Goal: Task Accomplishment & Management: Complete application form

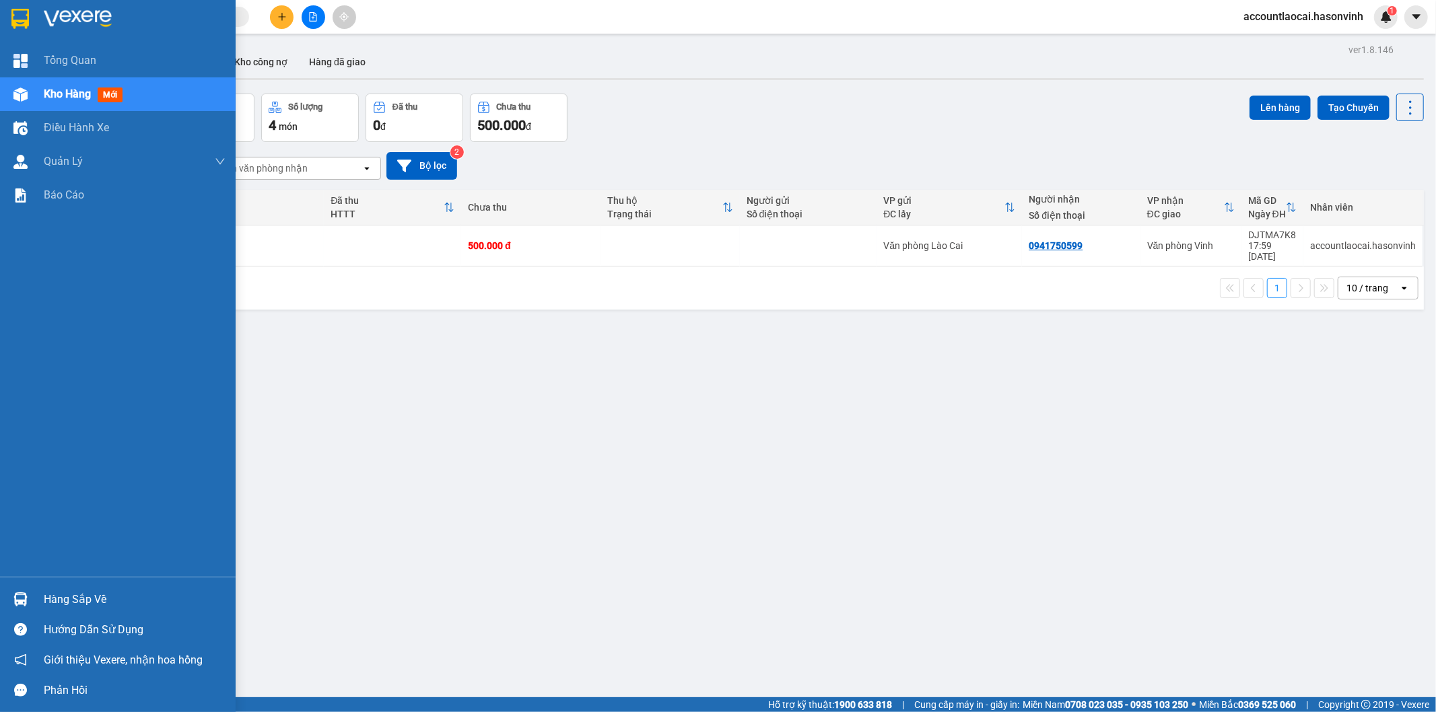
click at [34, 88] on div "Kho hàng mới" at bounding box center [118, 94] width 236 height 34
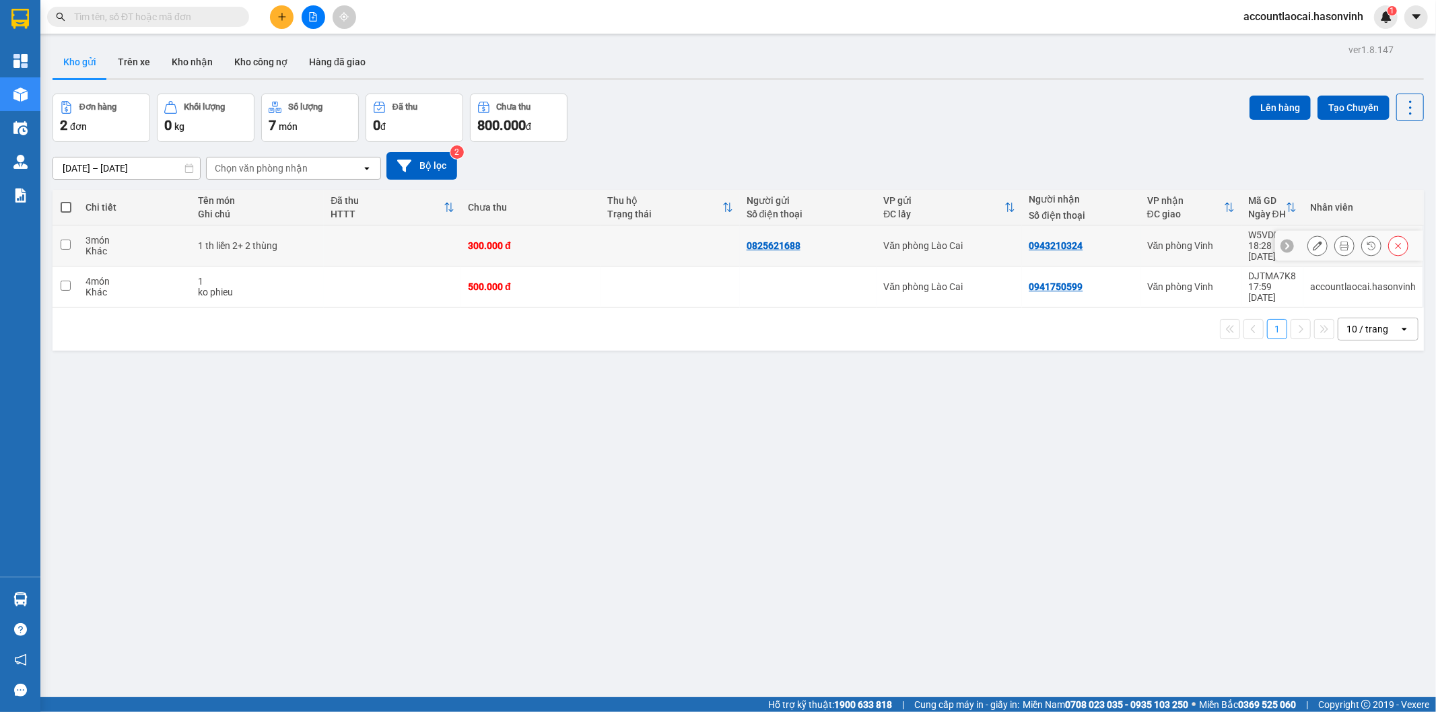
click at [189, 231] on td "3 món Khác" at bounding box center [135, 246] width 112 height 41
checkbox input "true"
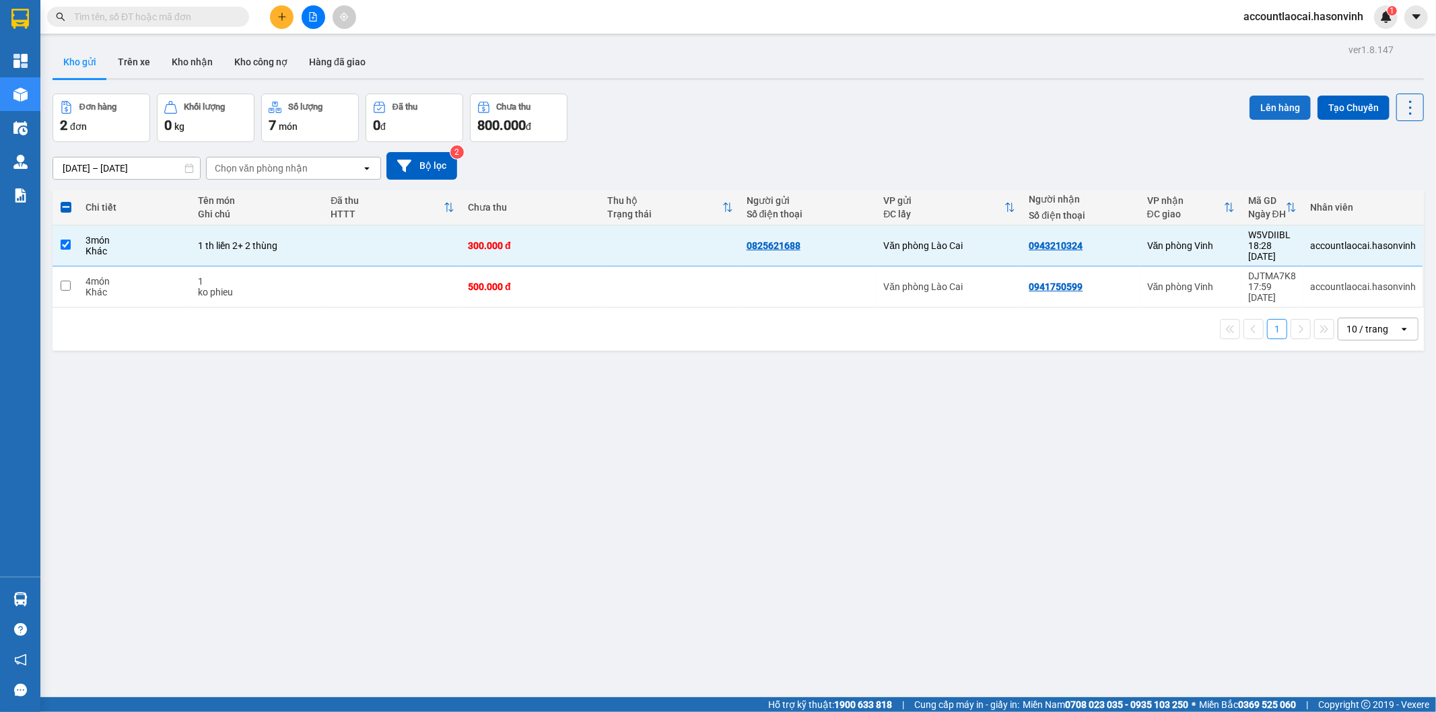
click at [1264, 97] on button "Lên hàng" at bounding box center [1280, 108] width 61 height 24
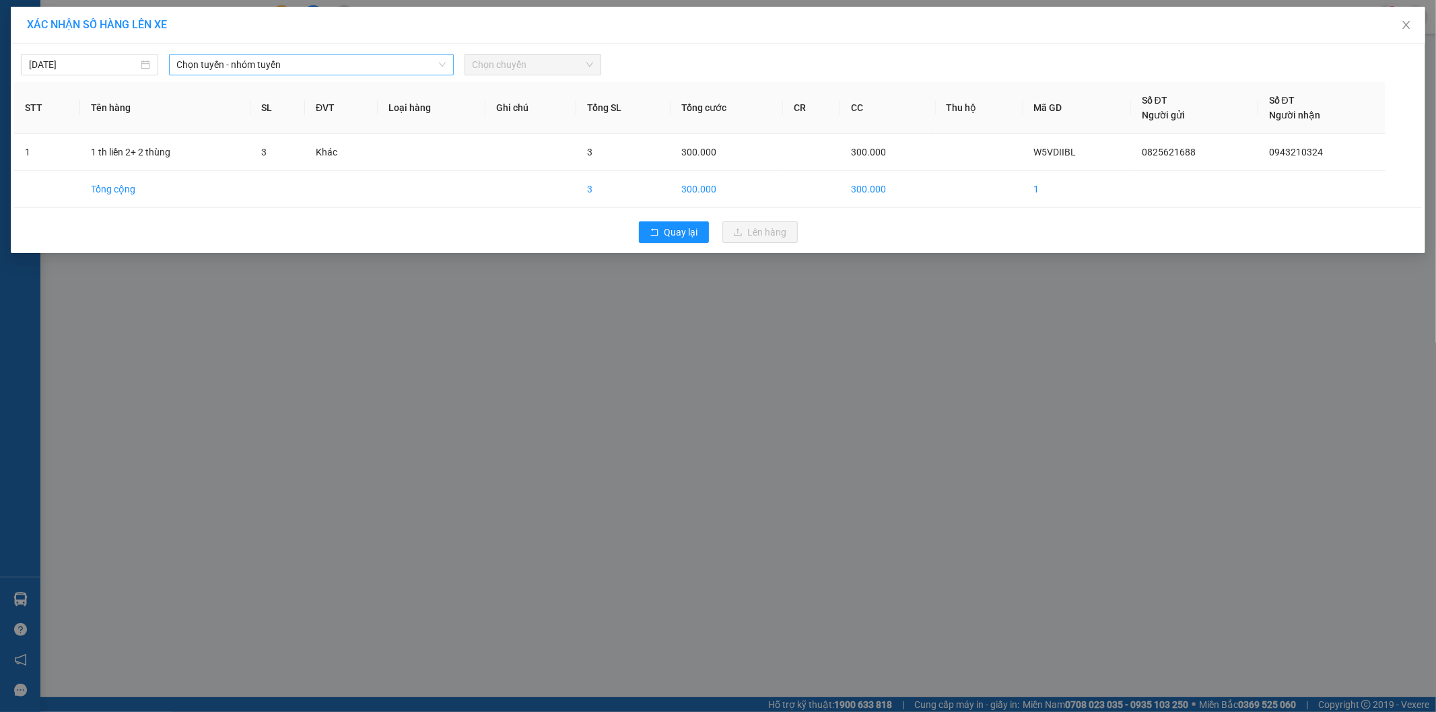
click at [347, 64] on span "Chọn tuyến - nhóm tuyến" at bounding box center [311, 65] width 269 height 20
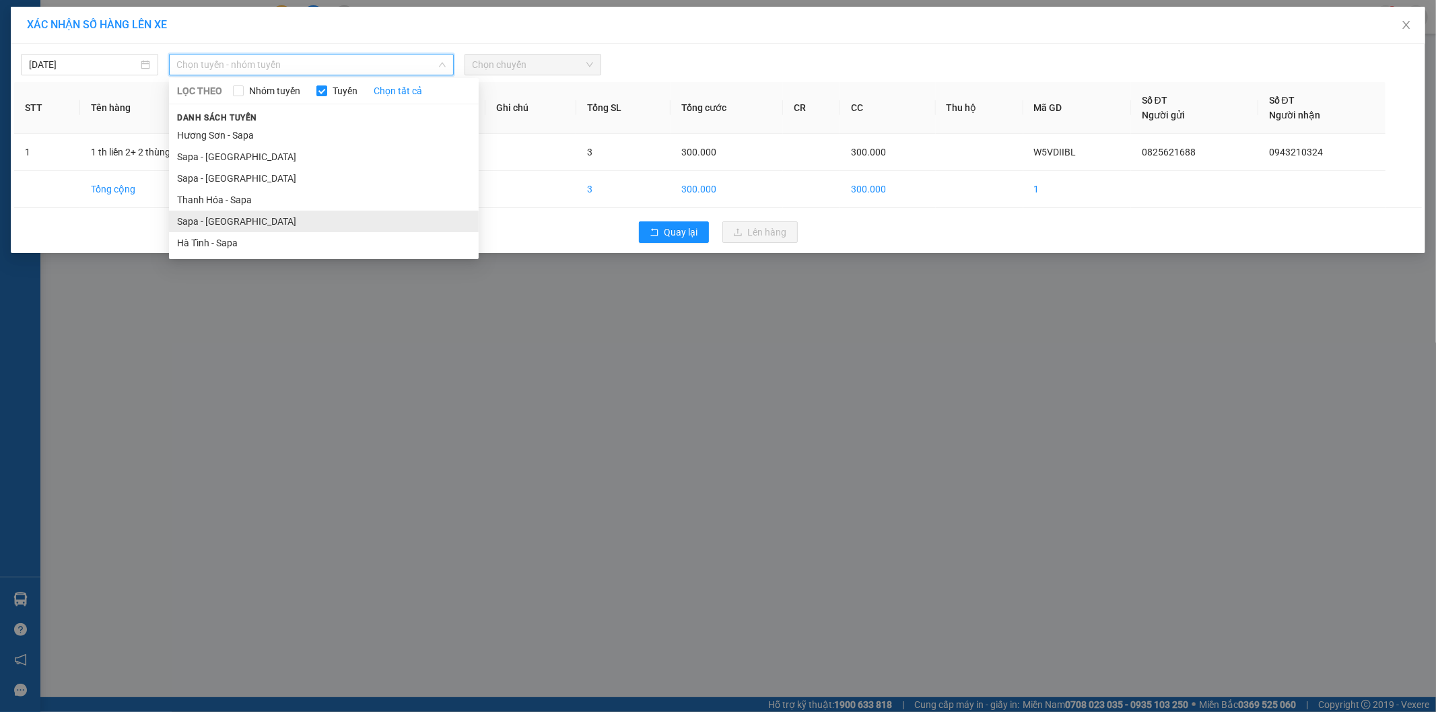
click at [211, 219] on li "Sapa - [GEOGRAPHIC_DATA]" at bounding box center [324, 222] width 310 height 22
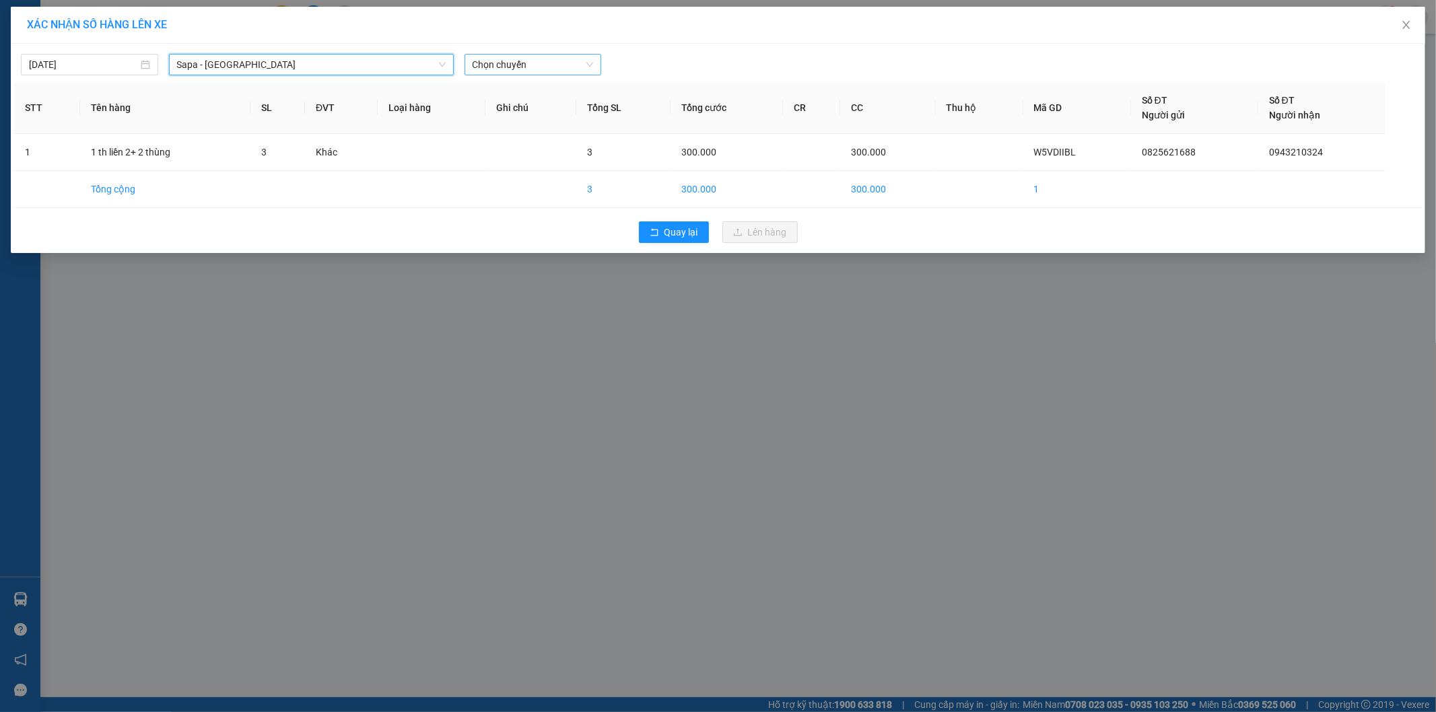
click at [492, 71] on span "Chọn chuyến" at bounding box center [533, 65] width 121 height 20
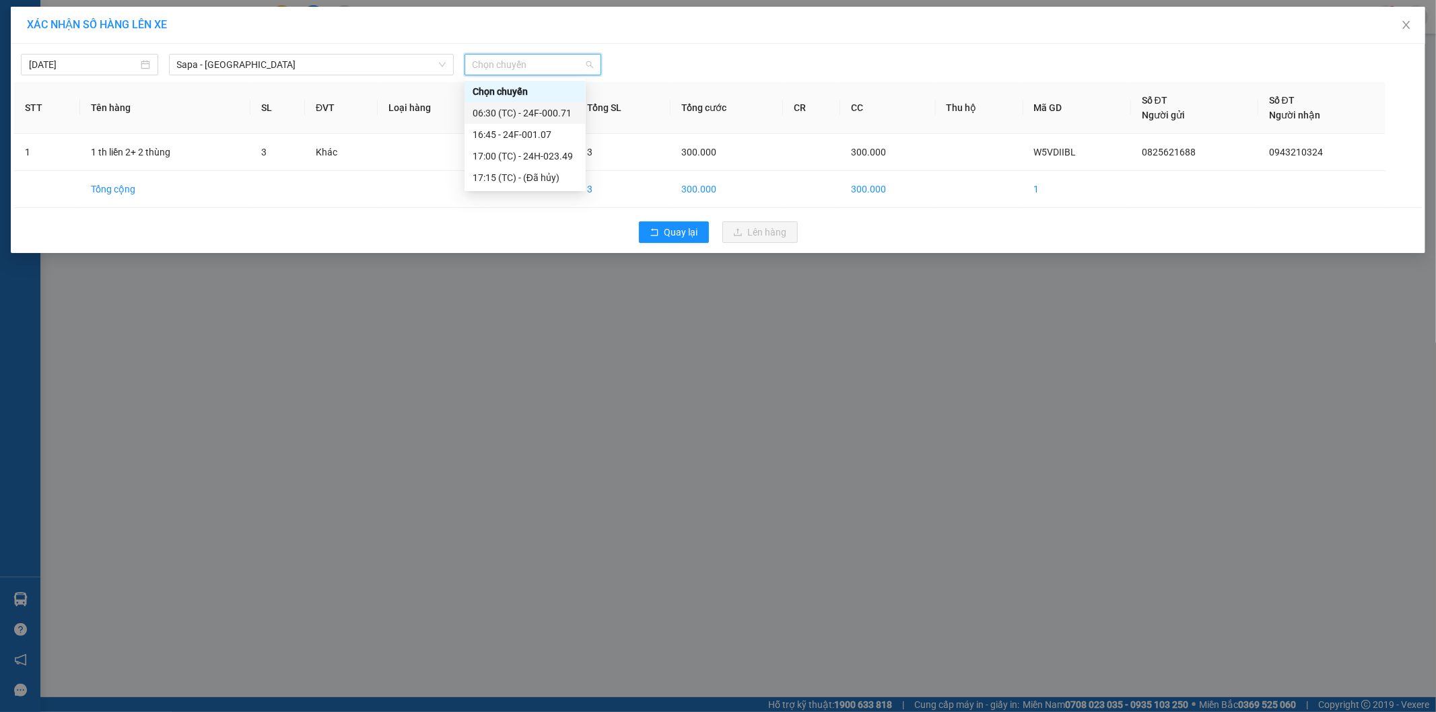
click at [508, 104] on div "06:30 (TC) - 24F-000.71" at bounding box center [525, 113] width 121 height 22
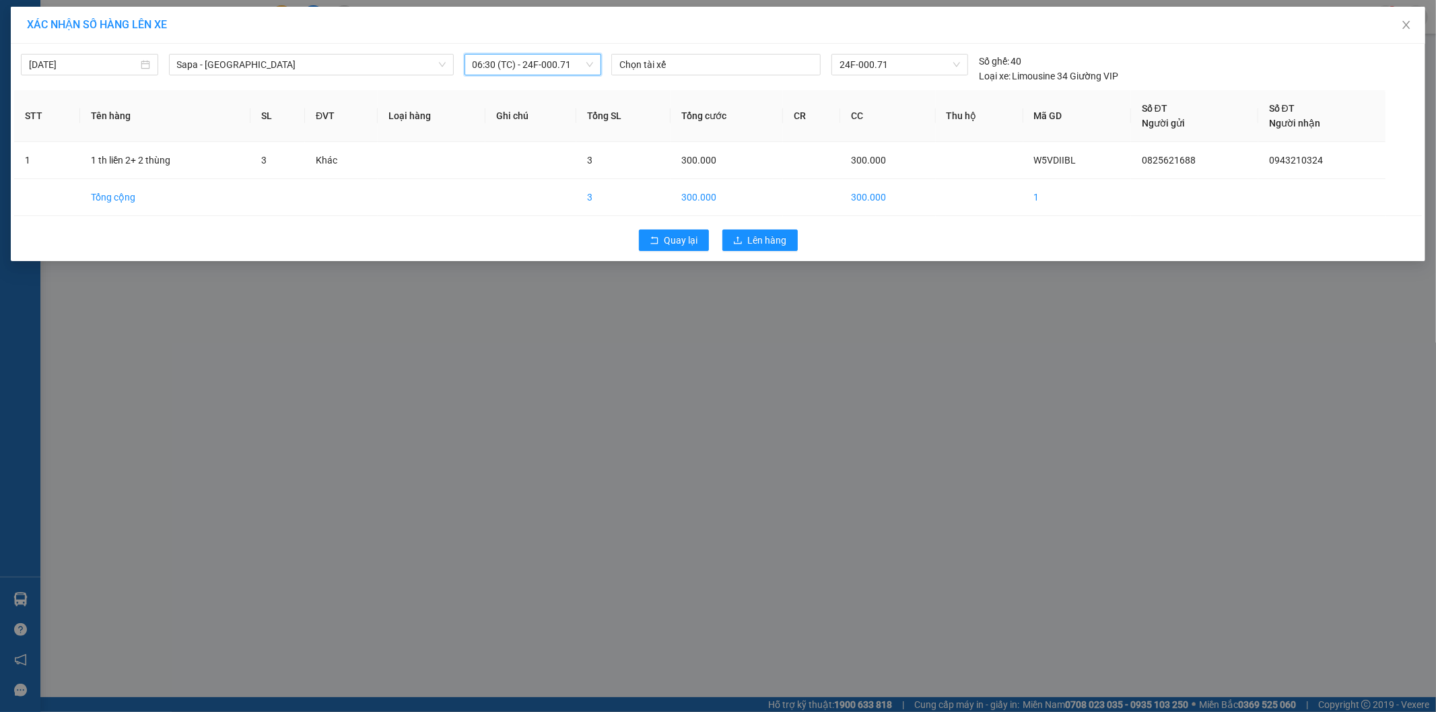
click at [101, 75] on div "[DATE]" at bounding box center [89, 65] width 137 height 22
click at [112, 183] on div "15" at bounding box center [114, 183] width 16 height 16
type input "[DATE]"
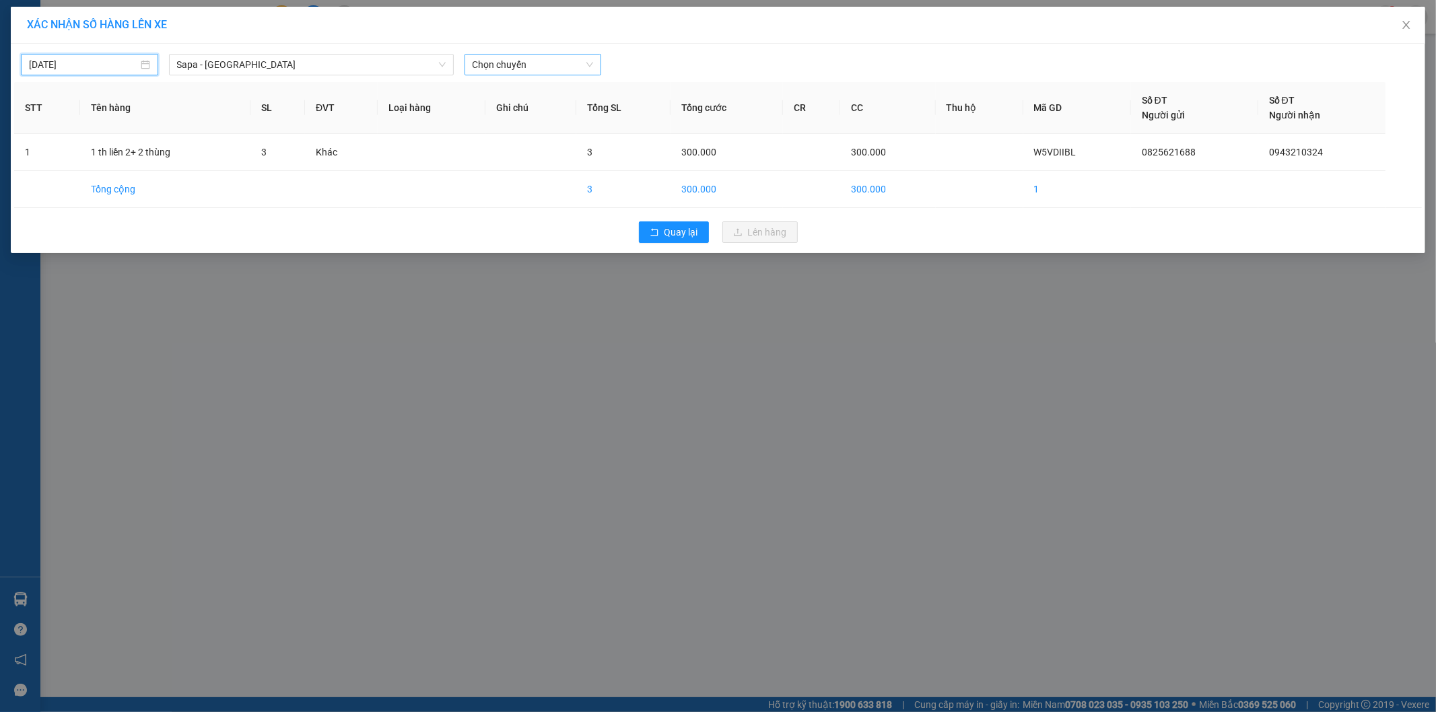
click at [502, 72] on span "Chọn chuyến" at bounding box center [533, 65] width 121 height 20
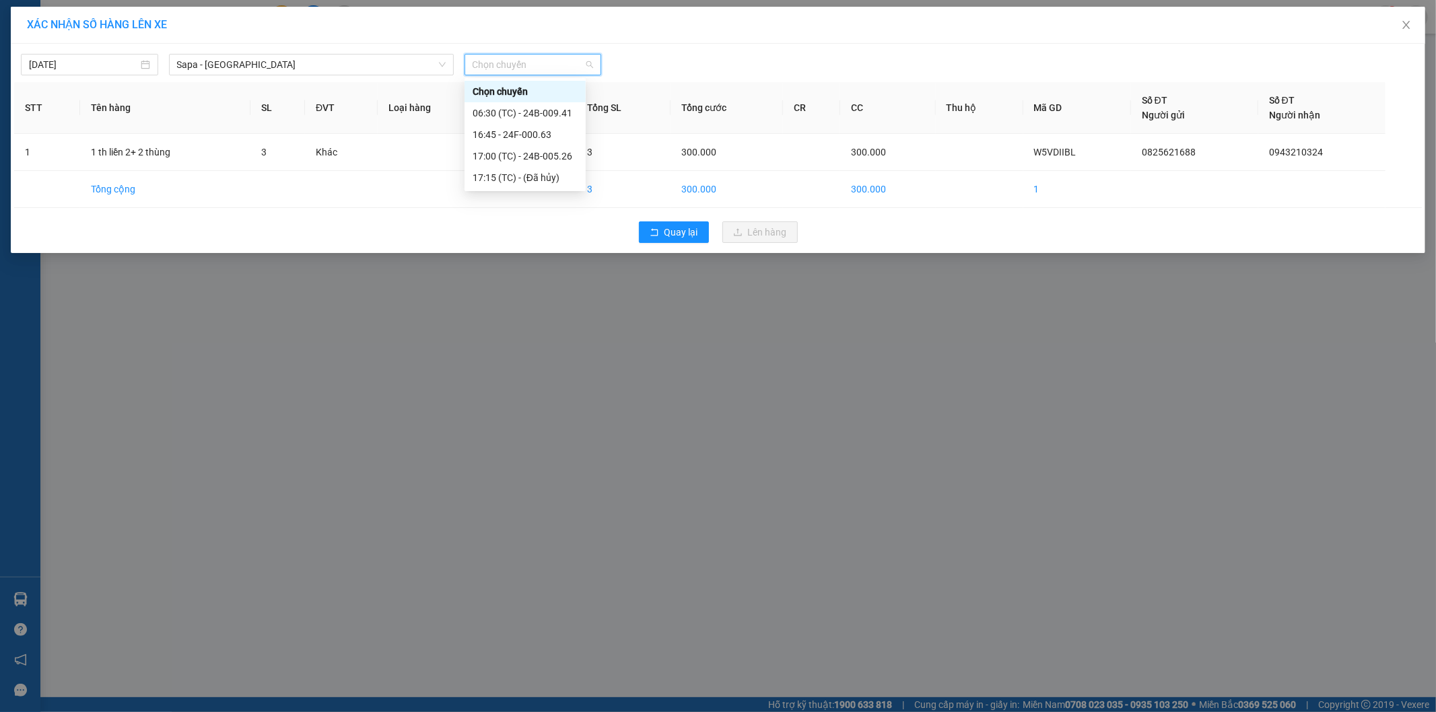
click at [509, 108] on div "06:30 (TC) - 24B-009.41" at bounding box center [525, 113] width 105 height 15
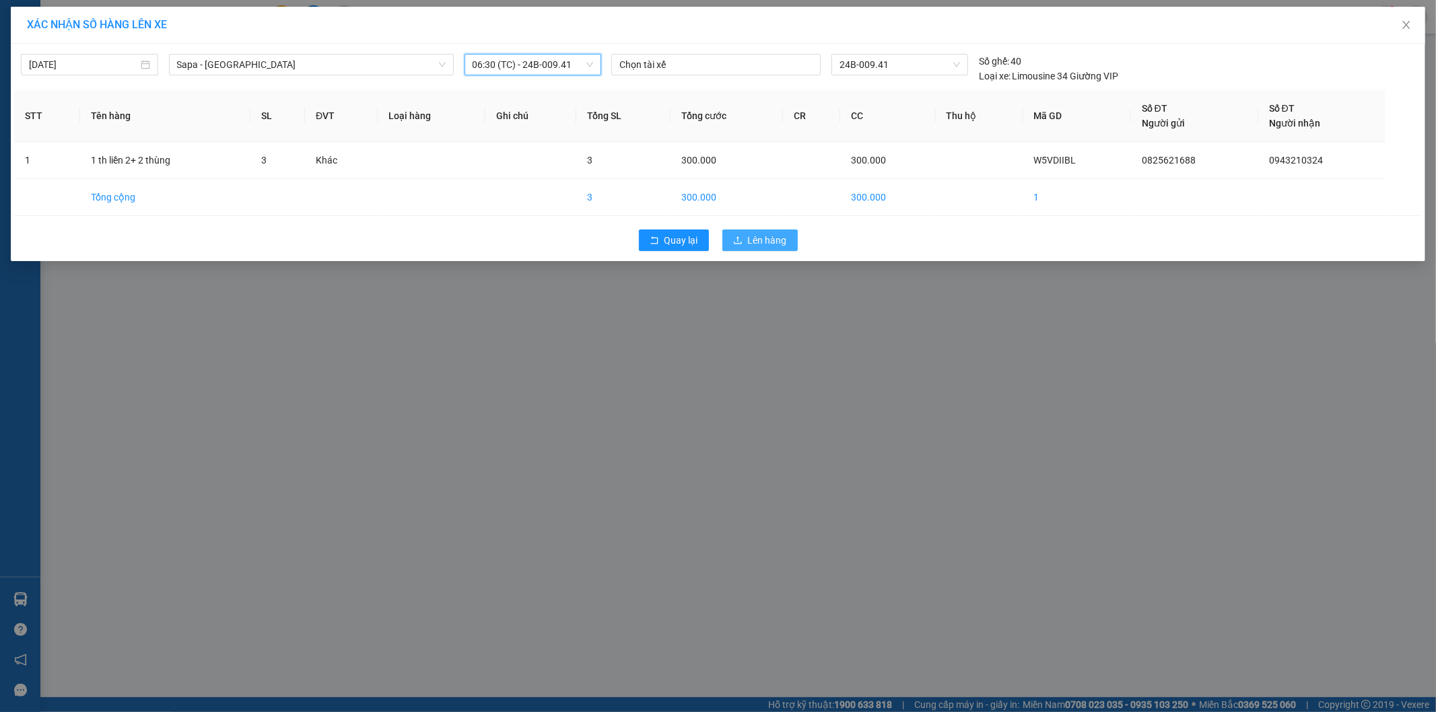
click at [738, 239] on icon "upload" at bounding box center [738, 239] width 8 height 7
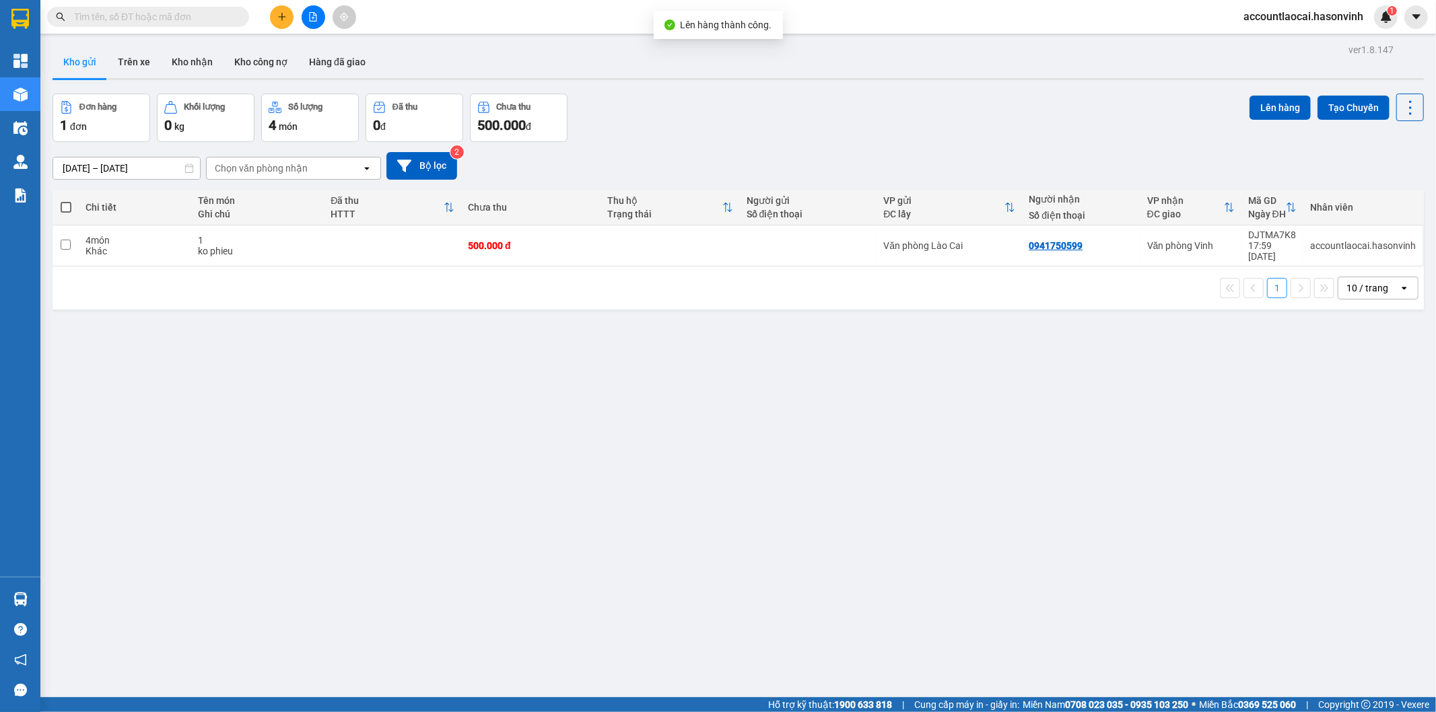
click at [301, 24] on div at bounding box center [313, 17] width 101 height 24
click at [308, 19] on button at bounding box center [314, 17] width 24 height 24
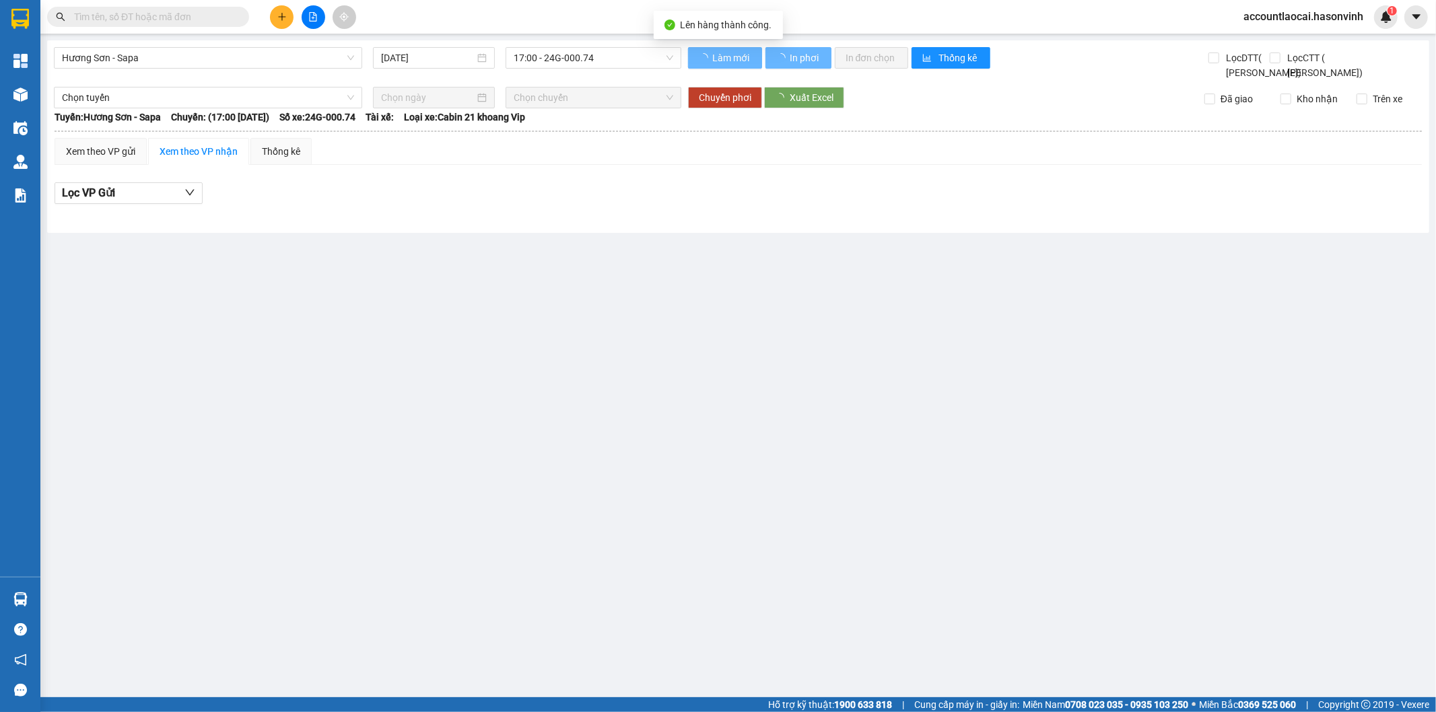
click at [143, 70] on div "Hương Sơn - Sapa [DATE] 17:00 - 24G-000.74" at bounding box center [367, 63] width 627 height 33
click at [106, 54] on span "Hương Sơn - Sapa" at bounding box center [208, 58] width 292 height 20
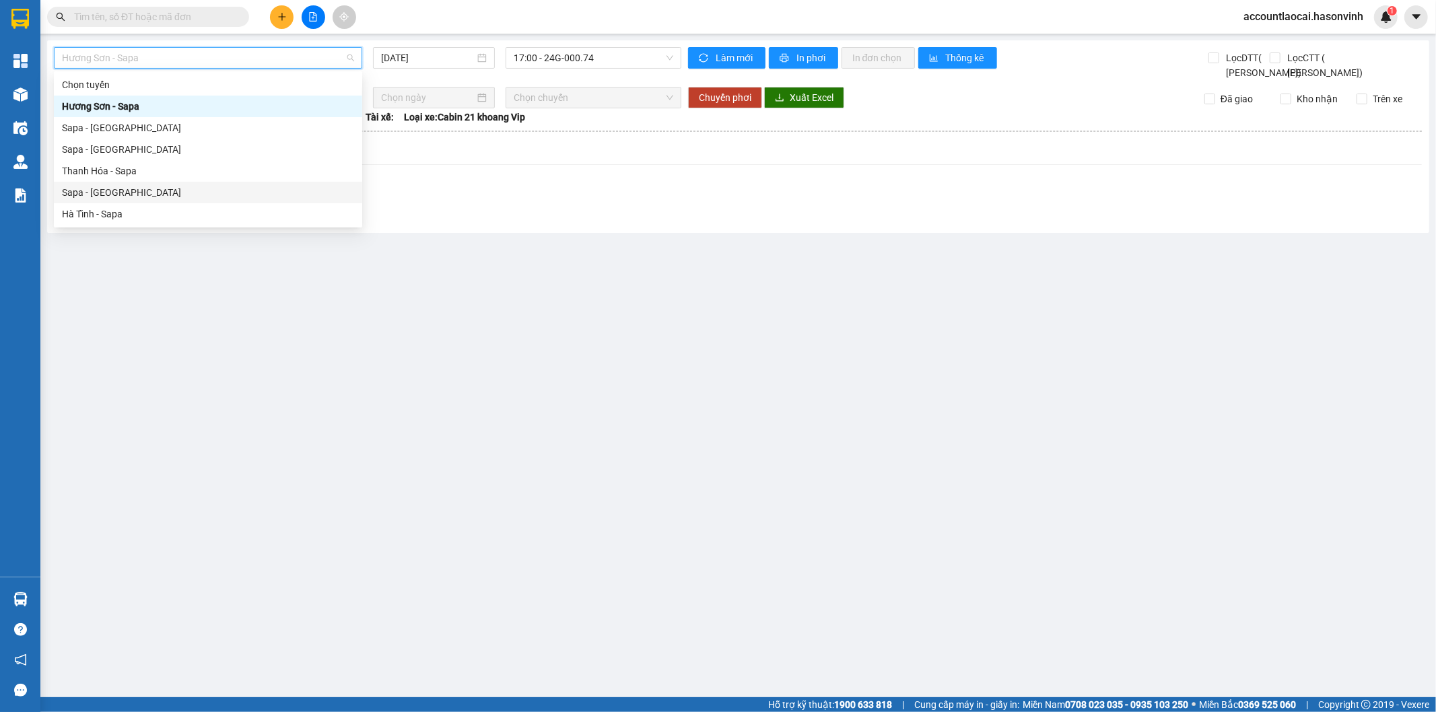
click at [151, 187] on div "Sapa - [GEOGRAPHIC_DATA]" at bounding box center [208, 192] width 292 height 15
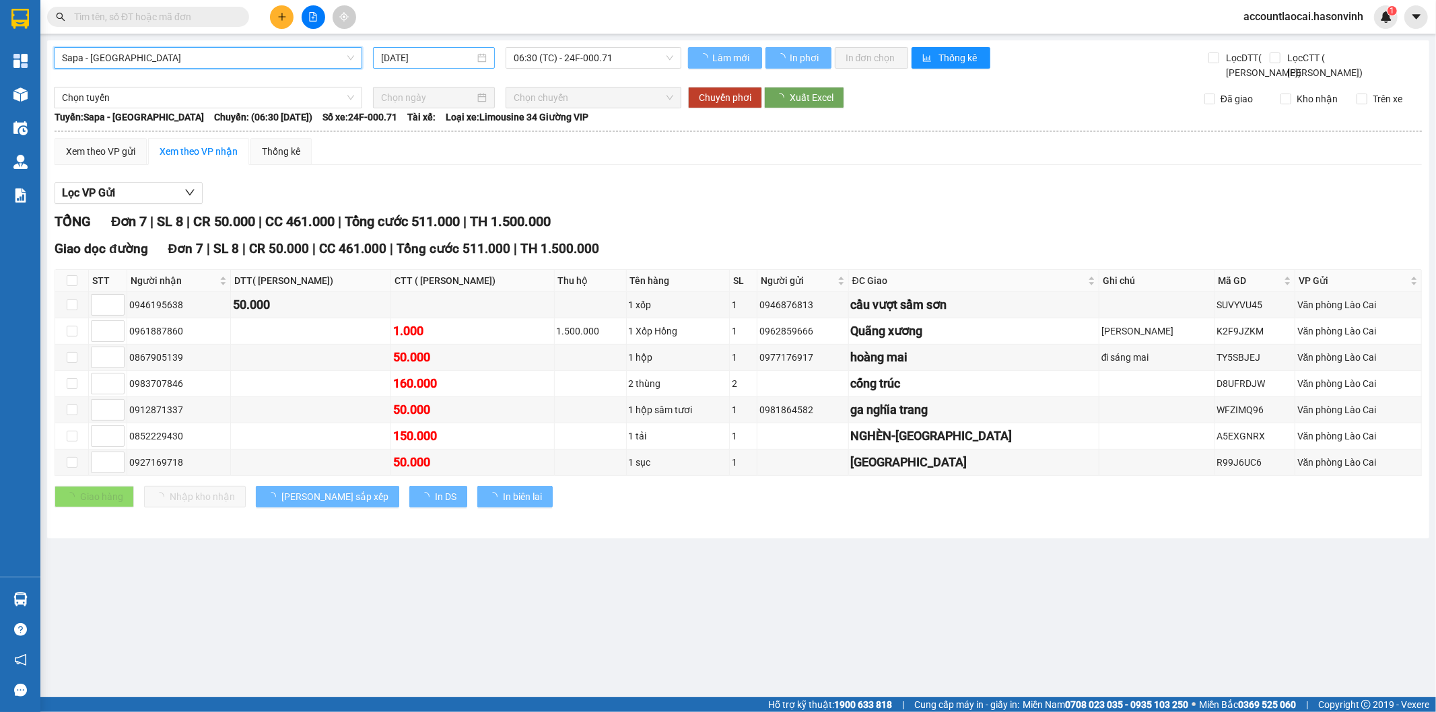
click at [467, 65] on div "[DATE]" at bounding box center [434, 58] width 122 height 22
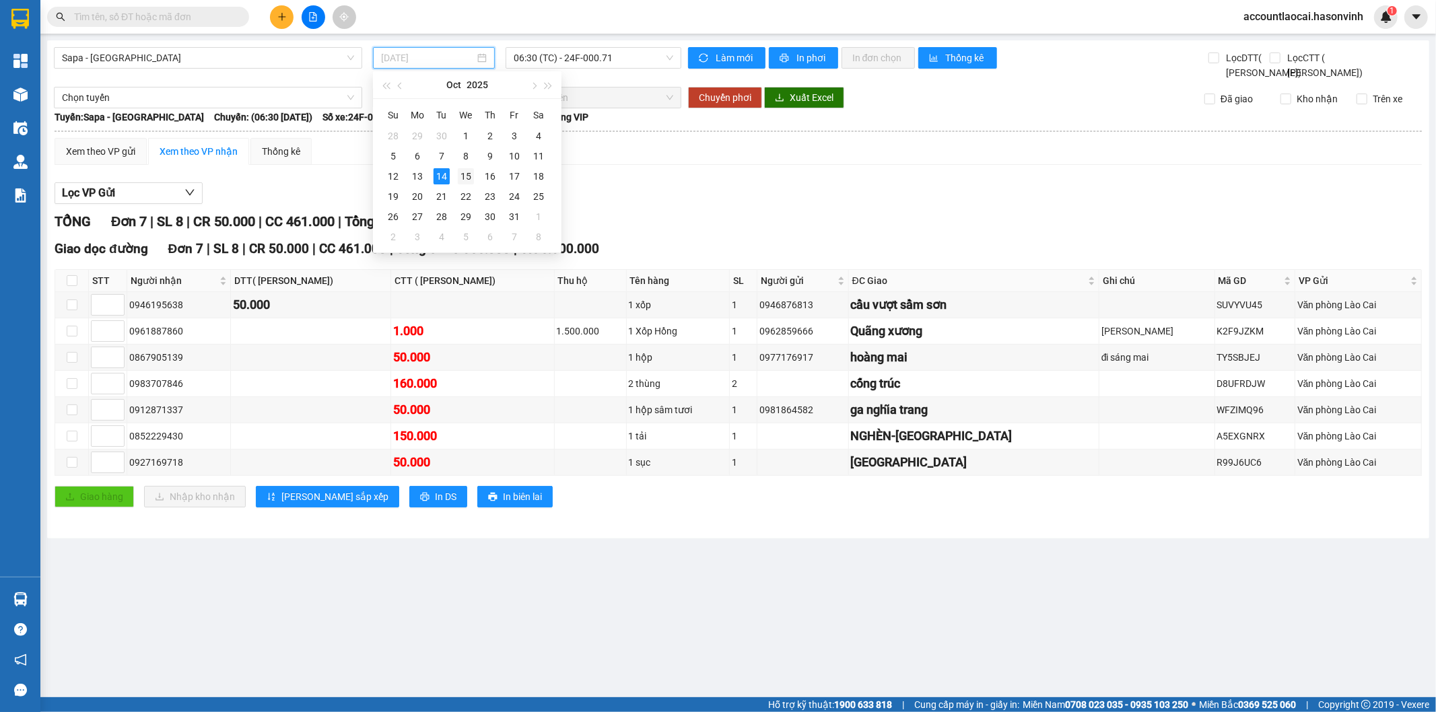
click at [456, 172] on td "15" at bounding box center [466, 176] width 24 height 20
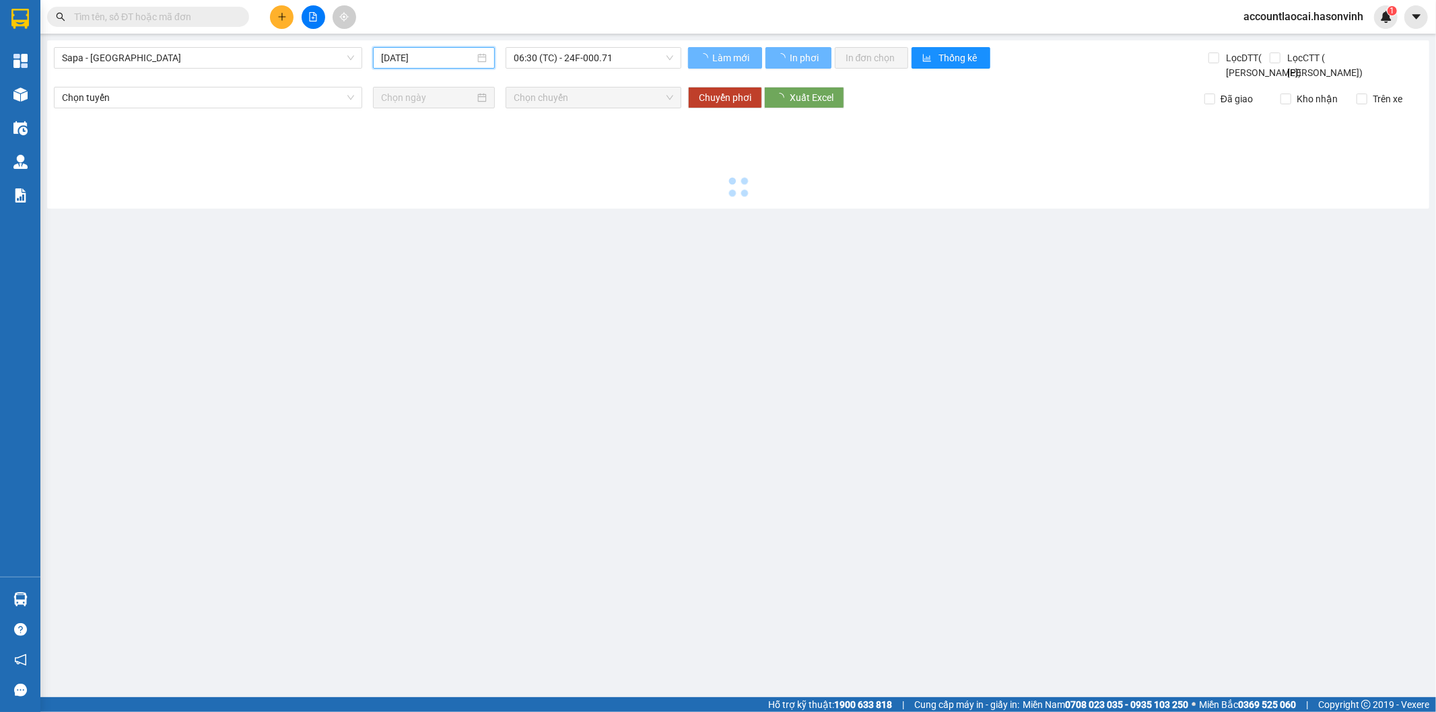
type input "[DATE]"
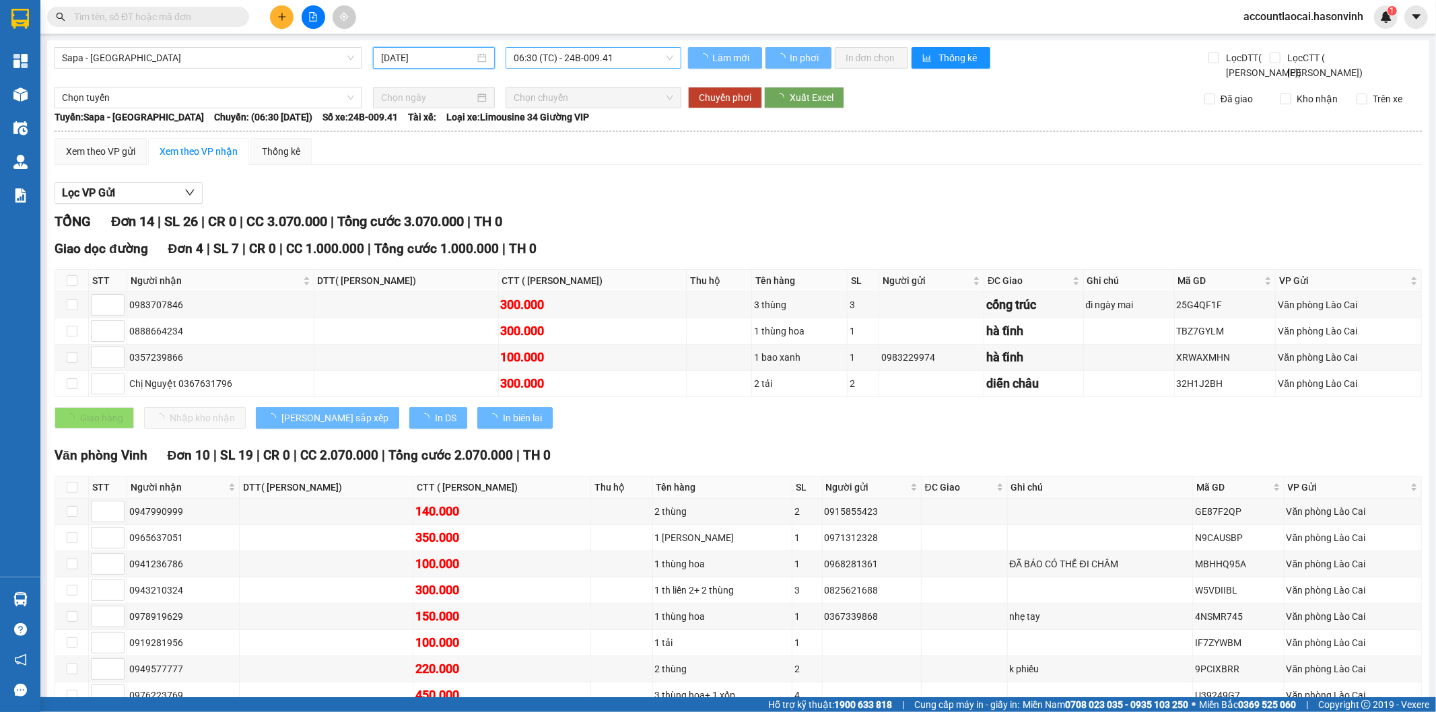
click at [559, 61] on span "06:30 (TC) - 24B-009.41" at bounding box center [593, 58] width 159 height 20
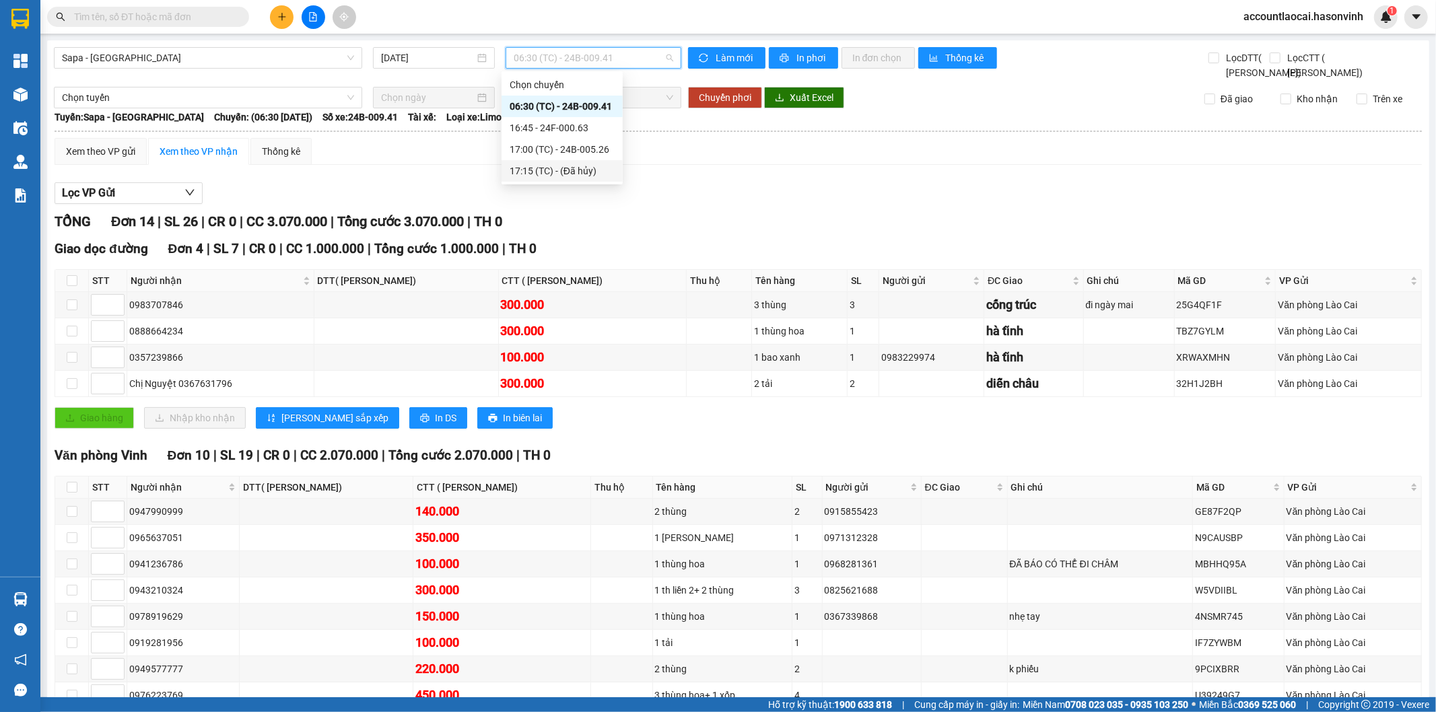
click at [714, 203] on div "Lọc VP Gửi" at bounding box center [738, 193] width 1367 height 22
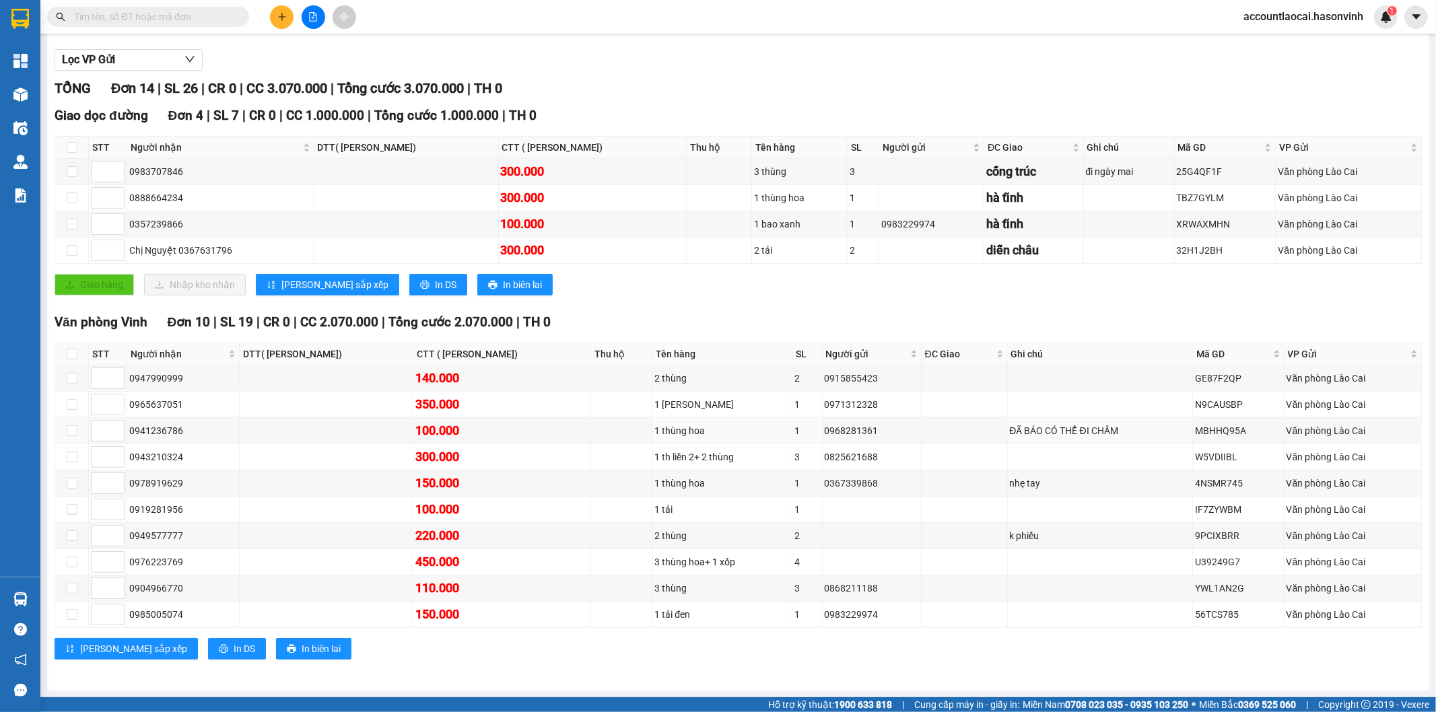
scroll to position [75, 0]
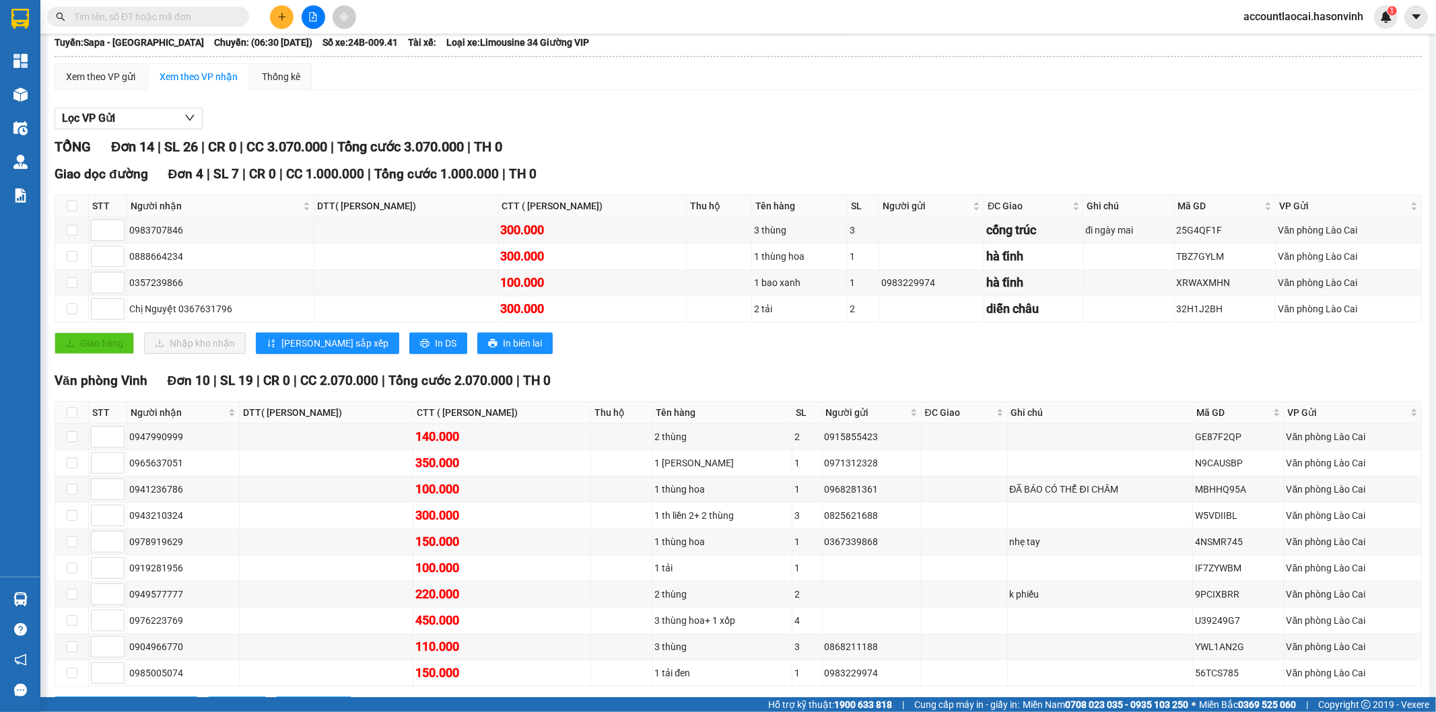
click at [197, 20] on input "text" at bounding box center [153, 16] width 159 height 15
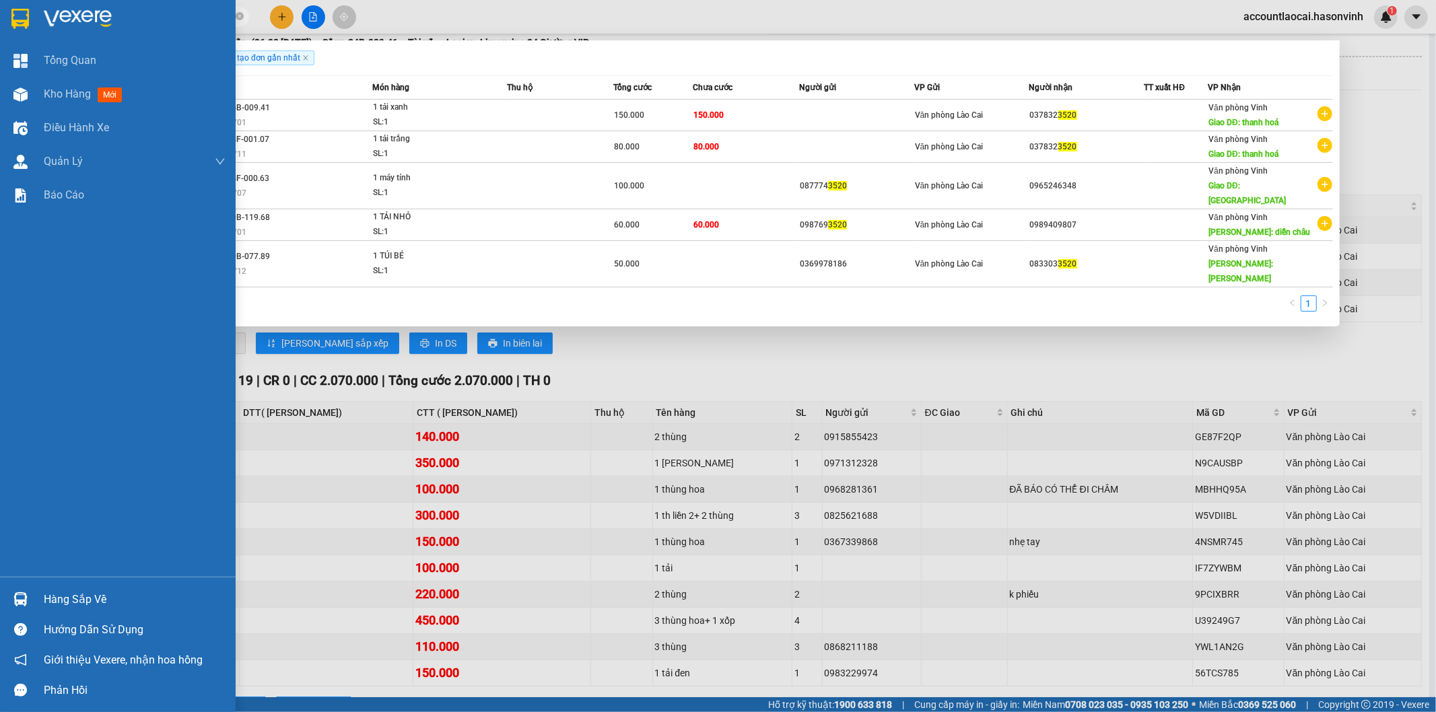
drag, startPoint x: 135, startPoint y: 15, endPoint x: 24, endPoint y: 27, distance: 112.4
click at [24, 27] on section "Kết quả tìm kiếm ( 5 ) Bộ lọc Ngày tạo đơn gần nhất Mã ĐH Trạng thái Món hàng T…" at bounding box center [718, 356] width 1436 height 712
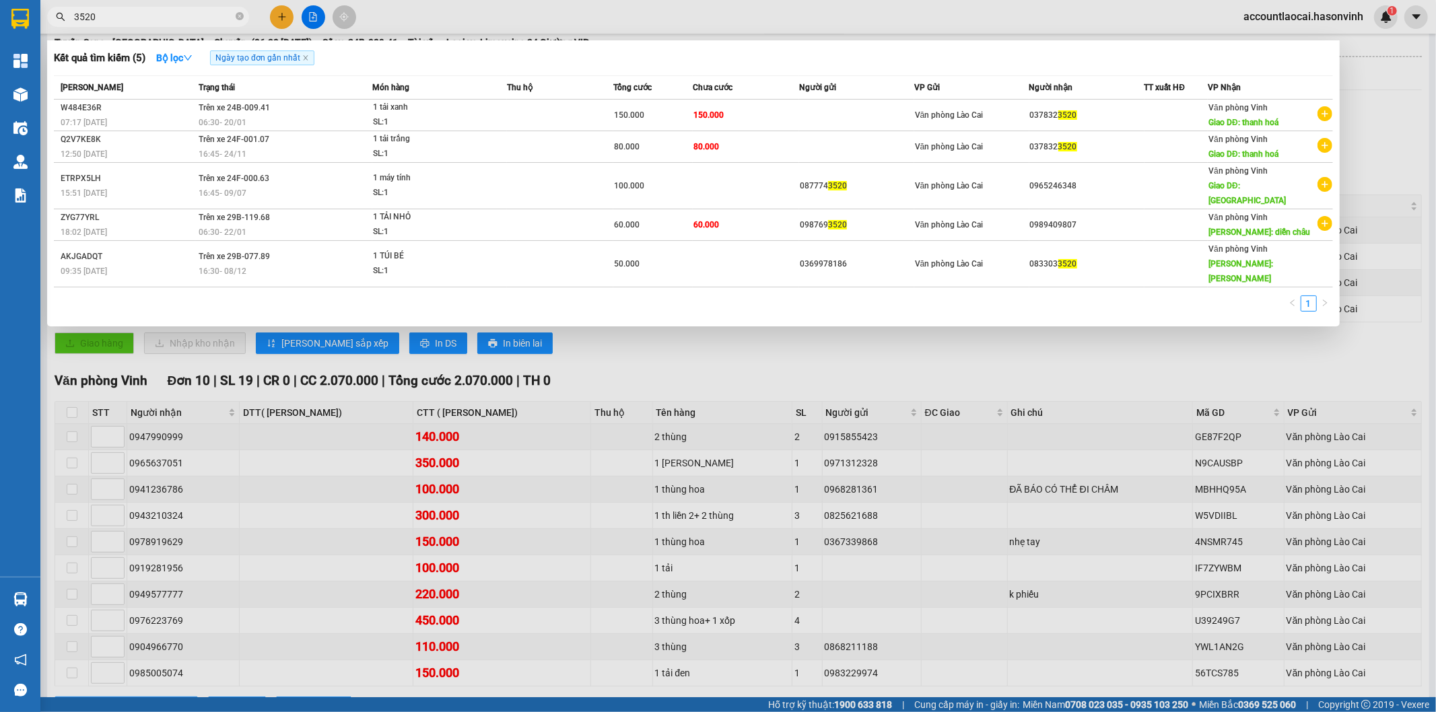
type input "3520"
click at [664, 339] on div at bounding box center [718, 356] width 1436 height 712
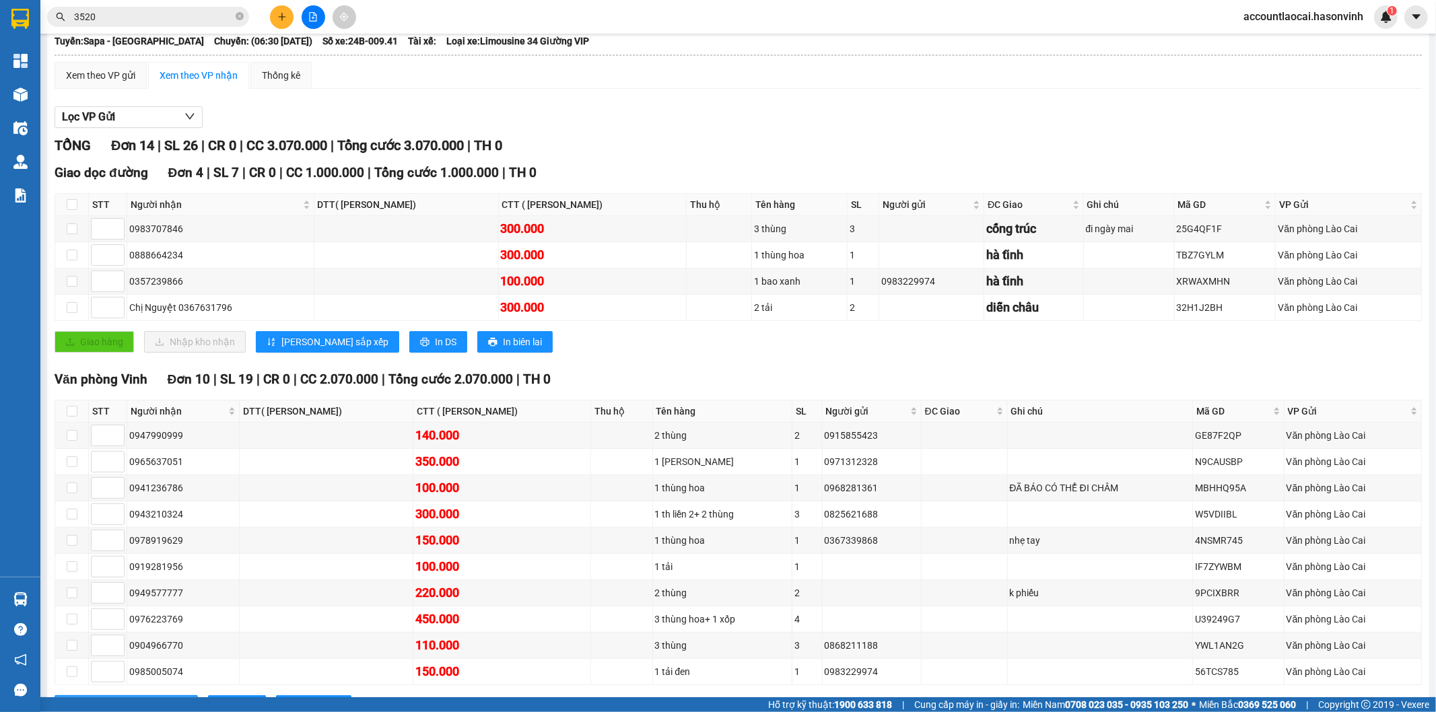
scroll to position [1, 0]
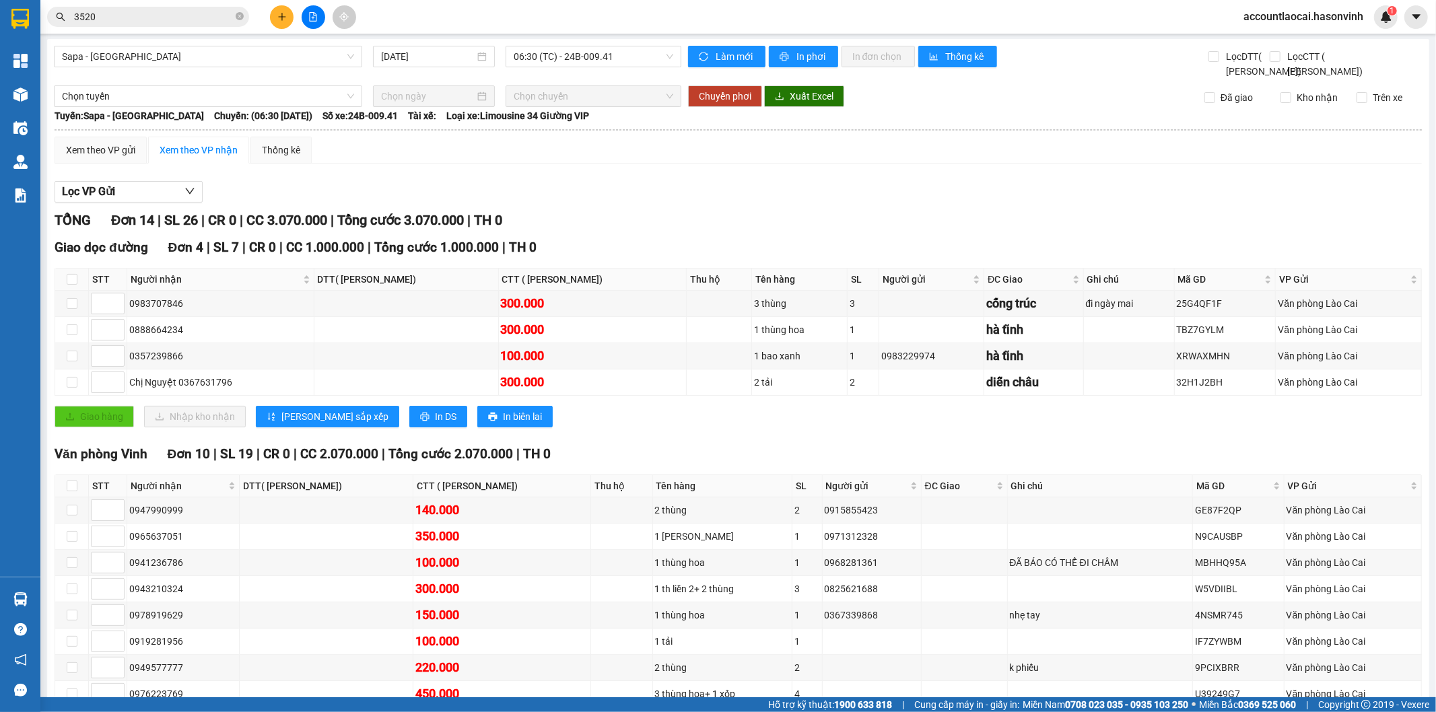
click at [307, 5] on div at bounding box center [313, 17] width 101 height 24
click at [310, 5] on button at bounding box center [314, 17] width 24 height 24
click at [313, 20] on icon "file-add" at bounding box center [312, 16] width 9 height 9
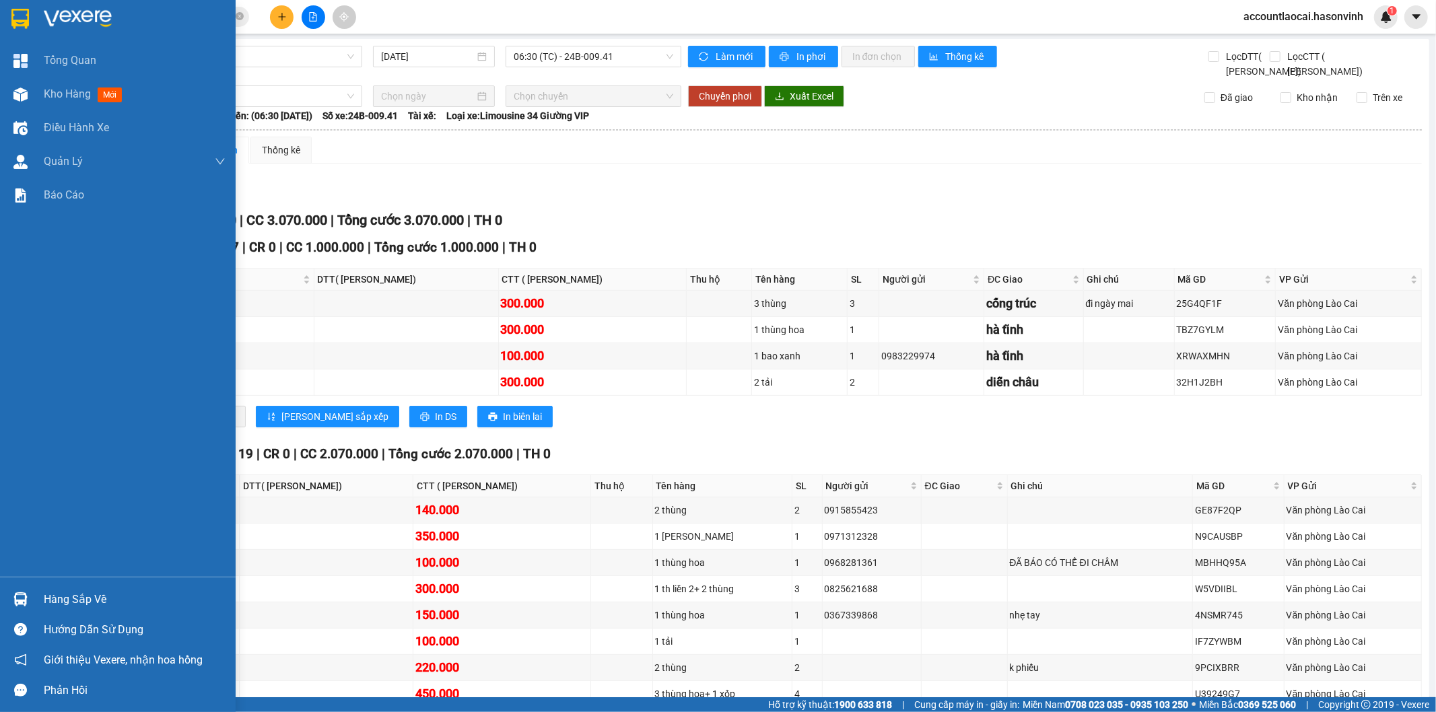
click at [25, 103] on div at bounding box center [21, 95] width 24 height 24
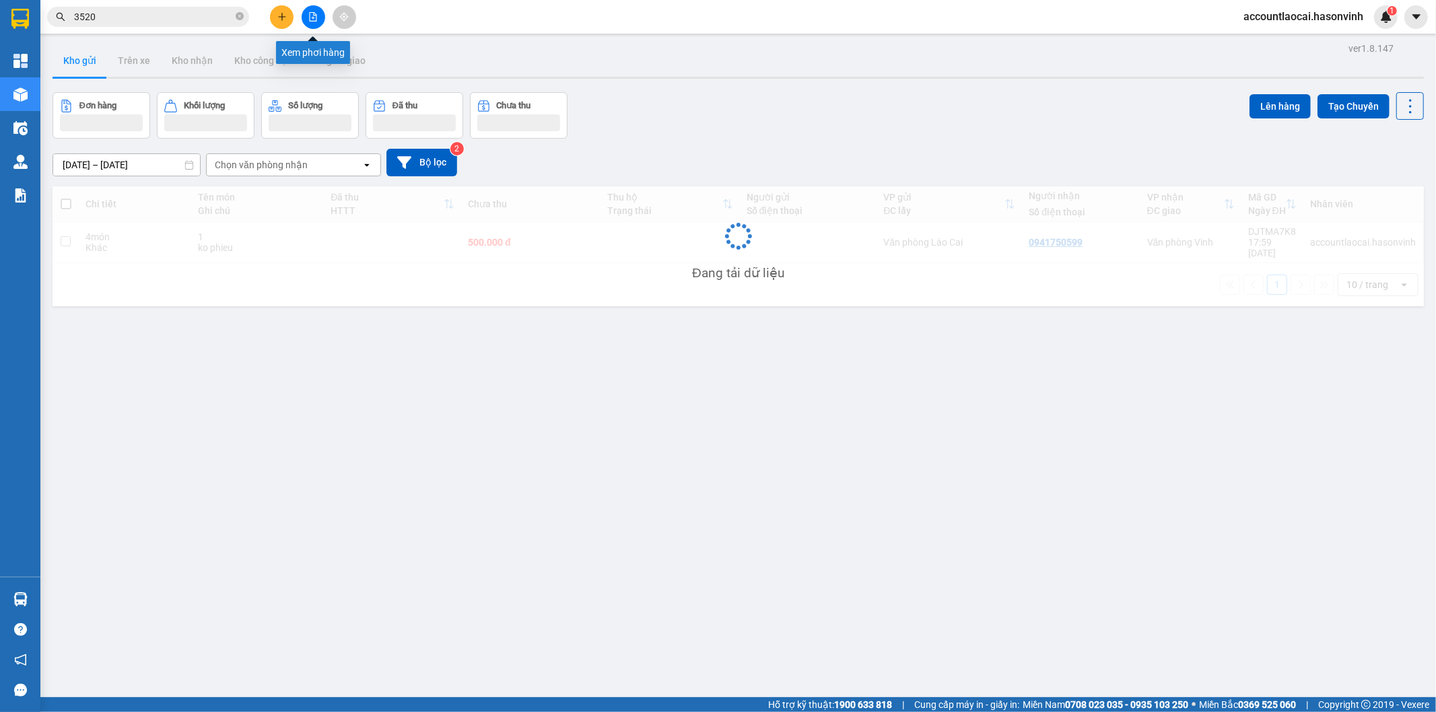
click at [317, 12] on icon "file-add" at bounding box center [312, 16] width 9 height 9
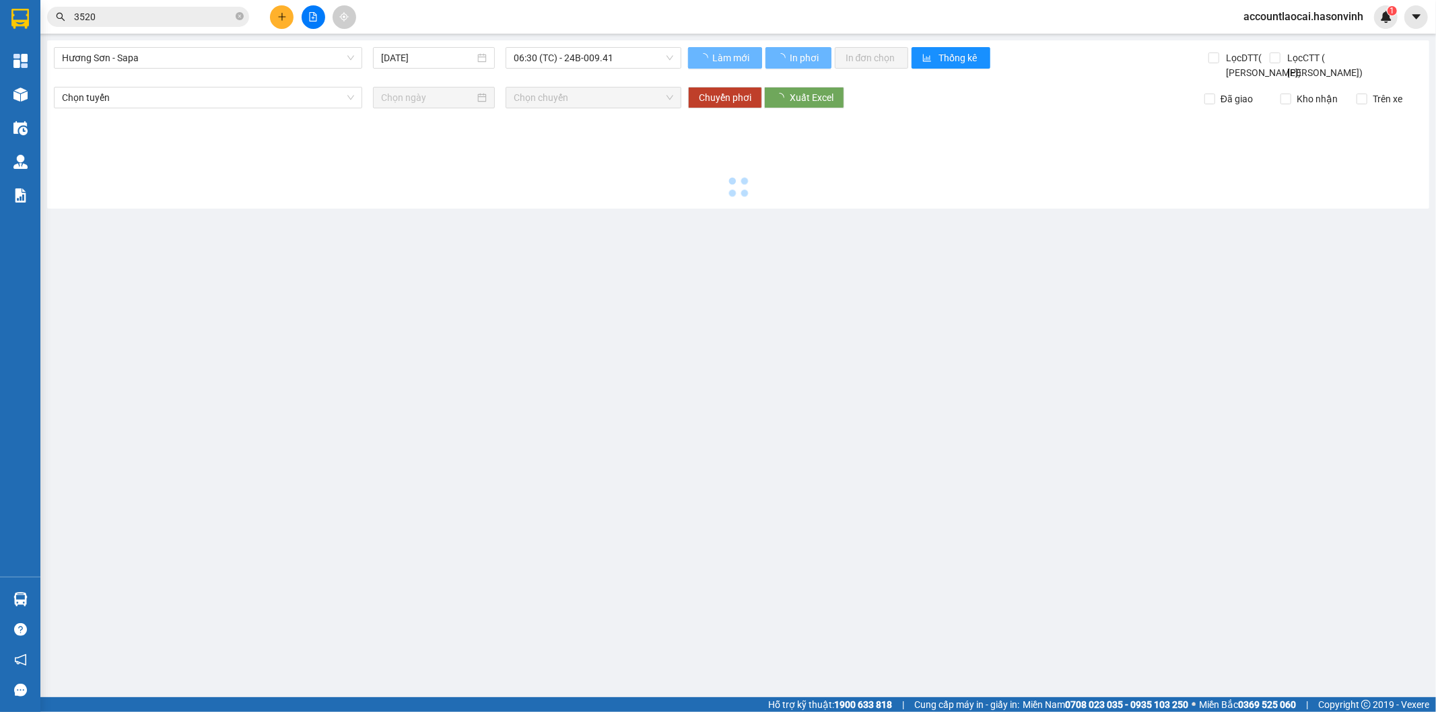
type input "[DATE]"
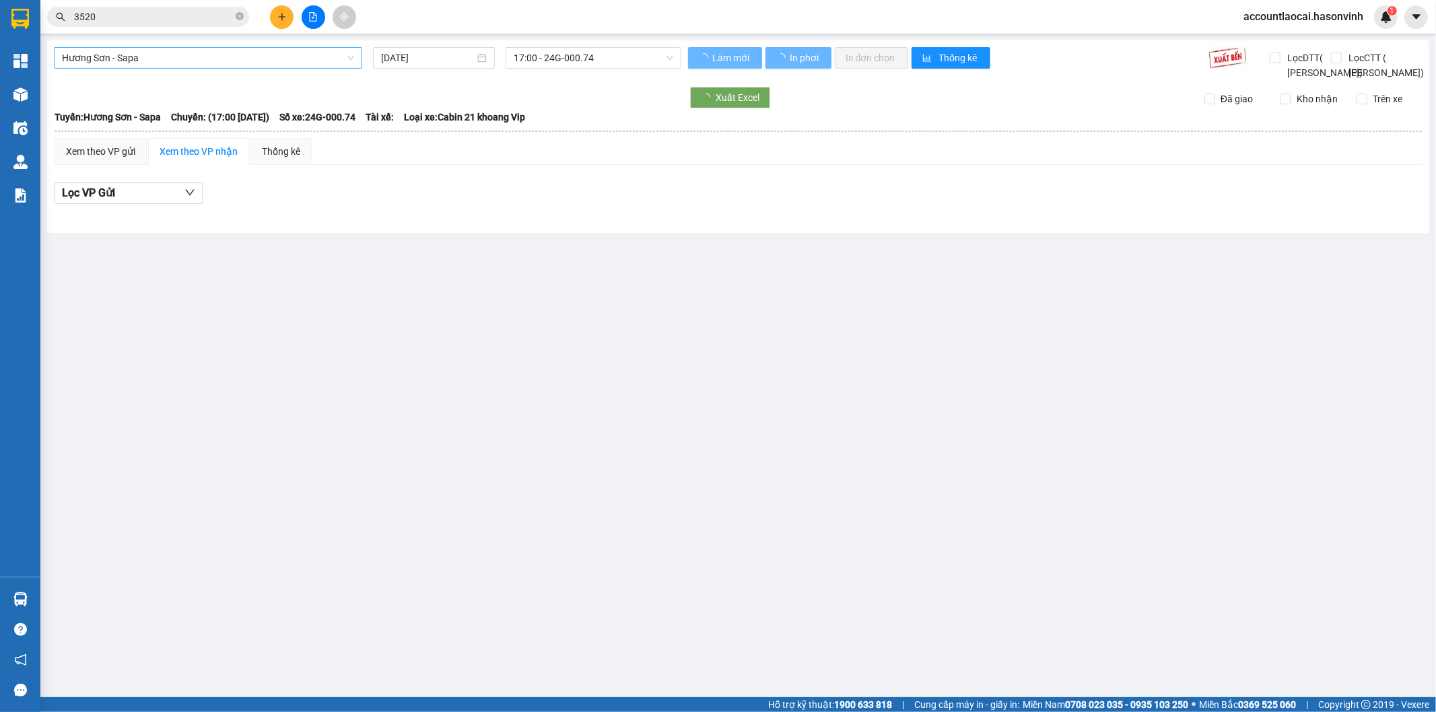
click at [109, 48] on span "Hương Sơn - Sapa" at bounding box center [208, 58] width 292 height 20
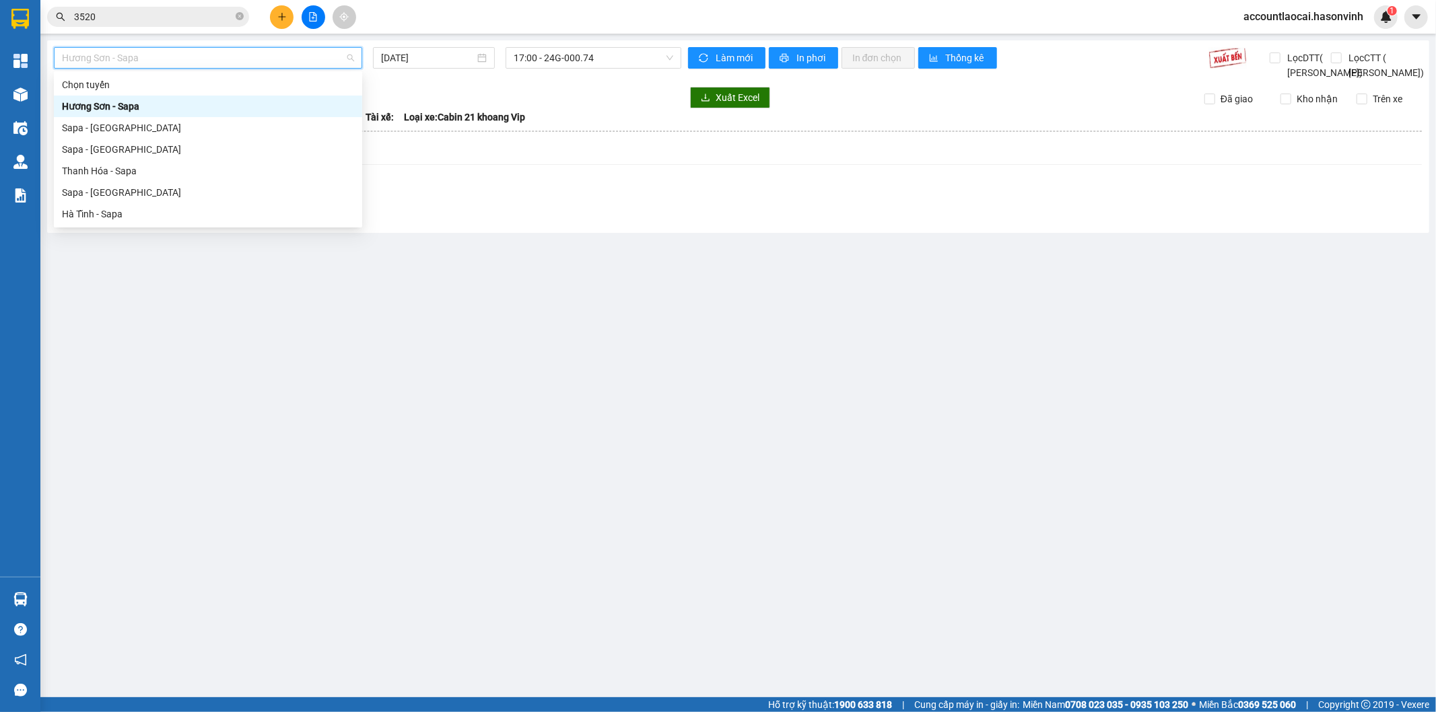
click at [112, 57] on span "Hương Sơn - Sapa" at bounding box center [208, 58] width 292 height 20
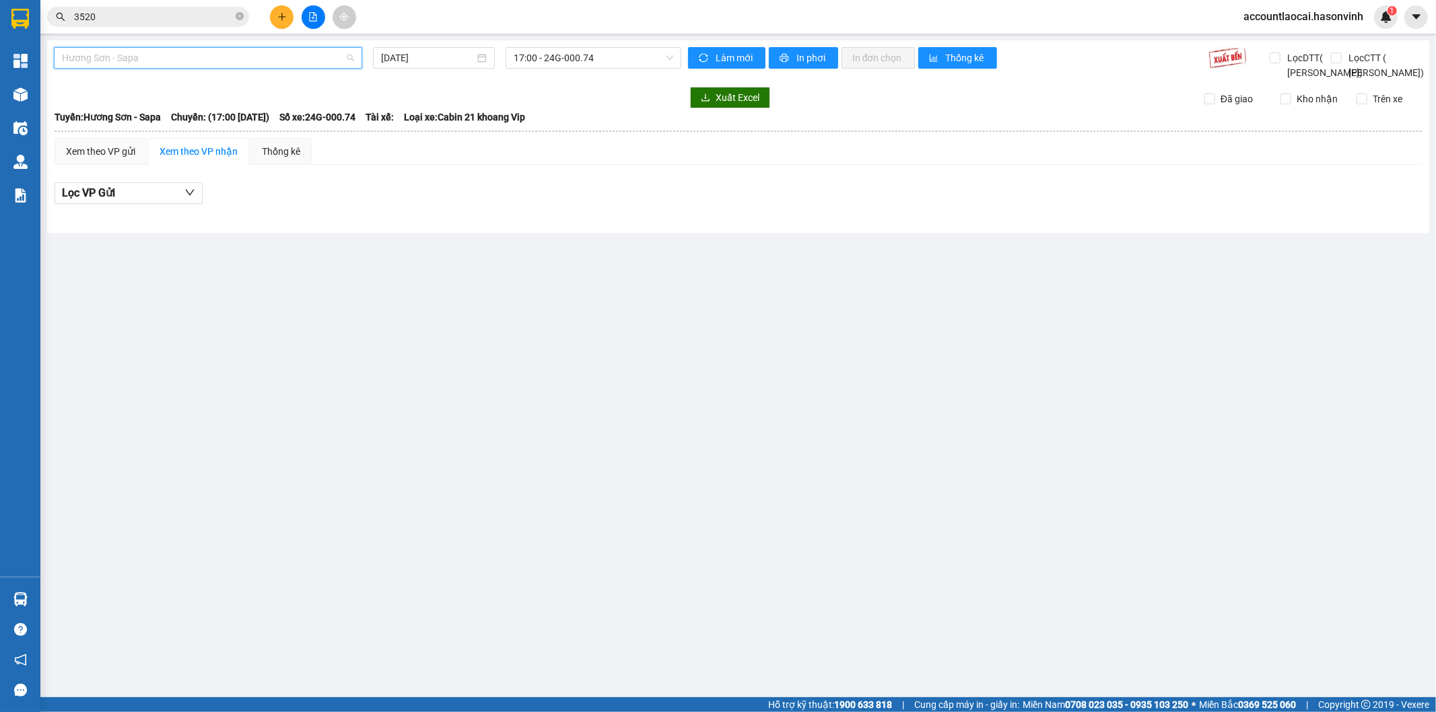
click at [112, 57] on span "Hương Sơn - Sapa" at bounding box center [208, 58] width 292 height 20
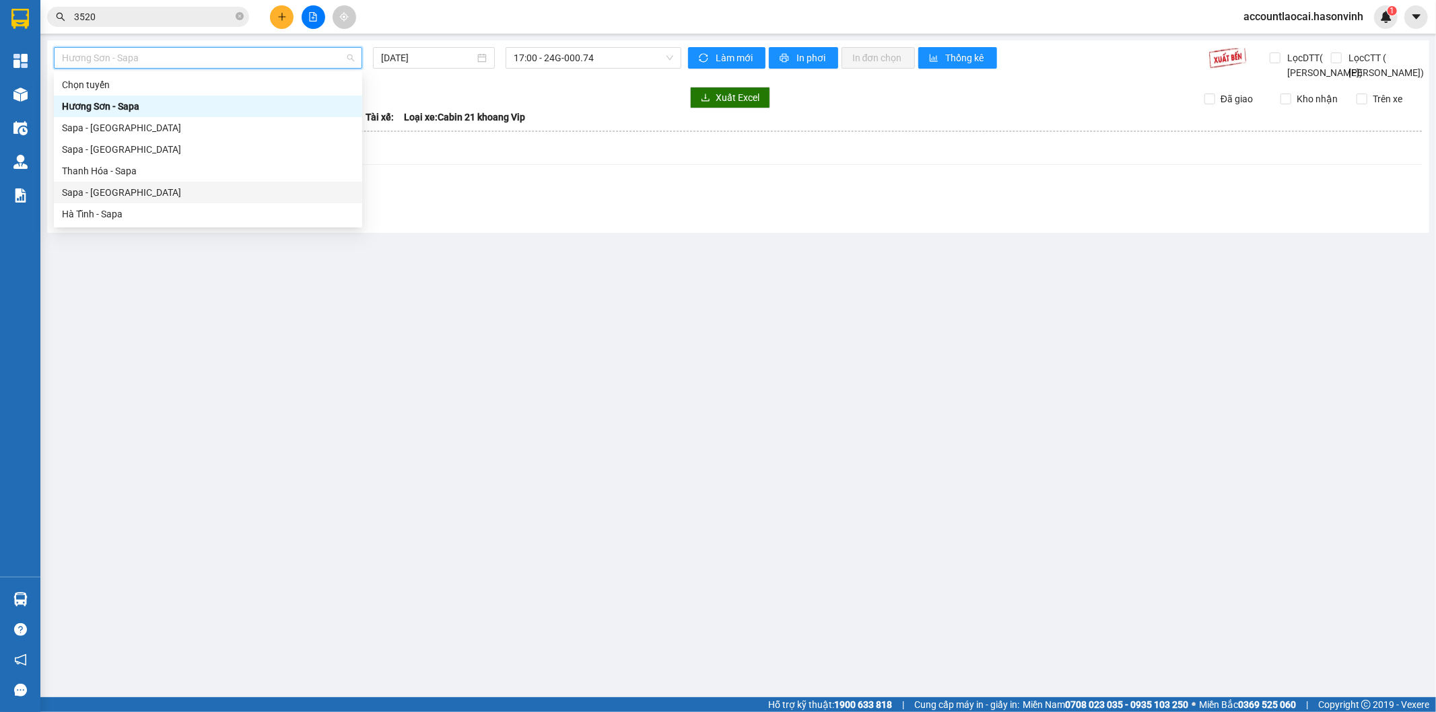
click at [123, 186] on div "Sapa - [GEOGRAPHIC_DATA]" at bounding box center [208, 192] width 292 height 15
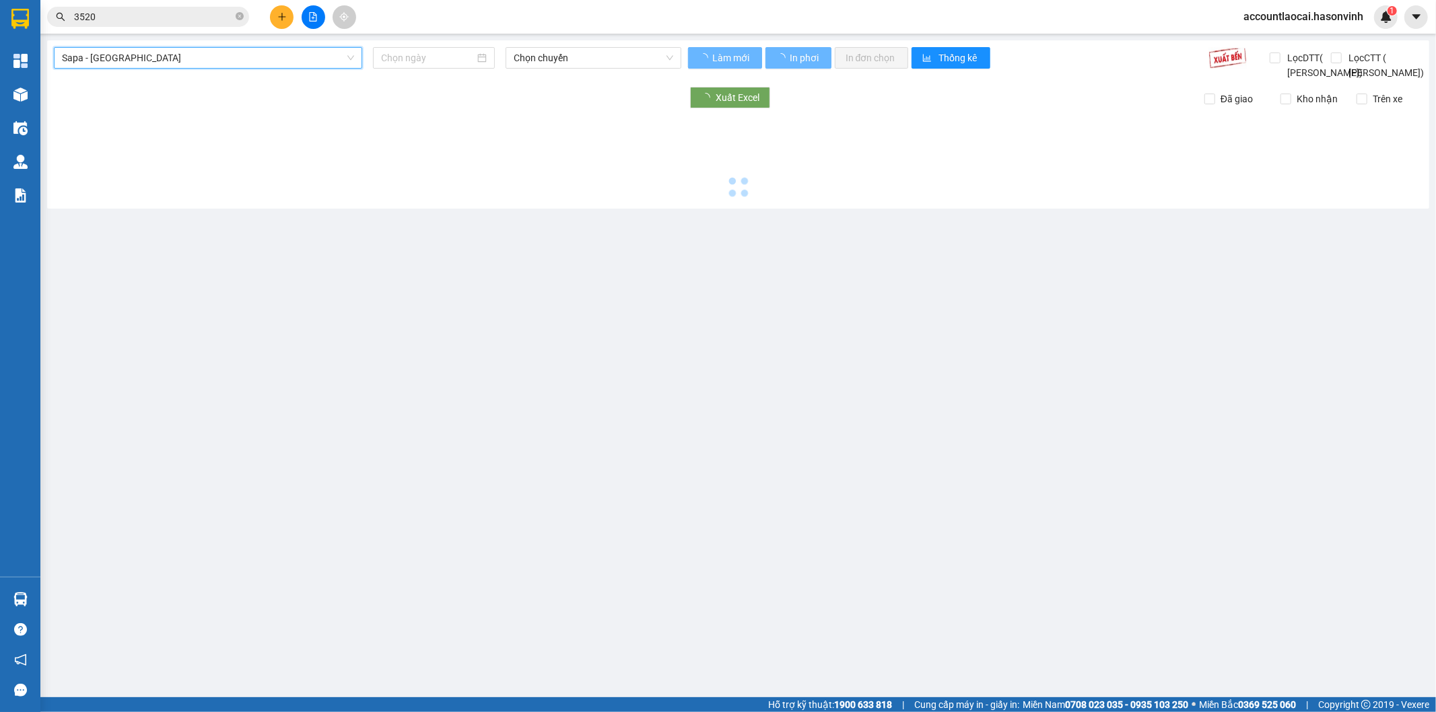
type input "[DATE]"
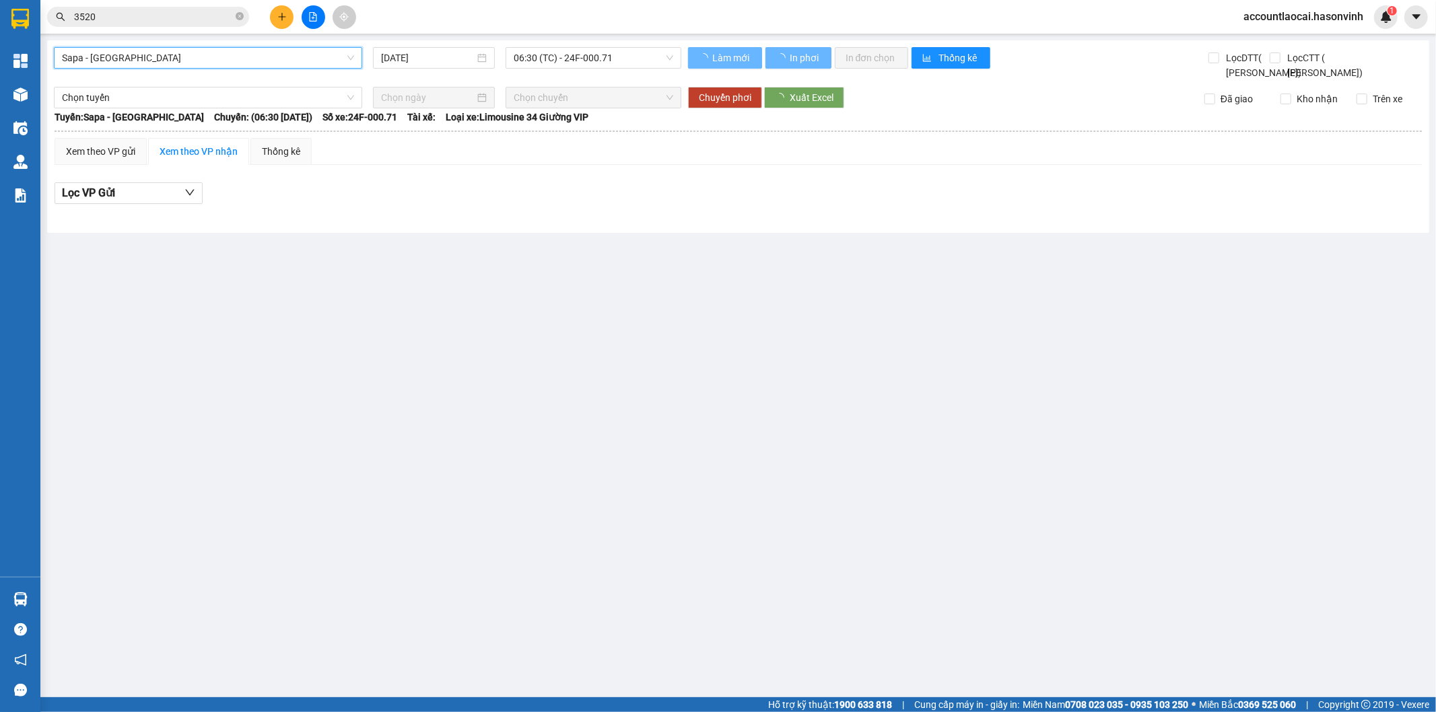
click at [509, 58] on div "06:30 (TC) - 24F-000.71" at bounding box center [593, 58] width 175 height 22
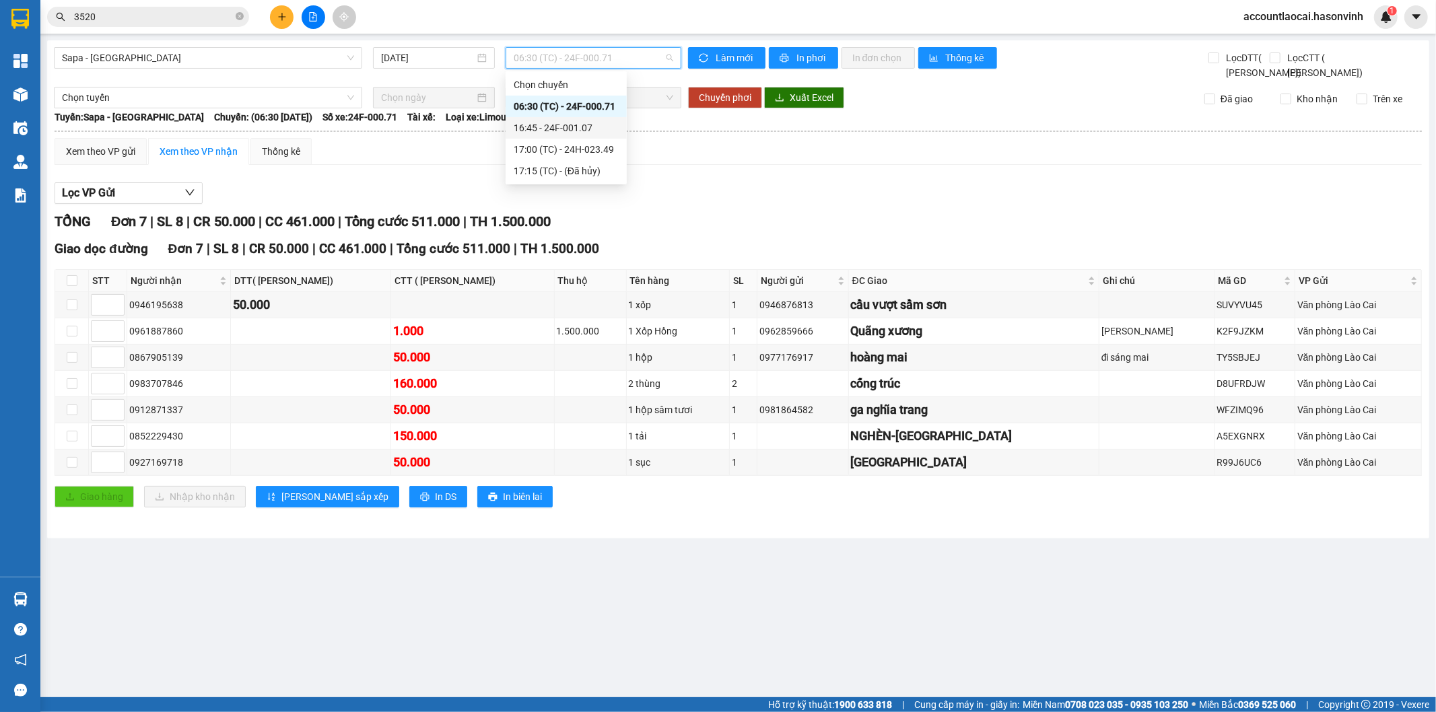
click at [540, 123] on div "16:45 - 24F-001.07" at bounding box center [566, 128] width 105 height 15
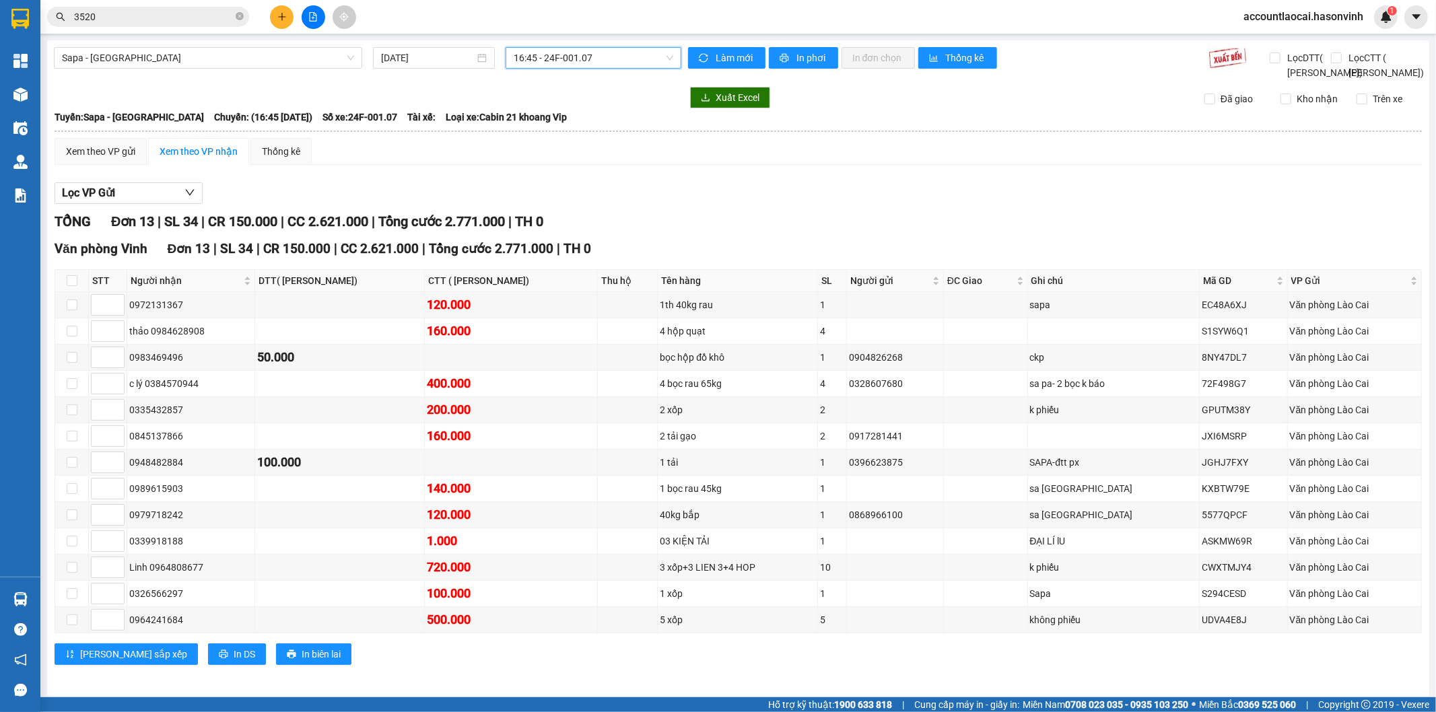
scroll to position [23, 0]
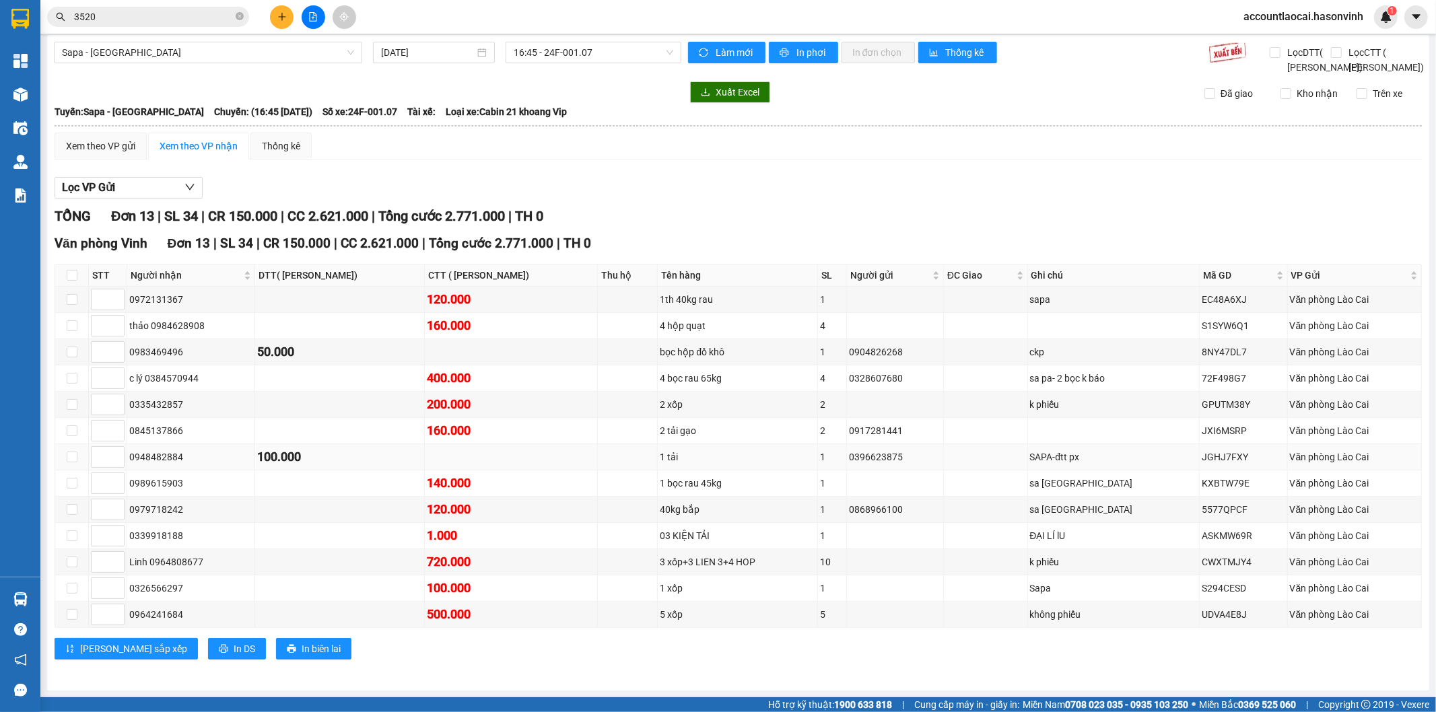
click at [483, 448] on td at bounding box center [511, 457] width 173 height 26
drag, startPoint x: 330, startPoint y: 459, endPoint x: 286, endPoint y: 454, distance: 44.0
click at [286, 454] on div "100.000" at bounding box center [339, 457] width 165 height 19
click at [250, 452] on div "0948482884" at bounding box center [190, 457] width 123 height 15
drag, startPoint x: 308, startPoint y: 451, endPoint x: 257, endPoint y: 454, distance: 50.6
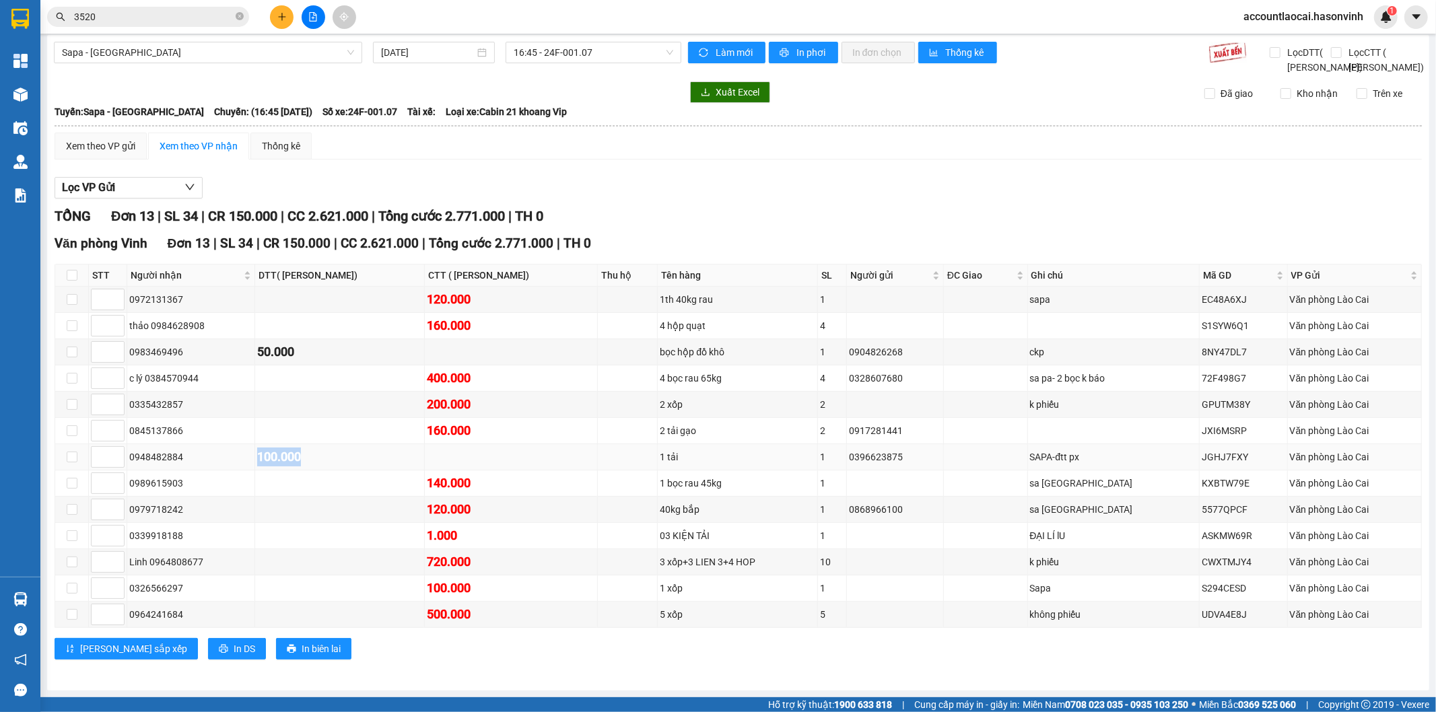
click at [257, 454] on div "100.000" at bounding box center [339, 457] width 165 height 19
click at [1116, 444] on td "SAPA-đtt px" at bounding box center [1114, 457] width 172 height 26
click at [1114, 450] on div "SAPA-đtt px" at bounding box center [1113, 457] width 167 height 15
click at [1112, 451] on div "SAPA-đtt px" at bounding box center [1113, 457] width 167 height 15
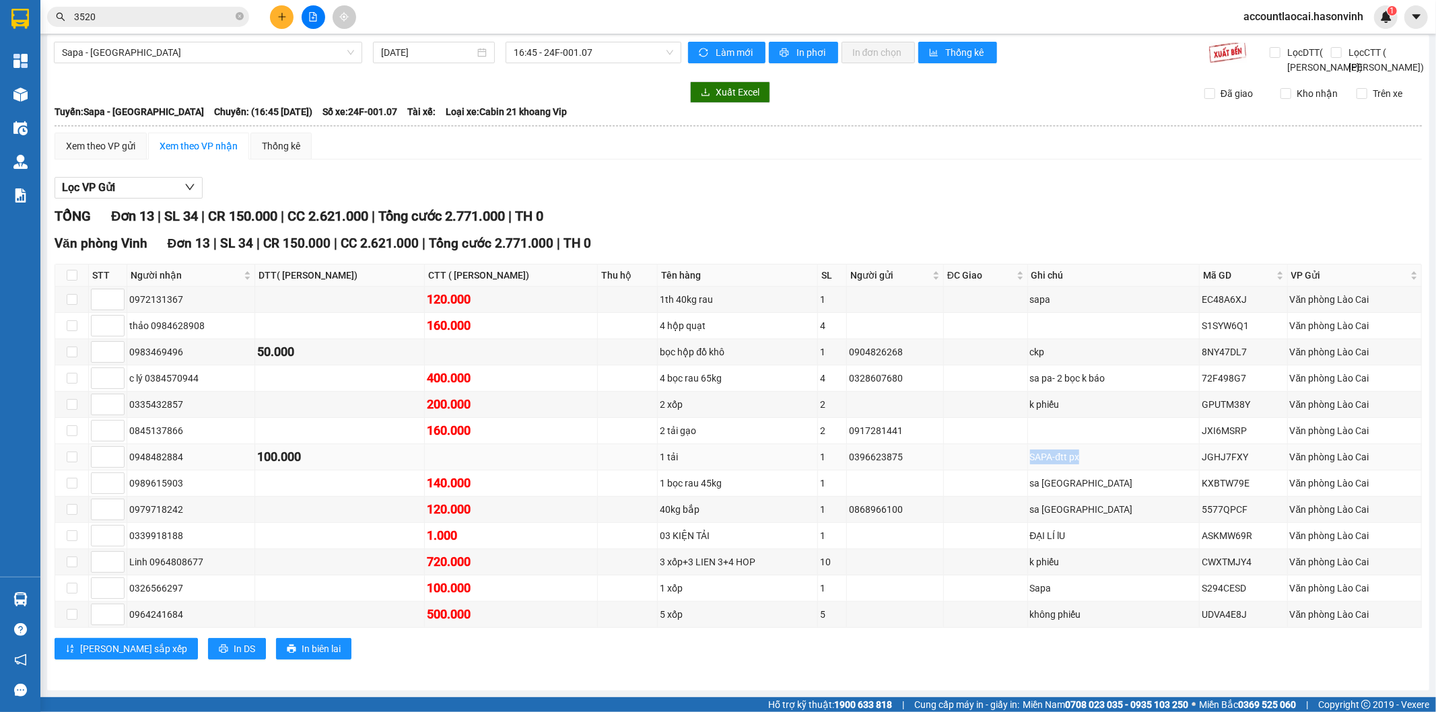
drag, startPoint x: 1119, startPoint y: 452, endPoint x: 1048, endPoint y: 462, distance: 71.3
click at [1048, 462] on div "SAPA-đtt px" at bounding box center [1113, 457] width 167 height 15
drag, startPoint x: 1062, startPoint y: 461, endPoint x: 1108, endPoint y: 455, distance: 46.2
click at [1062, 461] on div "SAPA-đtt px" at bounding box center [1113, 457] width 167 height 15
click at [1128, 454] on div "SAPA-đtt px" at bounding box center [1113, 457] width 167 height 15
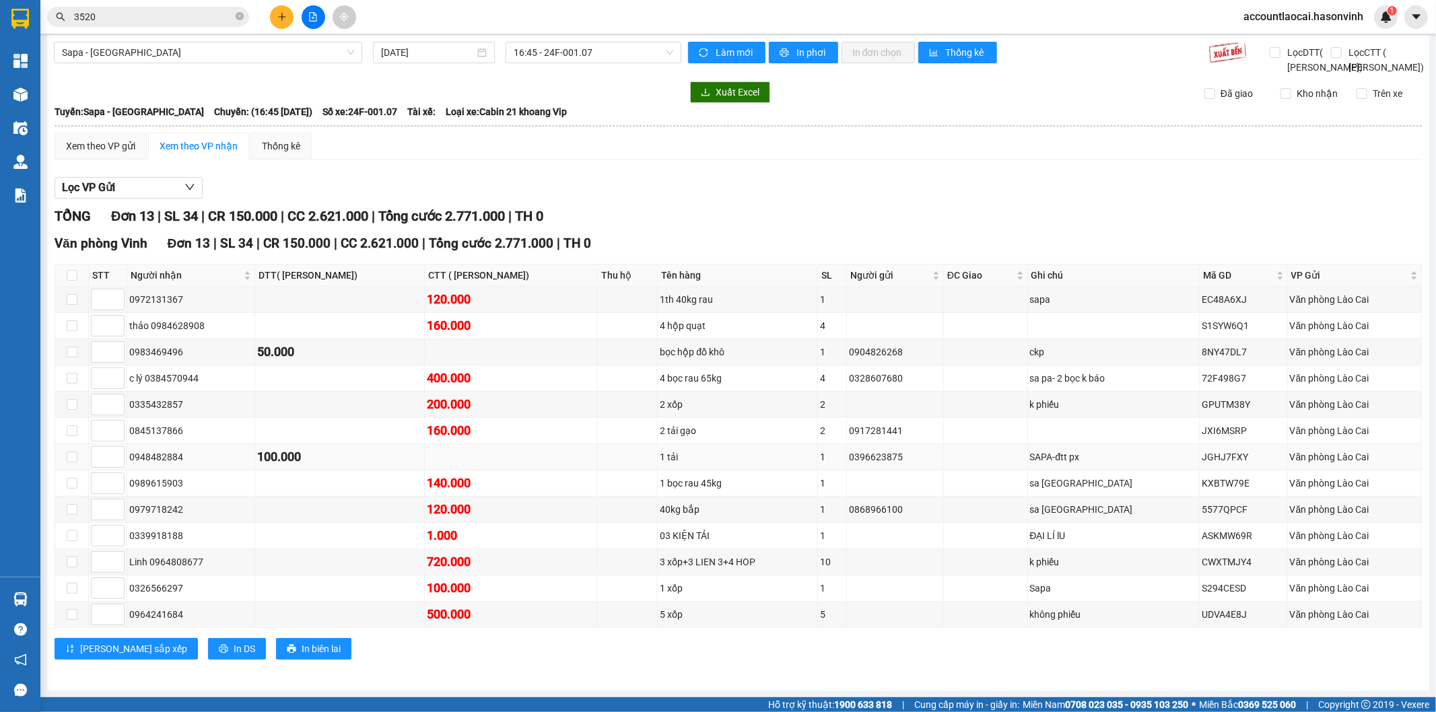
click at [1074, 453] on div "SAPA-đtt px" at bounding box center [1113, 457] width 167 height 15
drag, startPoint x: 1113, startPoint y: 454, endPoint x: 1038, endPoint y: 459, distance: 74.9
click at [1050, 459] on div "SAPA-đtt px" at bounding box center [1113, 457] width 167 height 15
click at [1028, 459] on td at bounding box center [986, 457] width 84 height 26
click at [1058, 491] on td "sa [GEOGRAPHIC_DATA]" at bounding box center [1114, 484] width 172 height 26
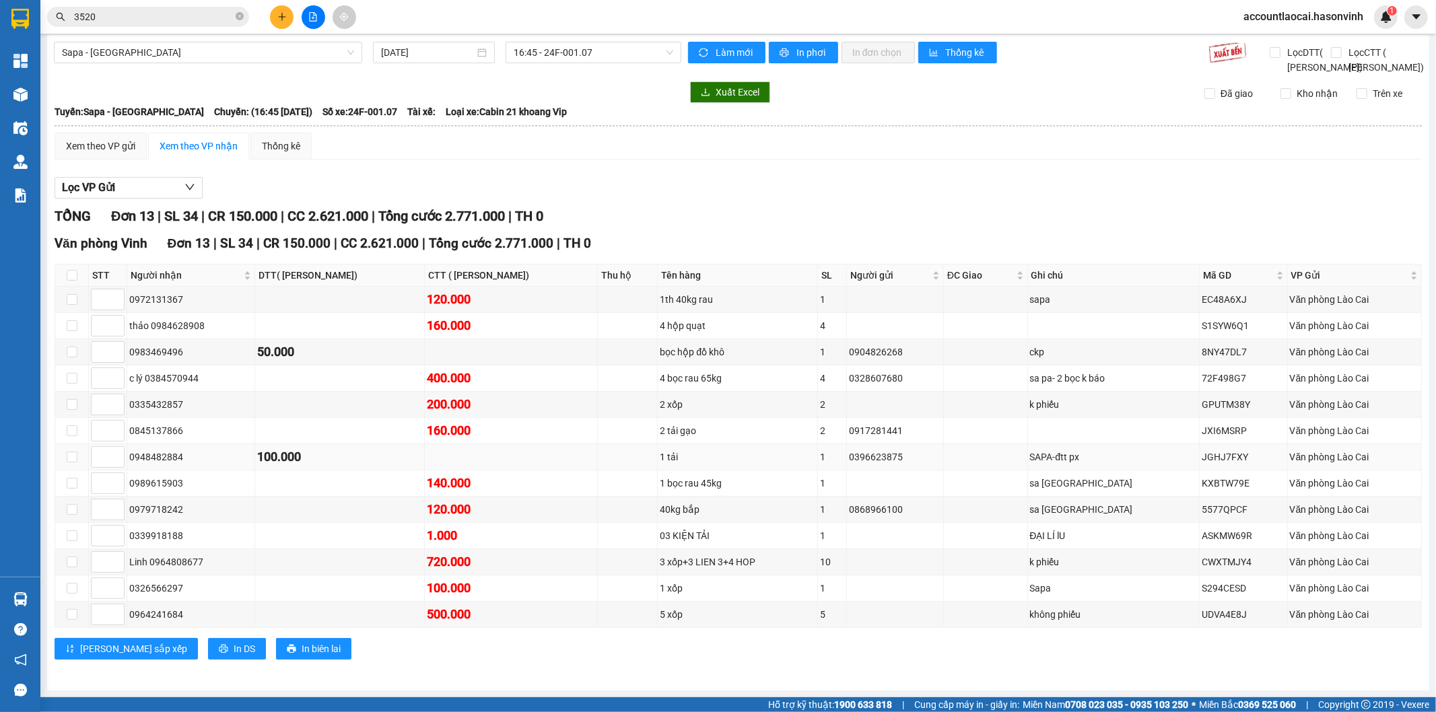
click at [1093, 455] on div "SAPA-đtt px" at bounding box center [1113, 457] width 167 height 15
drag, startPoint x: 1101, startPoint y: 461, endPoint x: 1085, endPoint y: 461, distance: 16.2
click at [1100, 461] on div "SAPA-đtt px" at bounding box center [1113, 457] width 167 height 15
click at [1085, 460] on div "SAPA-đtt px" at bounding box center [1113, 457] width 167 height 15
drag, startPoint x: 1097, startPoint y: 452, endPoint x: 1039, endPoint y: 455, distance: 58.6
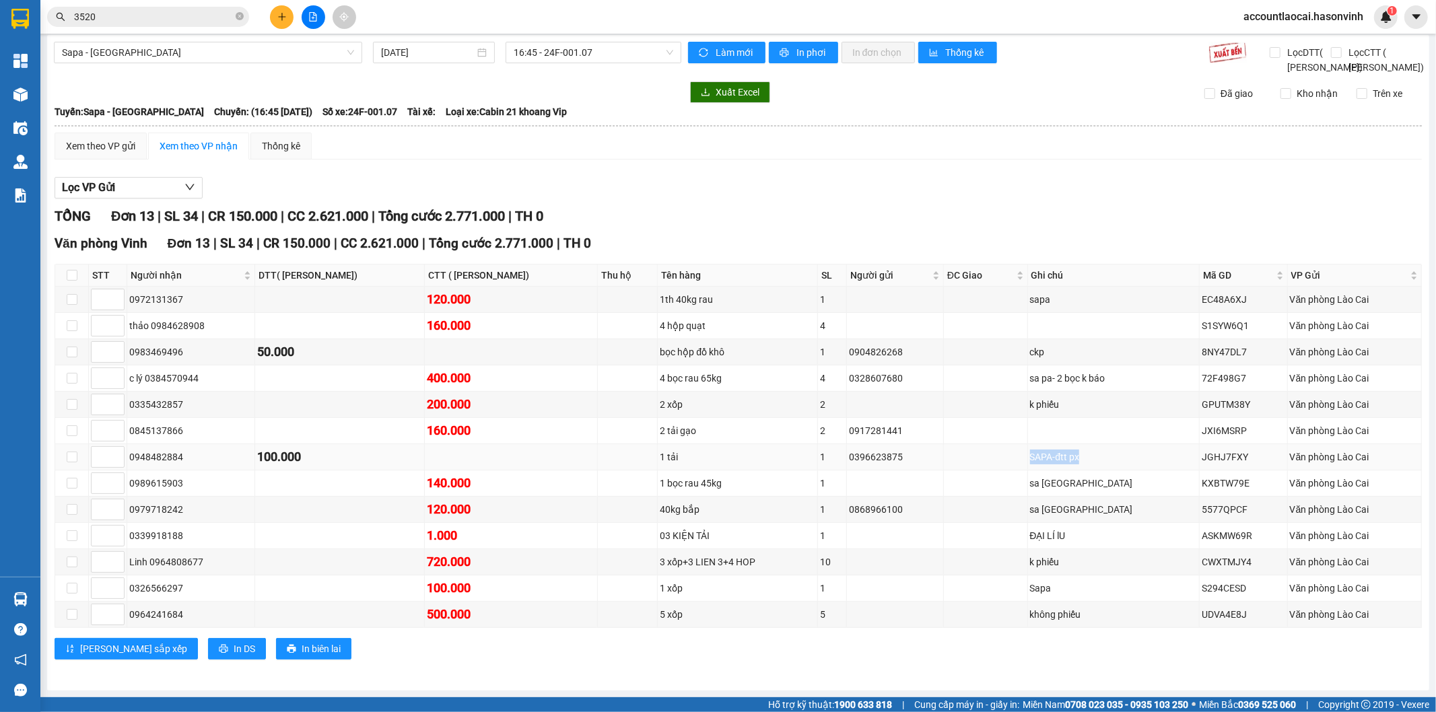
click at [1039, 455] on tr "0948482884 100.000 1 tải 1 0396623875 SAPA-đtt px JGHJ7FXY Văn phòng Lào Cai" at bounding box center [738, 457] width 1367 height 26
click at [1062, 473] on td "sa [GEOGRAPHIC_DATA]" at bounding box center [1114, 484] width 172 height 26
click at [275, 11] on button at bounding box center [282, 17] width 24 height 24
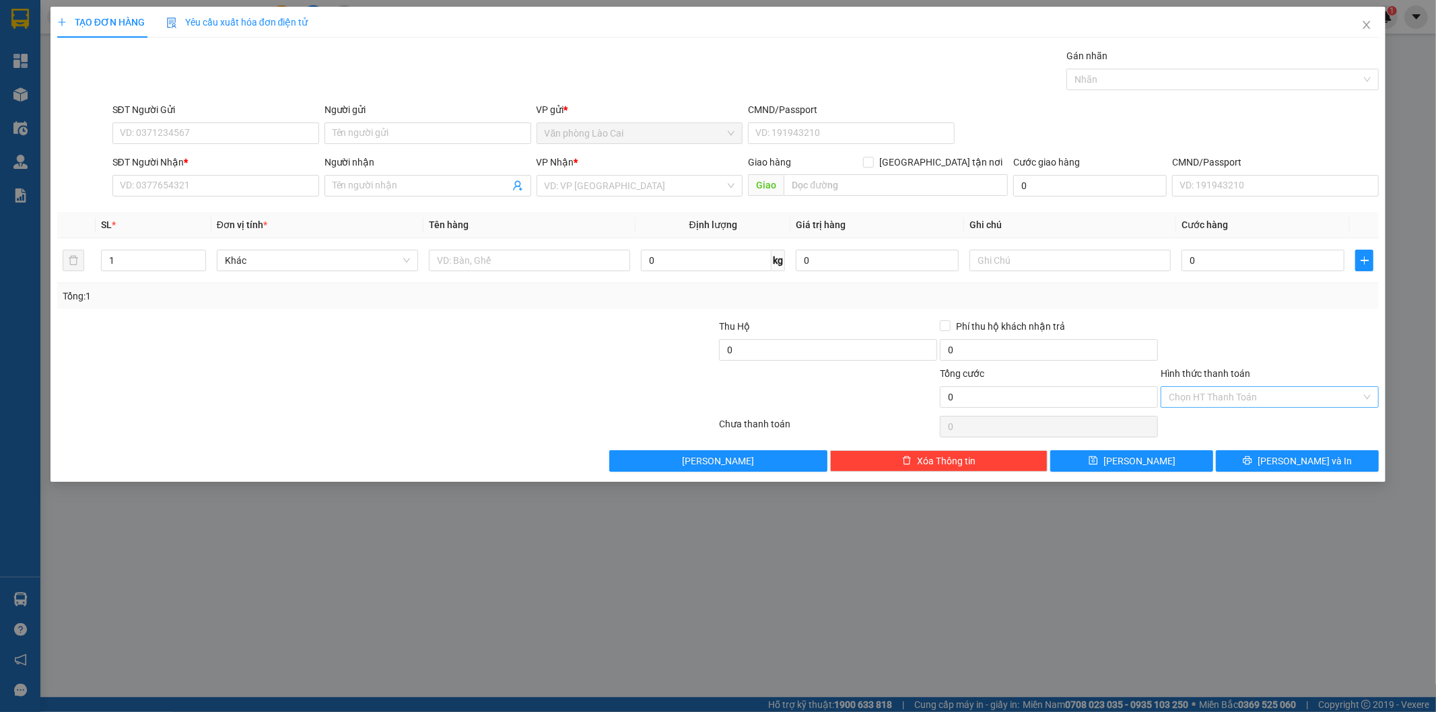
click at [1266, 390] on input "Hình thức thanh toán" at bounding box center [1265, 397] width 193 height 20
click at [1370, 24] on icon "close" at bounding box center [1366, 25] width 11 height 11
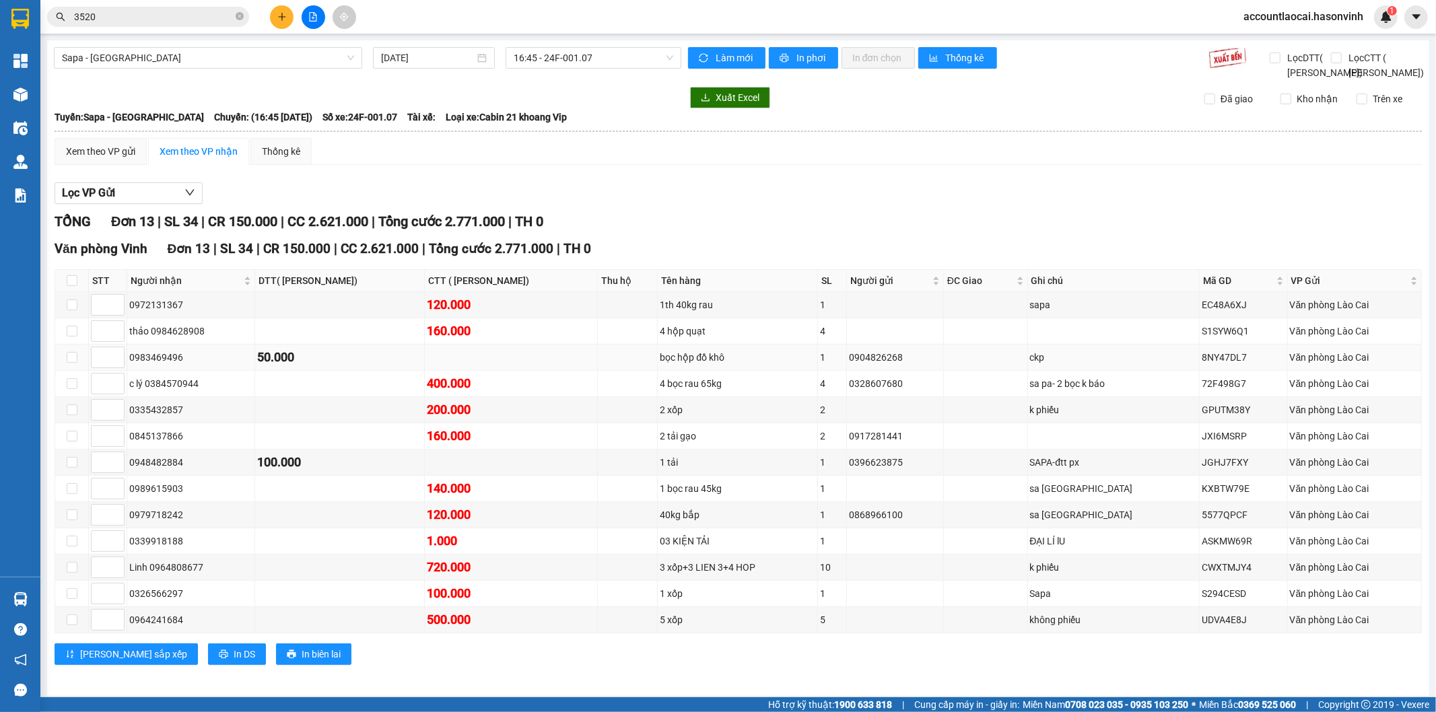
click at [305, 362] on td "50.000" at bounding box center [340, 358] width 170 height 26
click at [305, 367] on div "50.000" at bounding box center [339, 357] width 165 height 19
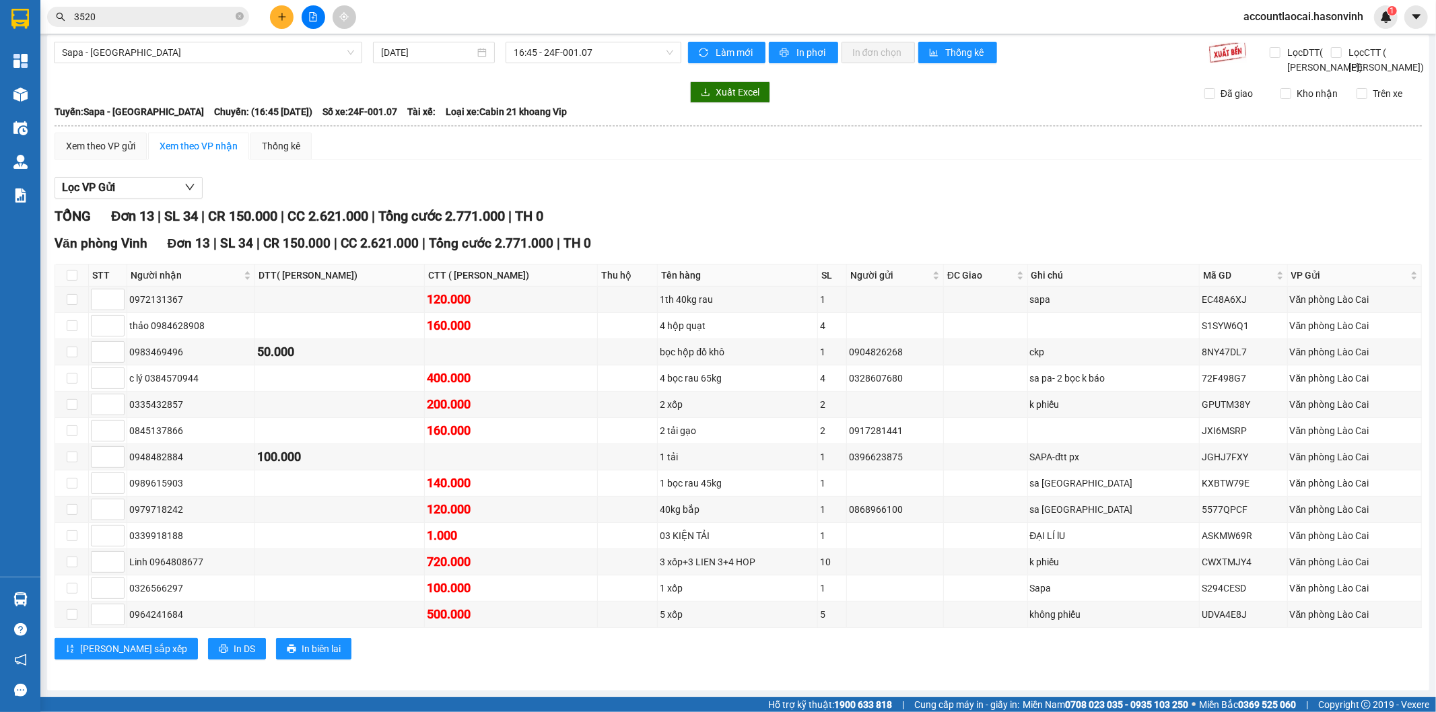
click at [285, 17] on icon "plus" at bounding box center [281, 16] width 7 height 1
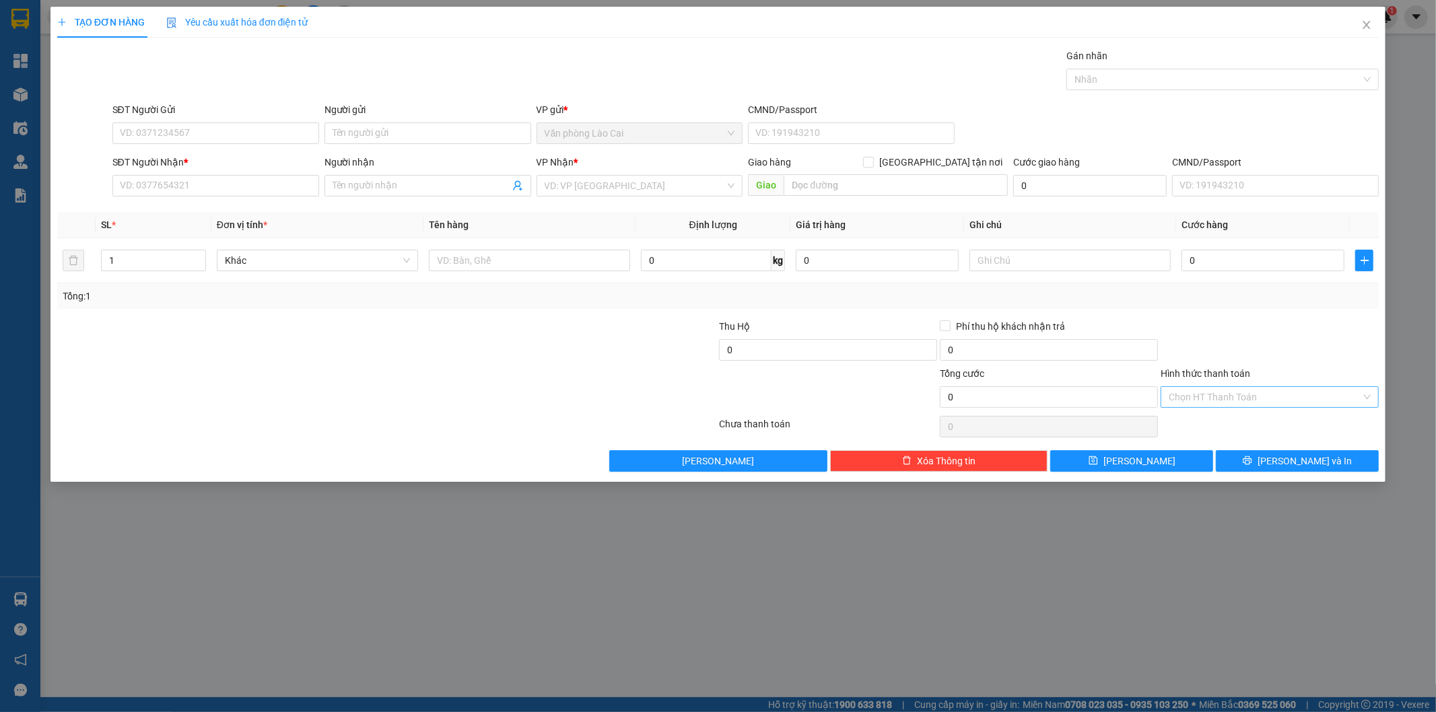
click at [1182, 392] on input "Hình thức thanh toán" at bounding box center [1265, 397] width 193 height 20
click at [1364, 34] on span "Close" at bounding box center [1367, 26] width 38 height 38
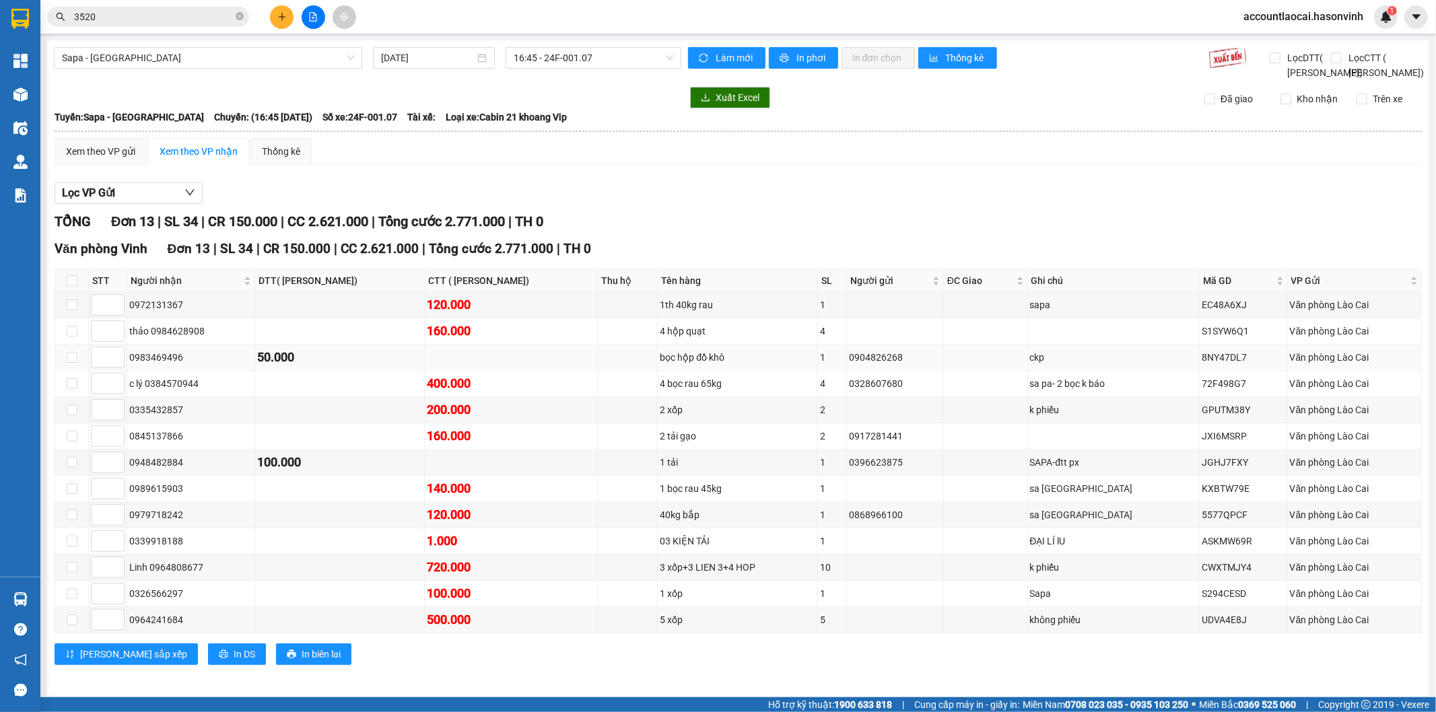
click at [321, 367] on div "50.000" at bounding box center [339, 357] width 165 height 19
click at [285, 24] on button at bounding box center [282, 17] width 24 height 24
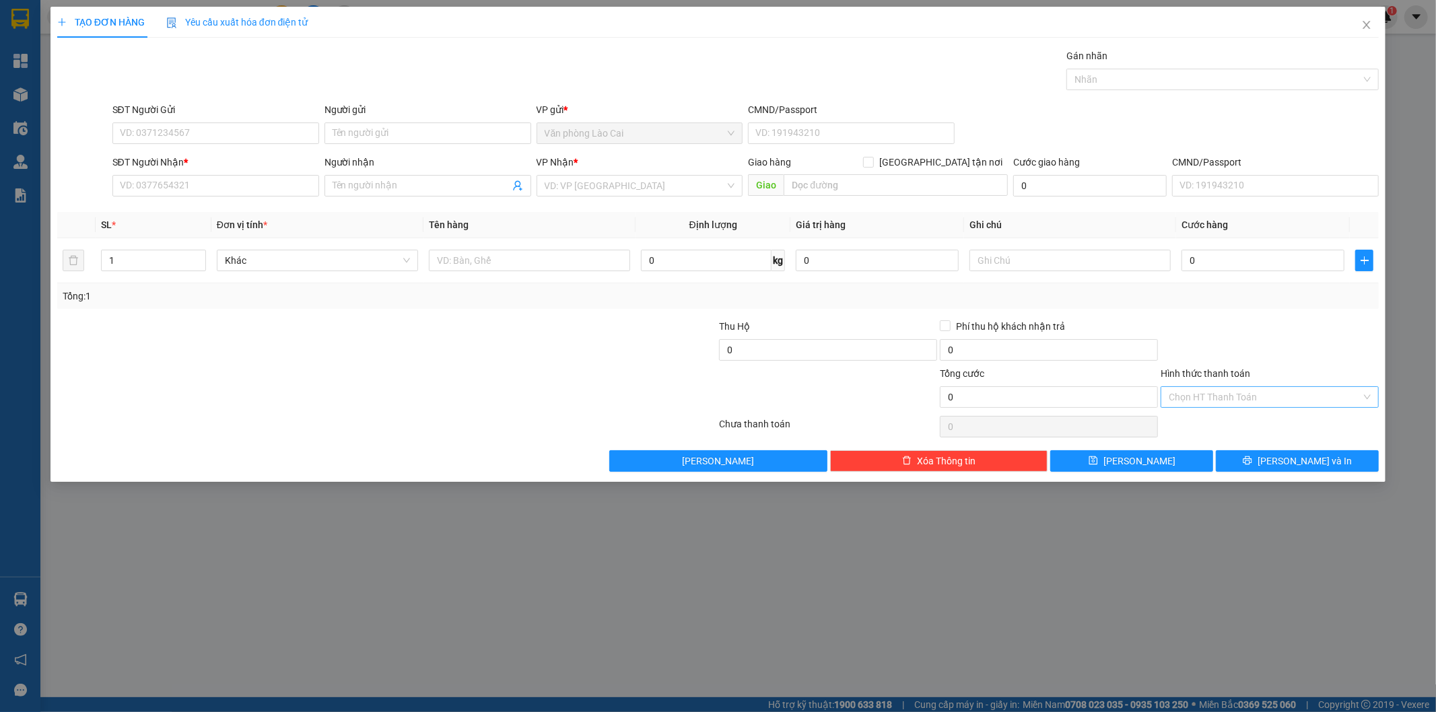
click at [1217, 393] on input "Hình thức thanh toán" at bounding box center [1265, 397] width 193 height 20
click at [1377, 30] on span "Close" at bounding box center [1367, 26] width 38 height 38
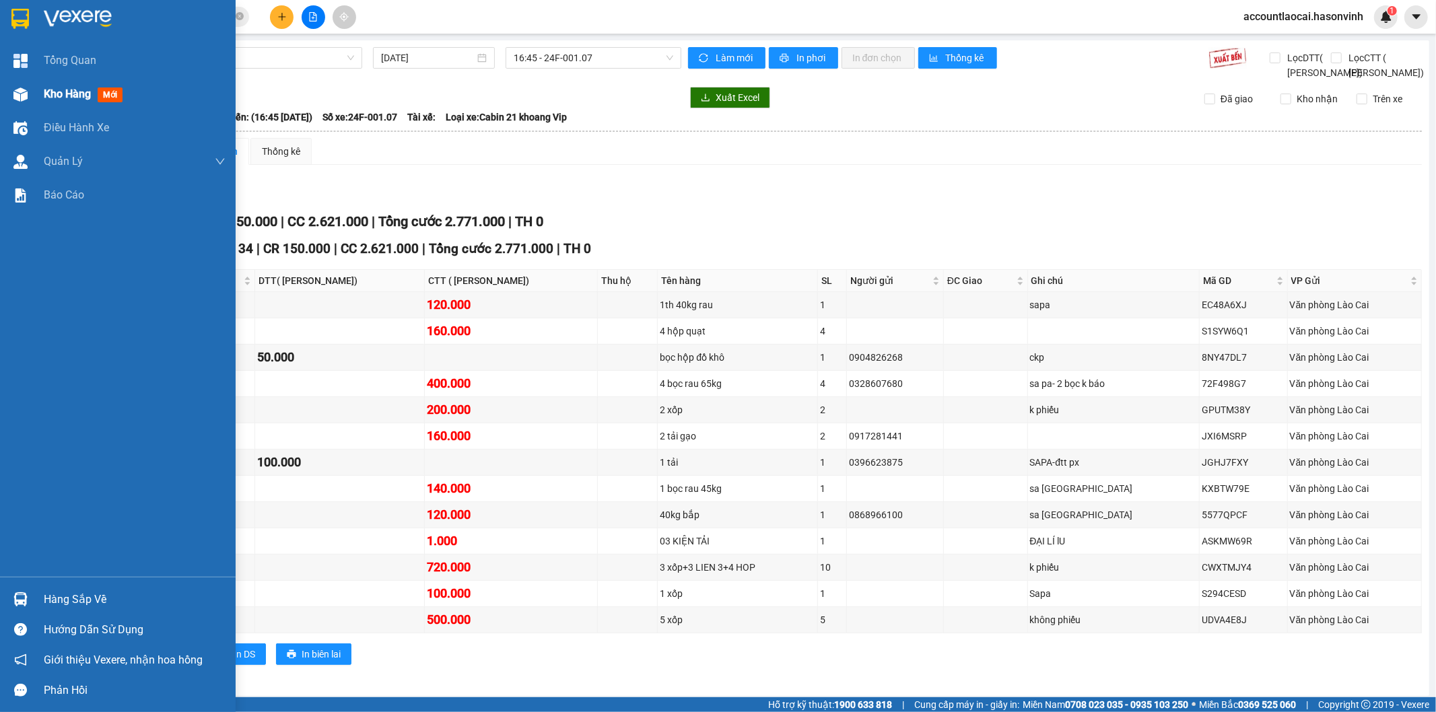
click at [38, 90] on div "Kho hàng mới" at bounding box center [118, 94] width 236 height 34
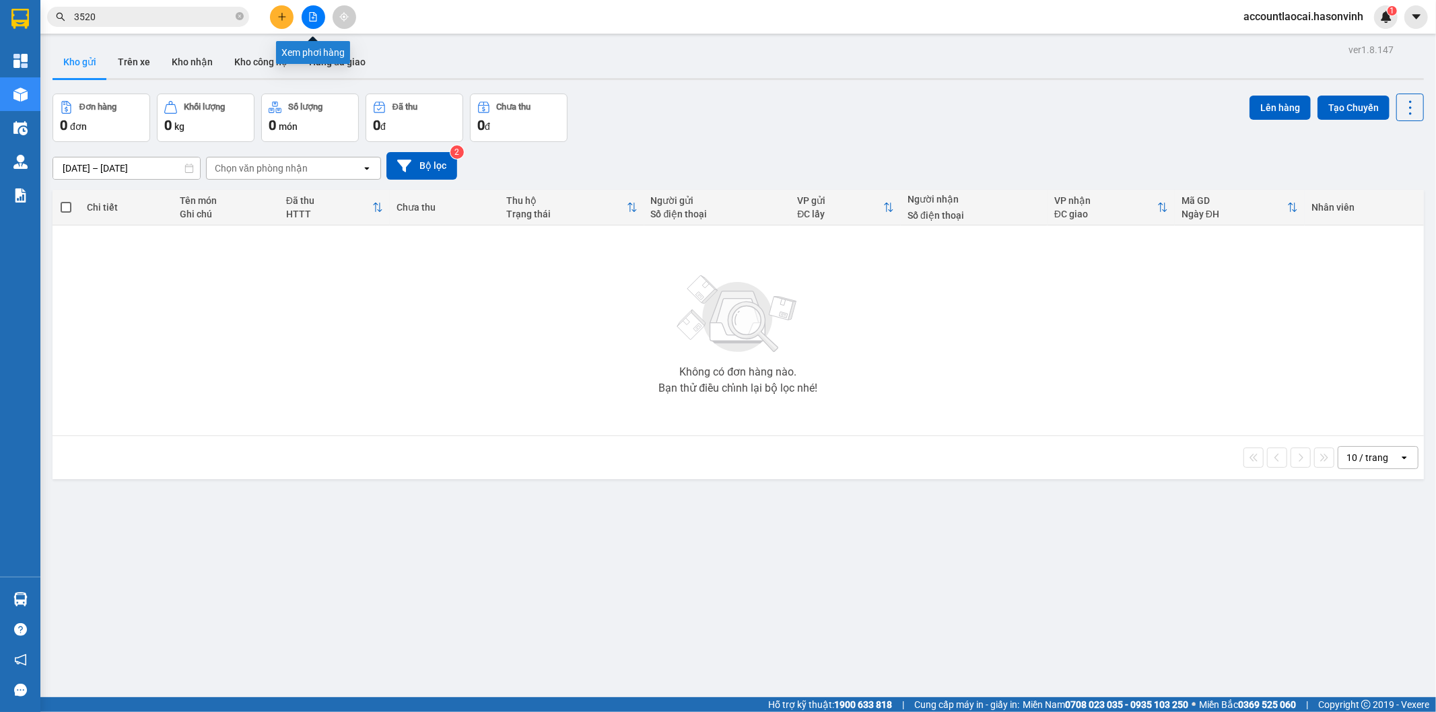
click at [311, 17] on icon "file-add" at bounding box center [312, 16] width 9 height 9
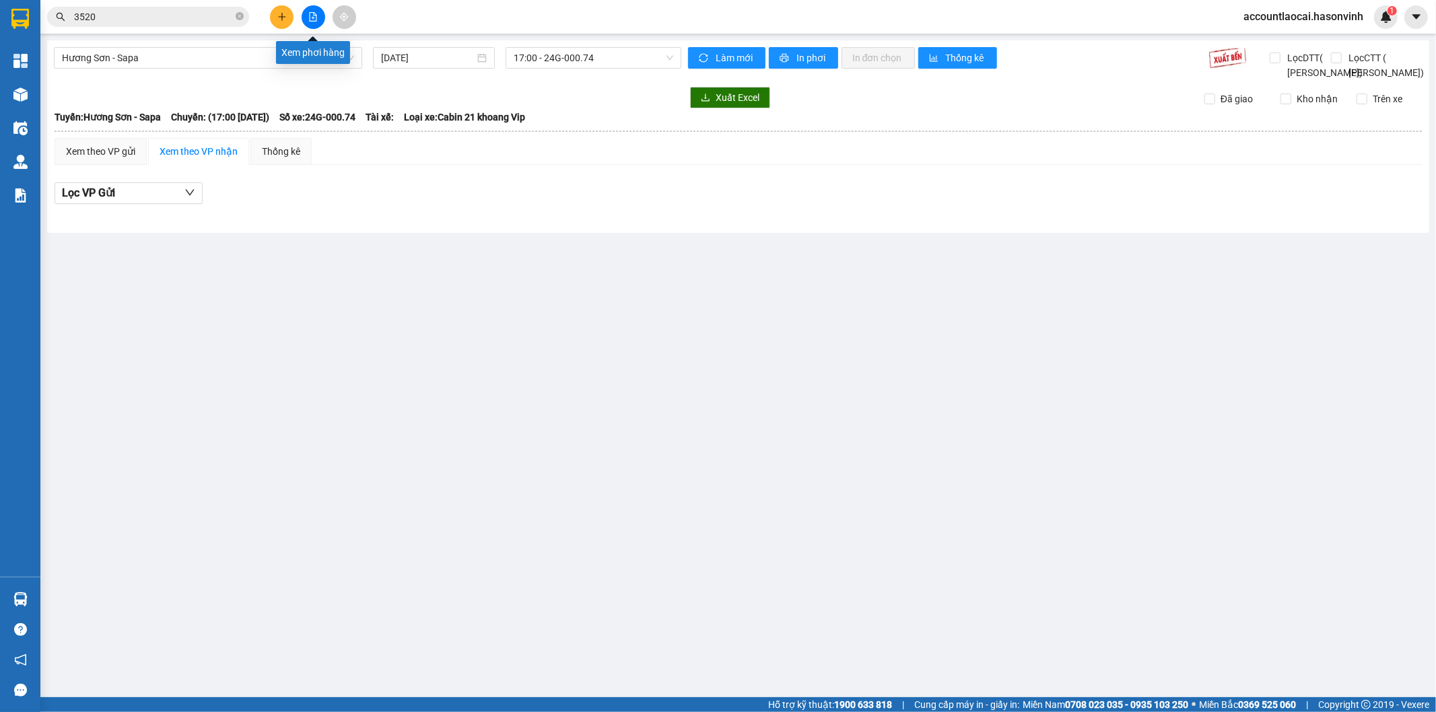
click at [312, 9] on button at bounding box center [314, 17] width 24 height 24
click at [313, 10] on button at bounding box center [314, 17] width 24 height 24
click at [298, 99] on div "[GEOGRAPHIC_DATA] - Sapa [DATE] 17:00 - 24G-000.74 Làm mới In phơi In đơn chọn …" at bounding box center [738, 136] width 1382 height 193
click at [320, 23] on button at bounding box center [314, 17] width 24 height 24
drag, startPoint x: 323, startPoint y: 56, endPoint x: 323, endPoint y: 68, distance: 12.1
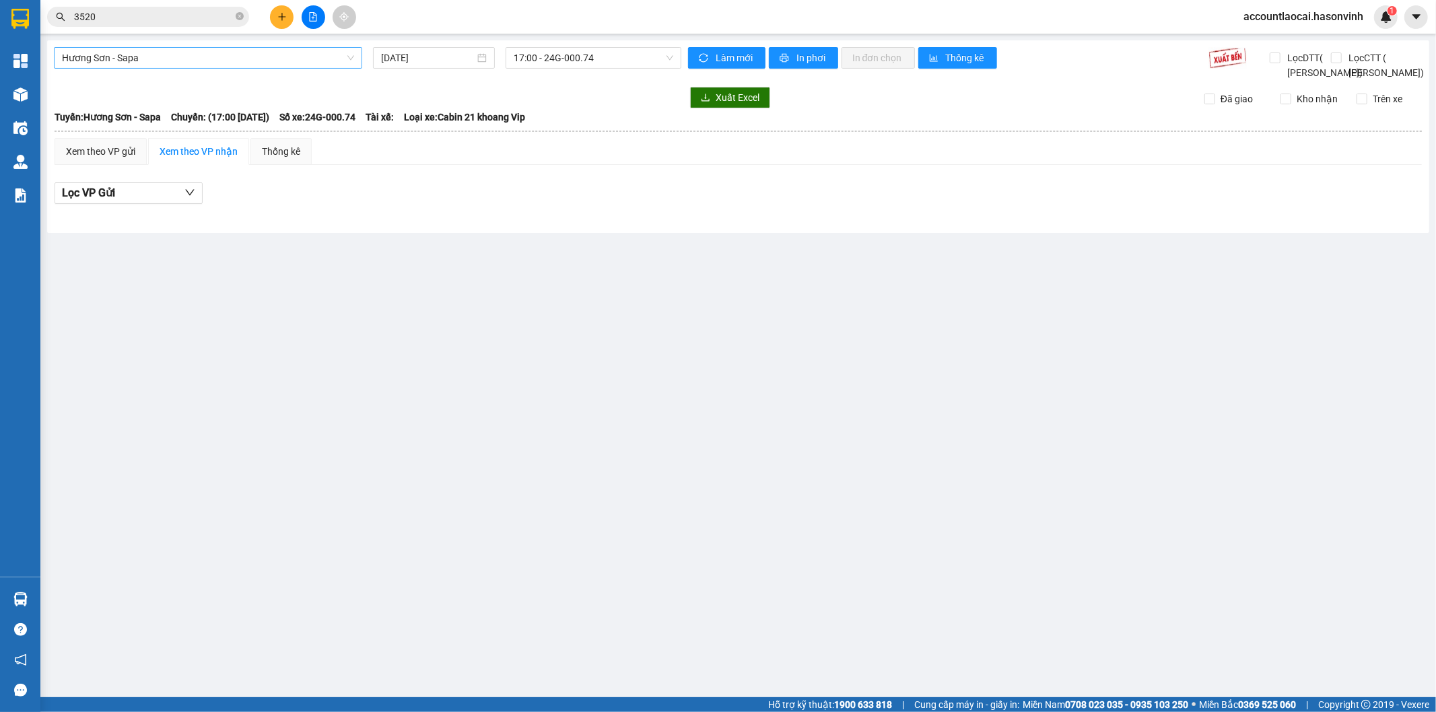
click at [323, 57] on span "Hương Sơn - Sapa" at bounding box center [208, 58] width 292 height 20
click at [310, 329] on main "[GEOGRAPHIC_DATA] - Sapa [DATE] 17:00 - 24G-000.74 Làm mới In phơi In đơn chọn …" at bounding box center [718, 348] width 1436 height 697
click at [312, 22] on button at bounding box center [314, 17] width 24 height 24
click at [310, 34] on main "[GEOGRAPHIC_DATA] - Sapa [DATE] 17:00 - 24G-000.74 Làm mới In phơi In đơn chọn …" at bounding box center [718, 348] width 1436 height 697
click at [310, 20] on icon "file-add" at bounding box center [313, 16] width 7 height 9
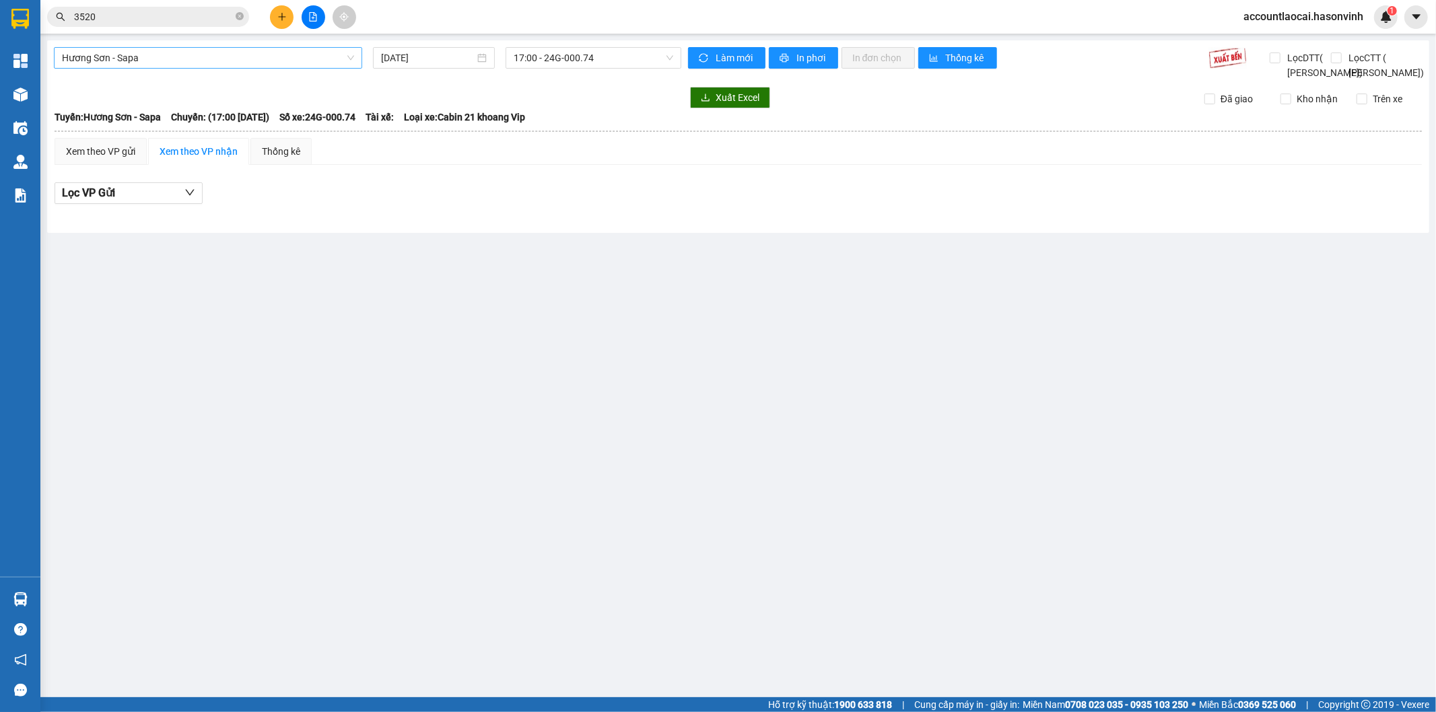
click at [319, 55] on span "Hương Sơn - Sapa" at bounding box center [208, 58] width 292 height 20
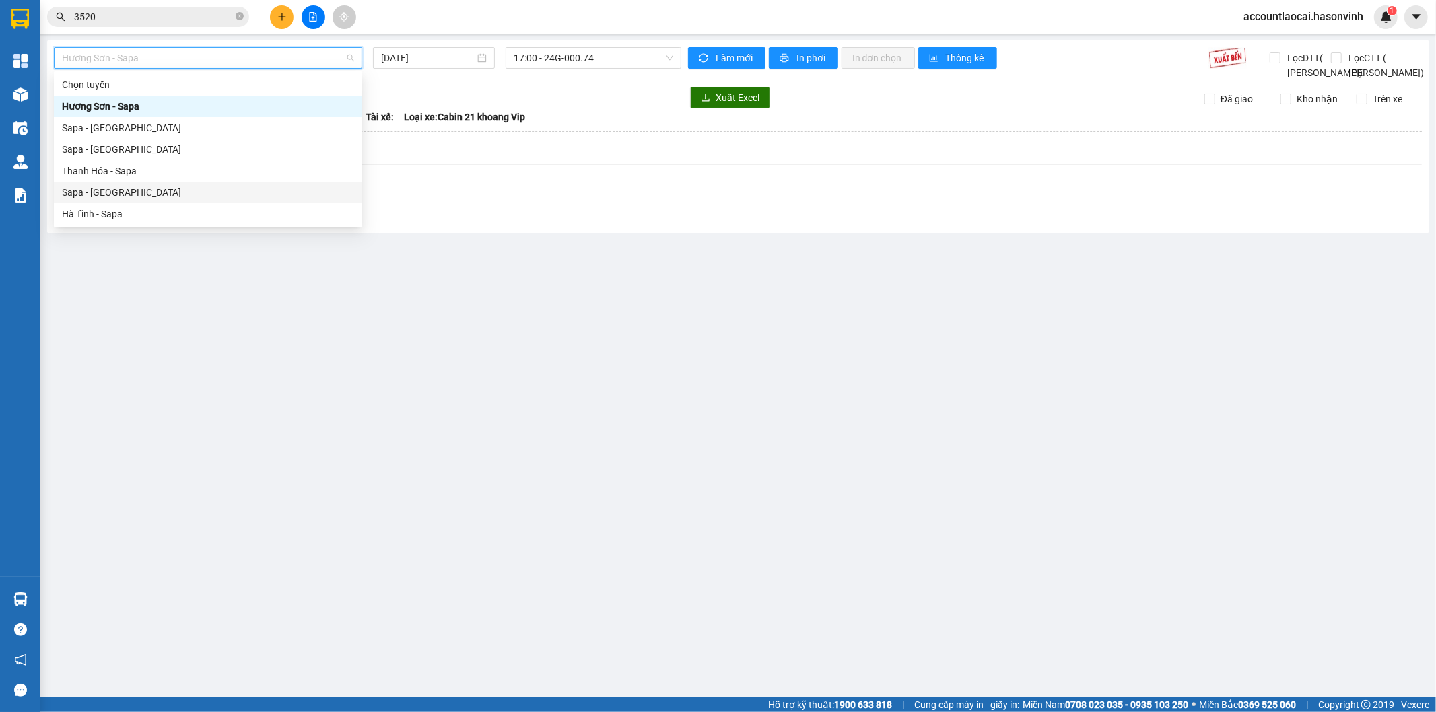
click at [250, 194] on div "Sapa - [GEOGRAPHIC_DATA]" at bounding box center [208, 192] width 292 height 15
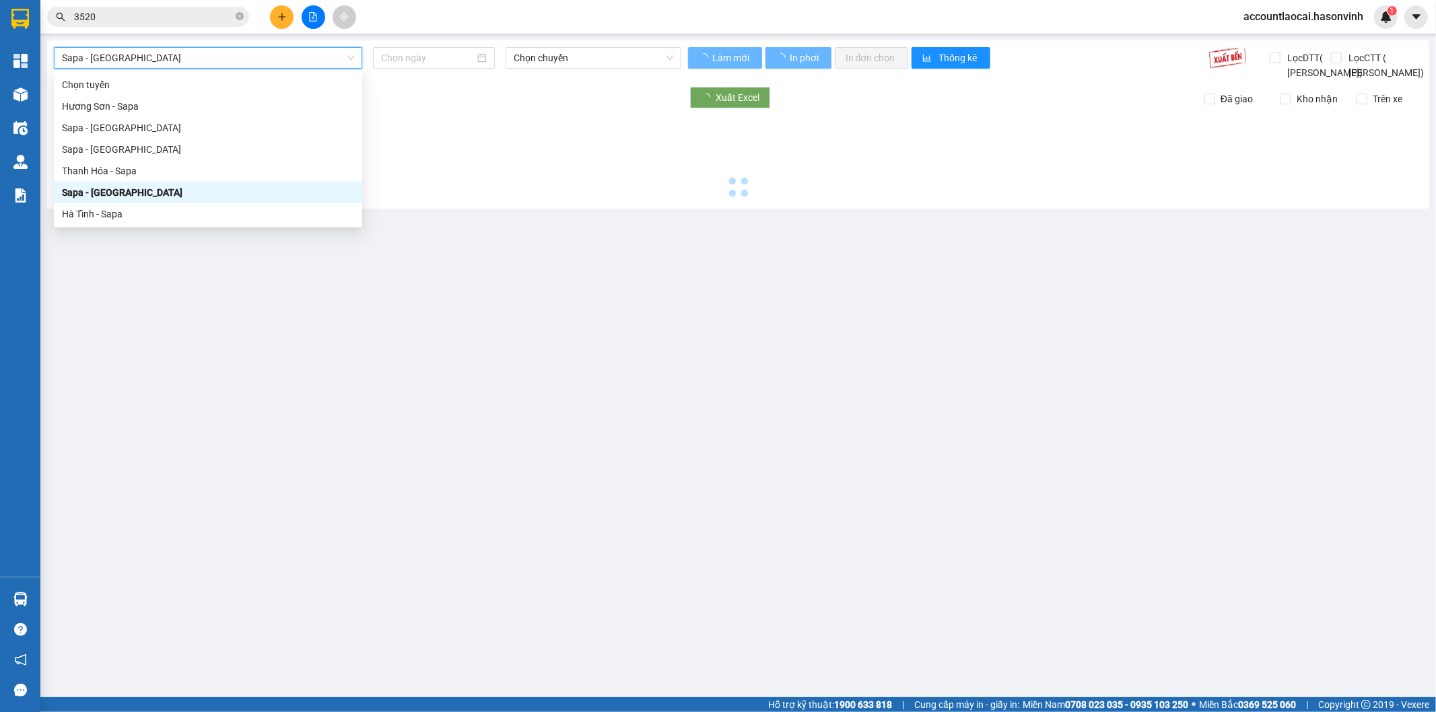
type input "[DATE]"
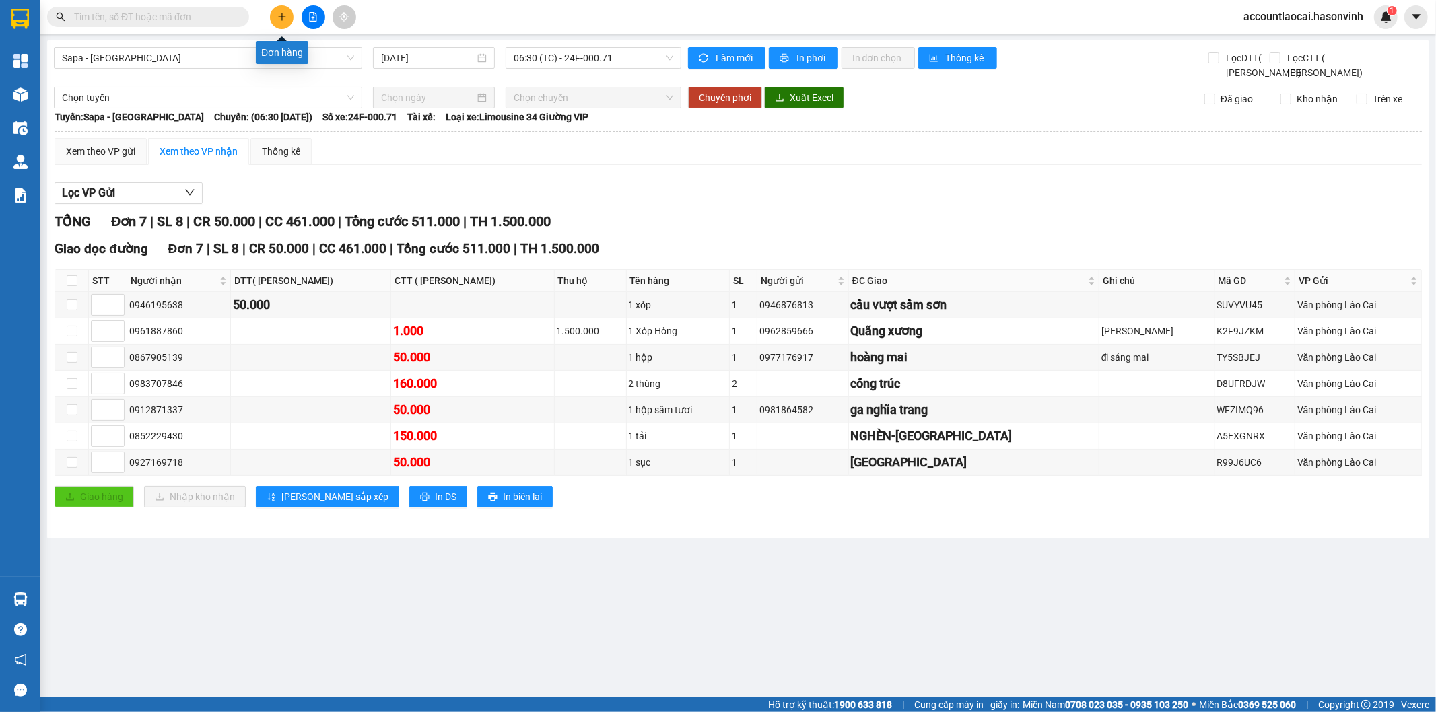
click at [278, 20] on icon "plus" at bounding box center [281, 16] width 9 height 9
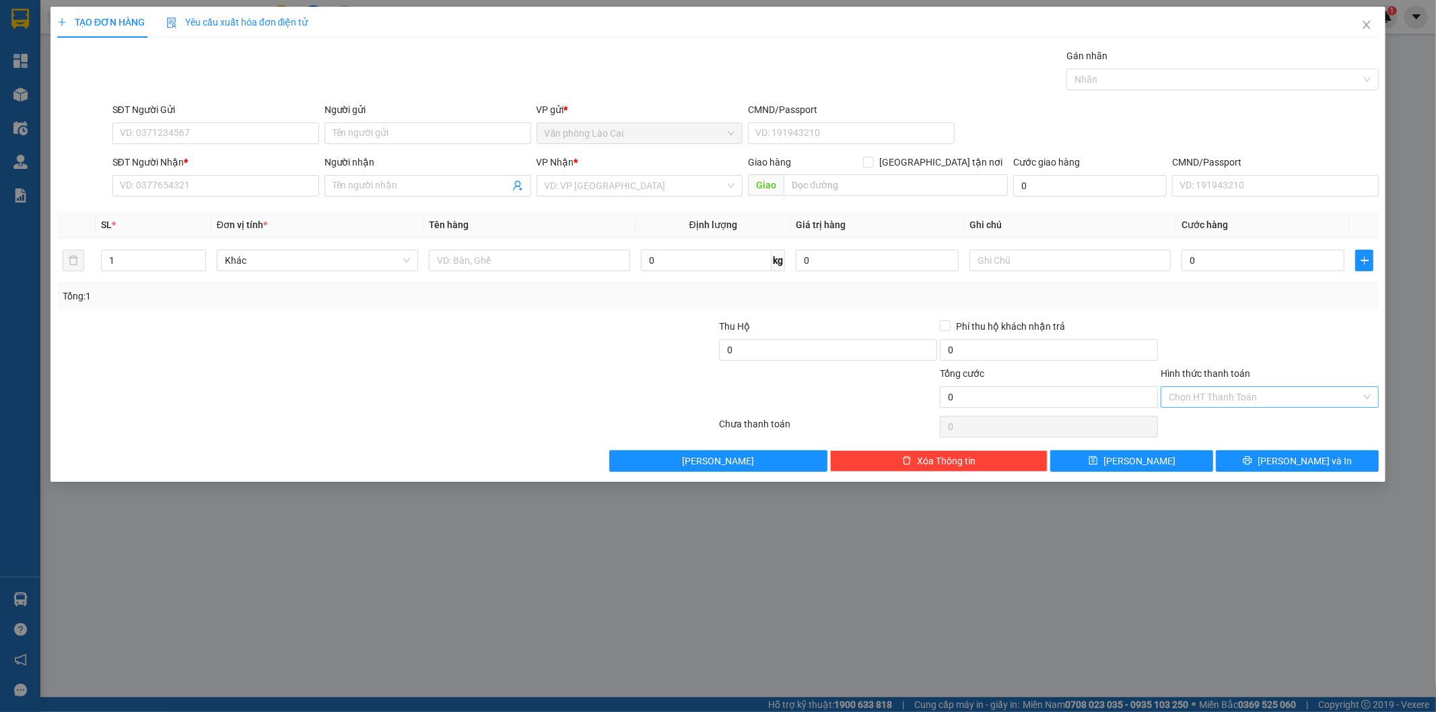
click at [1197, 393] on input "Hình thức thanh toán" at bounding box center [1265, 397] width 193 height 20
click at [1369, 20] on icon "close" at bounding box center [1366, 25] width 11 height 11
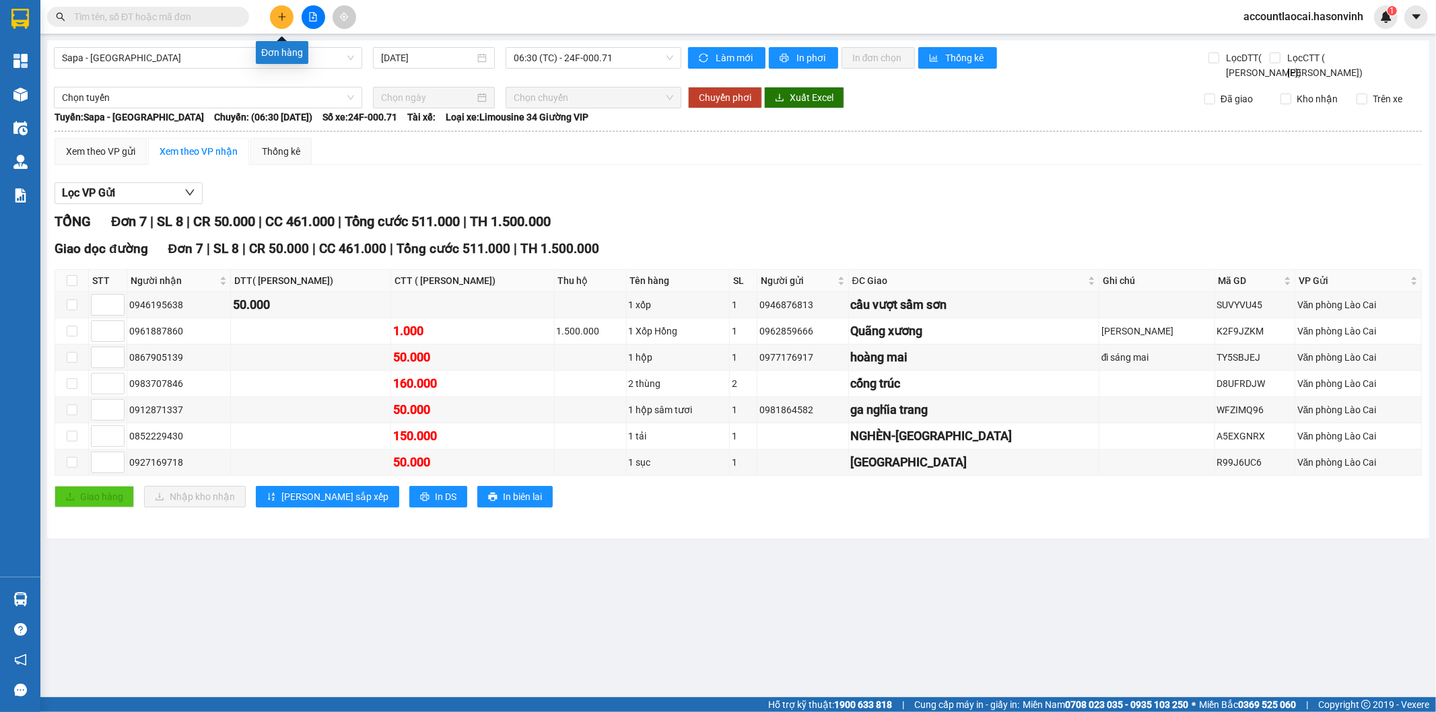
click at [286, 13] on icon "plus" at bounding box center [281, 16] width 9 height 9
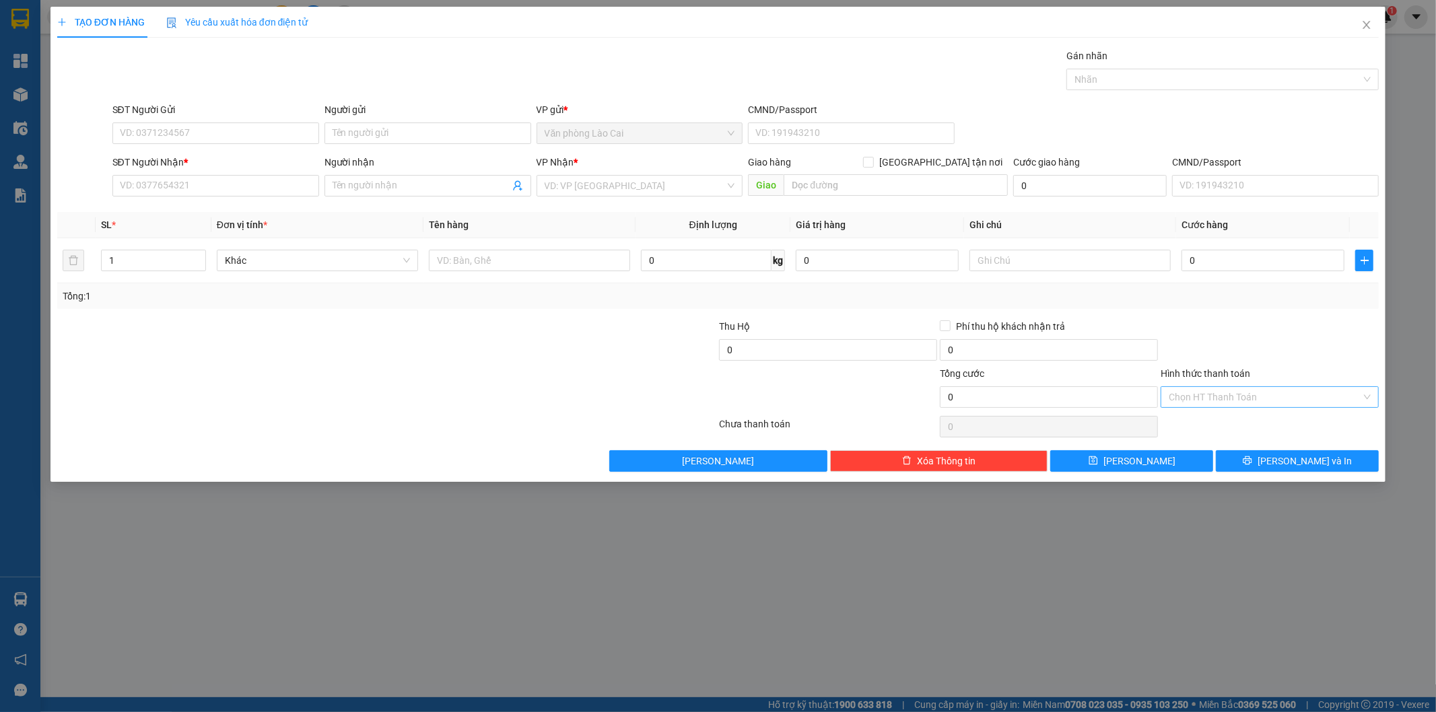
click at [1246, 395] on input "Hình thức thanh toán" at bounding box center [1265, 397] width 193 height 20
click at [1371, 28] on icon "close" at bounding box center [1366, 25] width 11 height 11
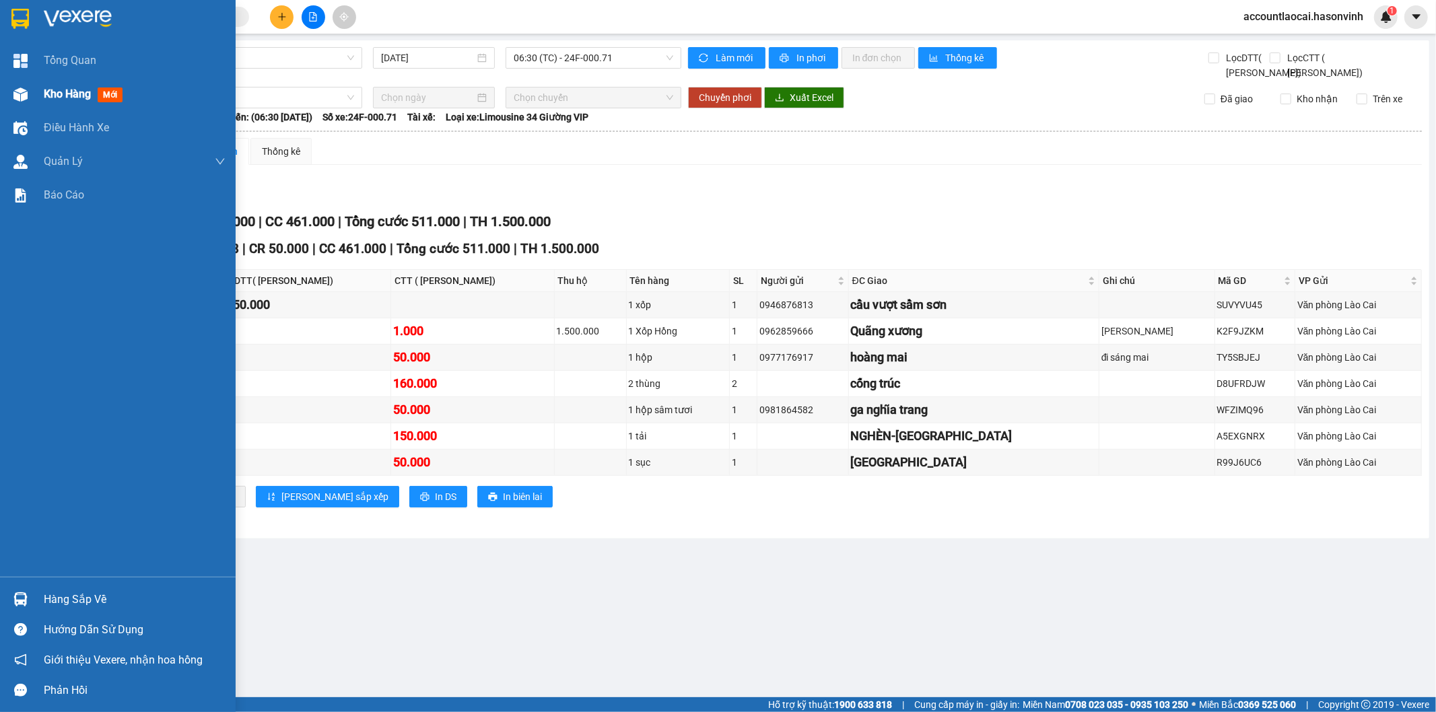
click at [48, 95] on span "Kho hàng" at bounding box center [67, 94] width 47 height 13
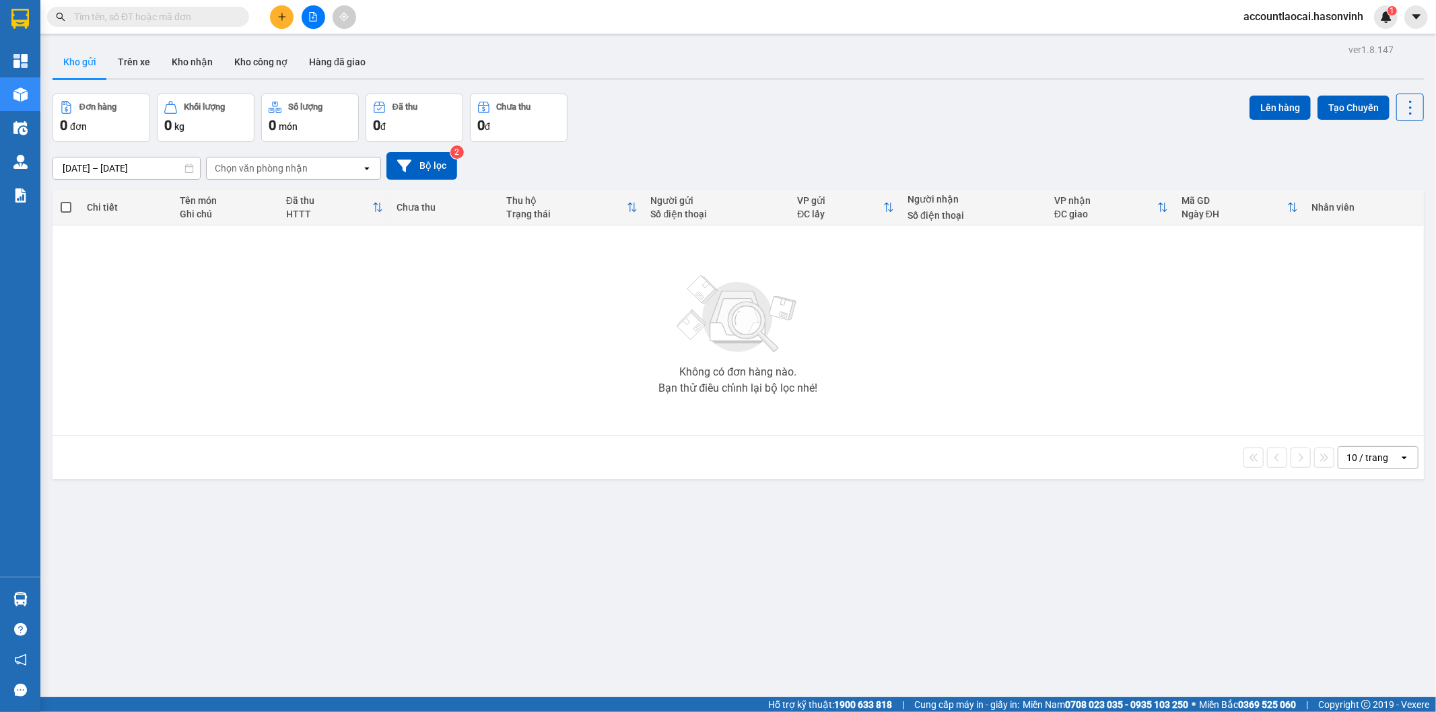
click at [310, 15] on icon "file-add" at bounding box center [312, 16] width 9 height 9
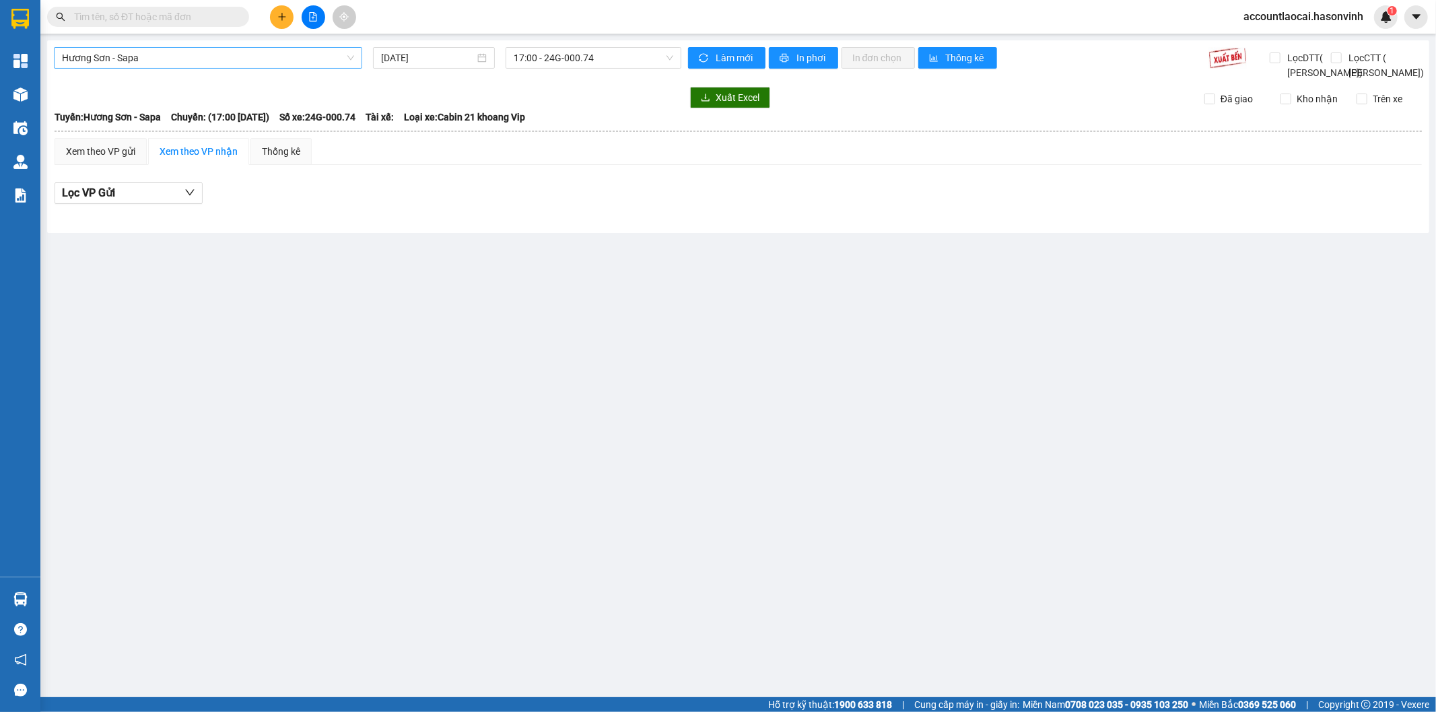
click at [226, 64] on span "Hương Sơn - Sapa" at bounding box center [208, 58] width 292 height 20
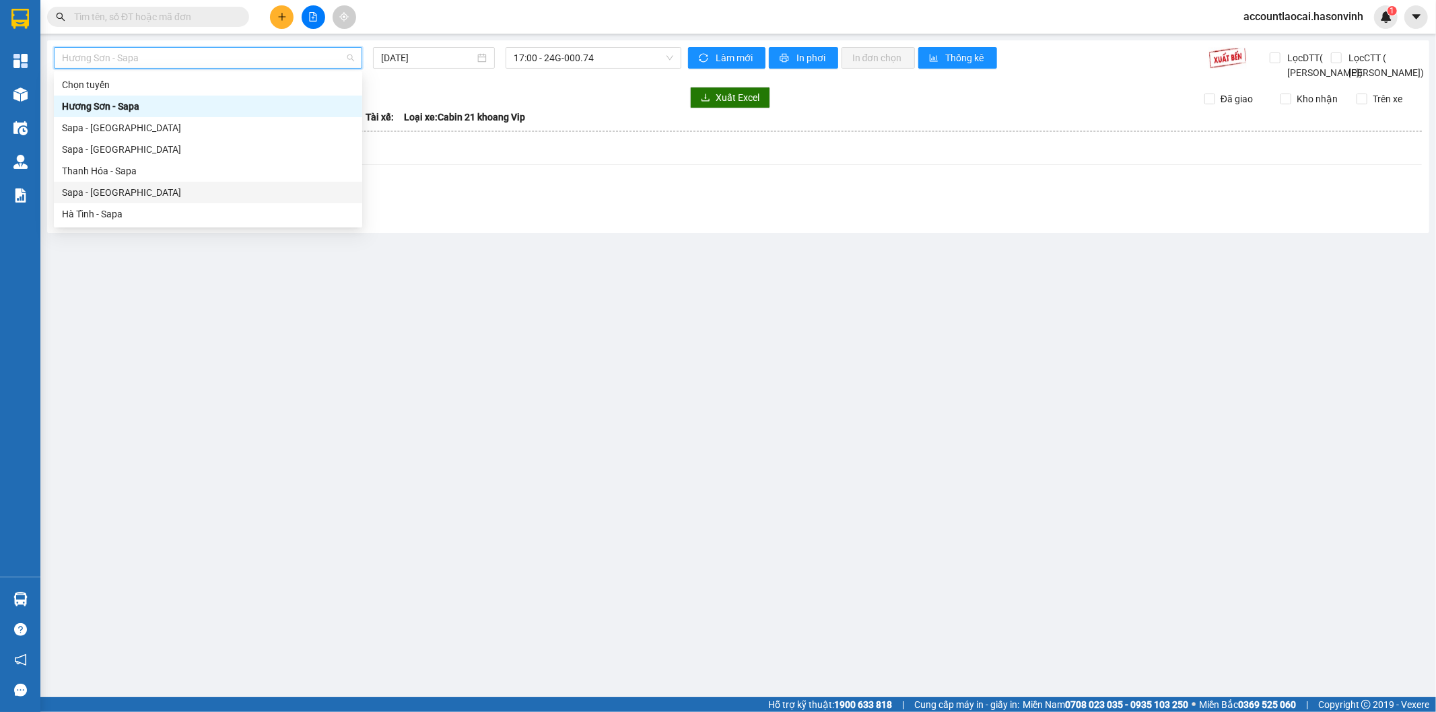
click at [165, 184] on div "Sapa - [GEOGRAPHIC_DATA]" at bounding box center [208, 193] width 308 height 22
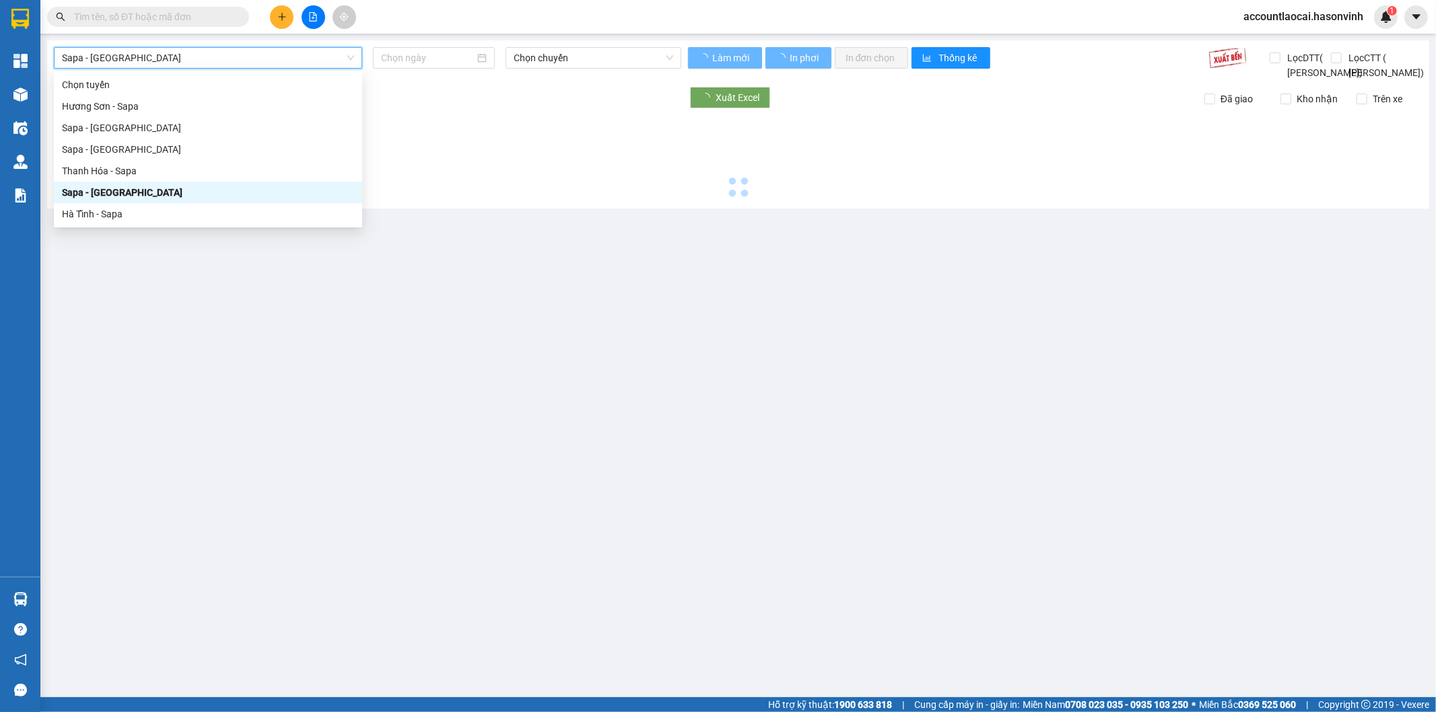
type input "[DATE]"
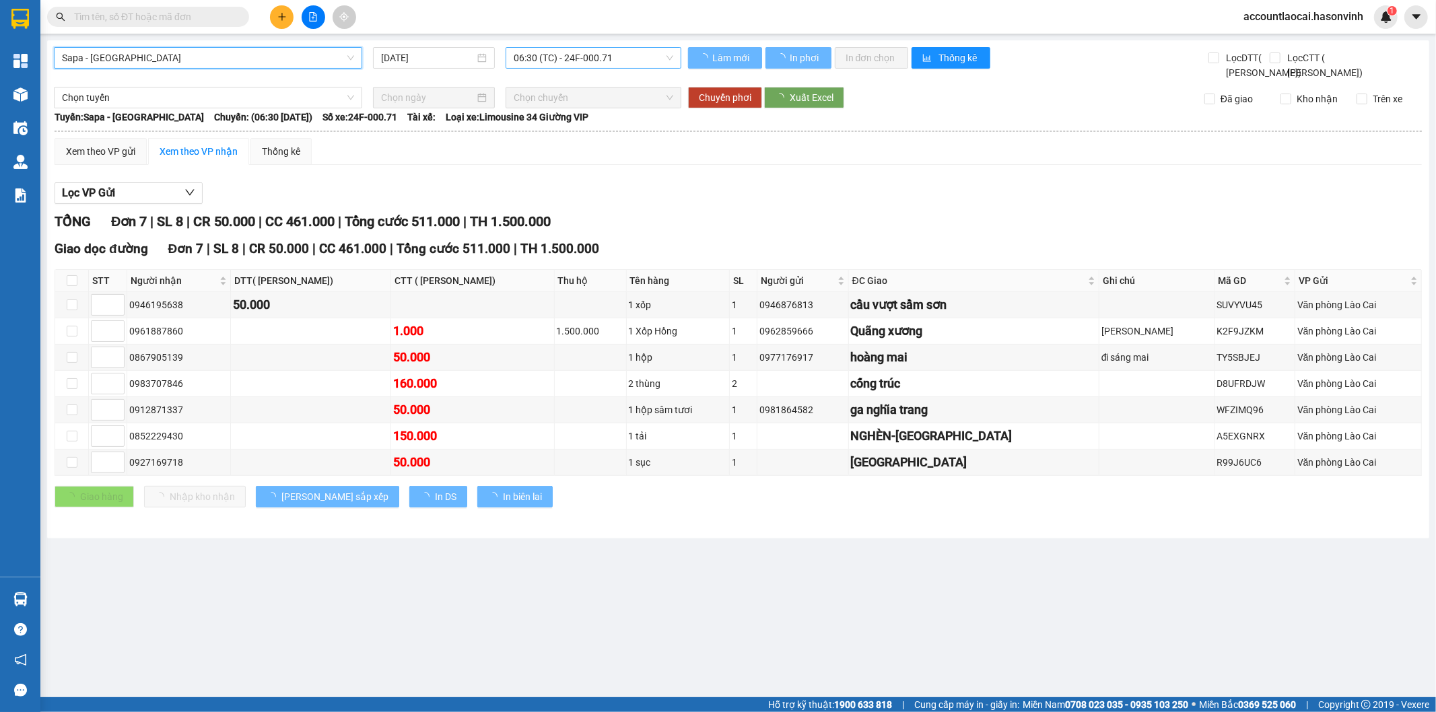
click at [586, 57] on span "06:30 (TC) - 24F-000.71" at bounding box center [593, 58] width 159 height 20
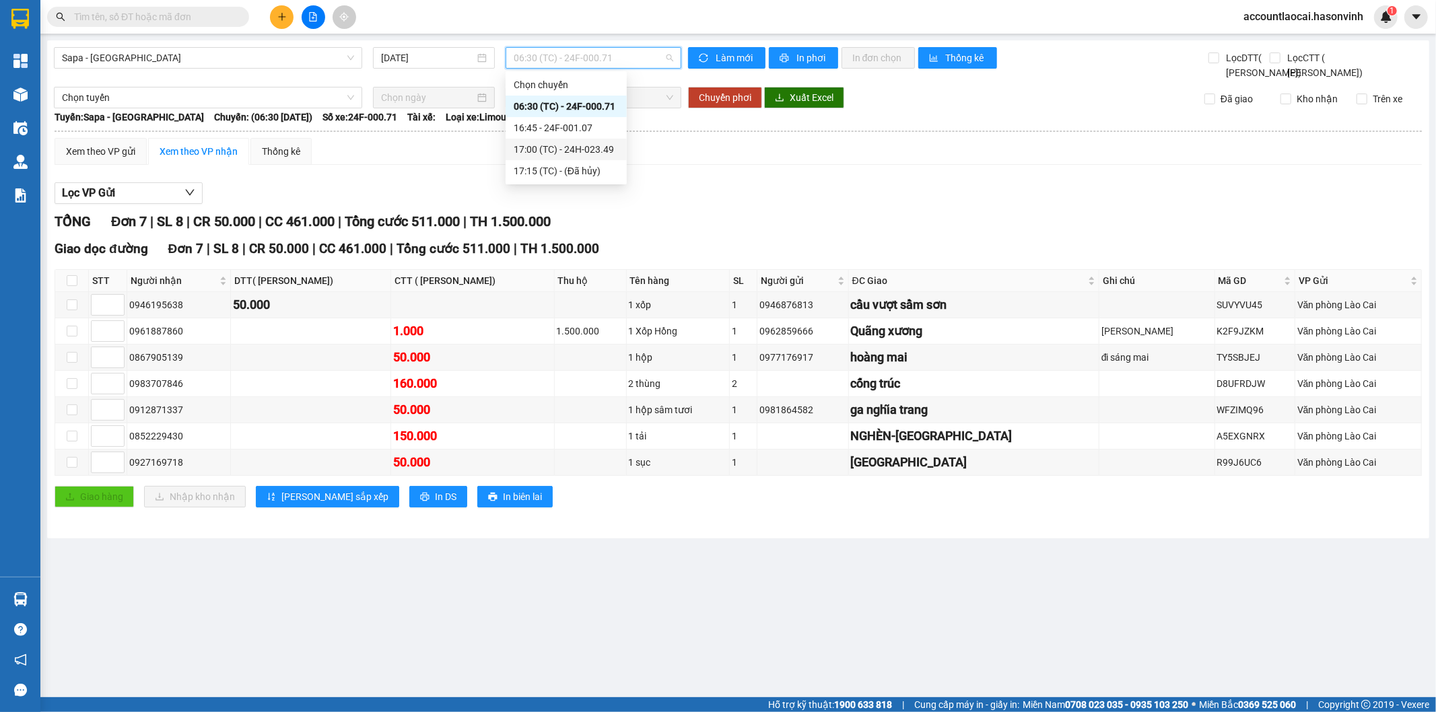
click at [601, 156] on div "17:00 (TC) - 24H-023.49" at bounding box center [566, 149] width 105 height 15
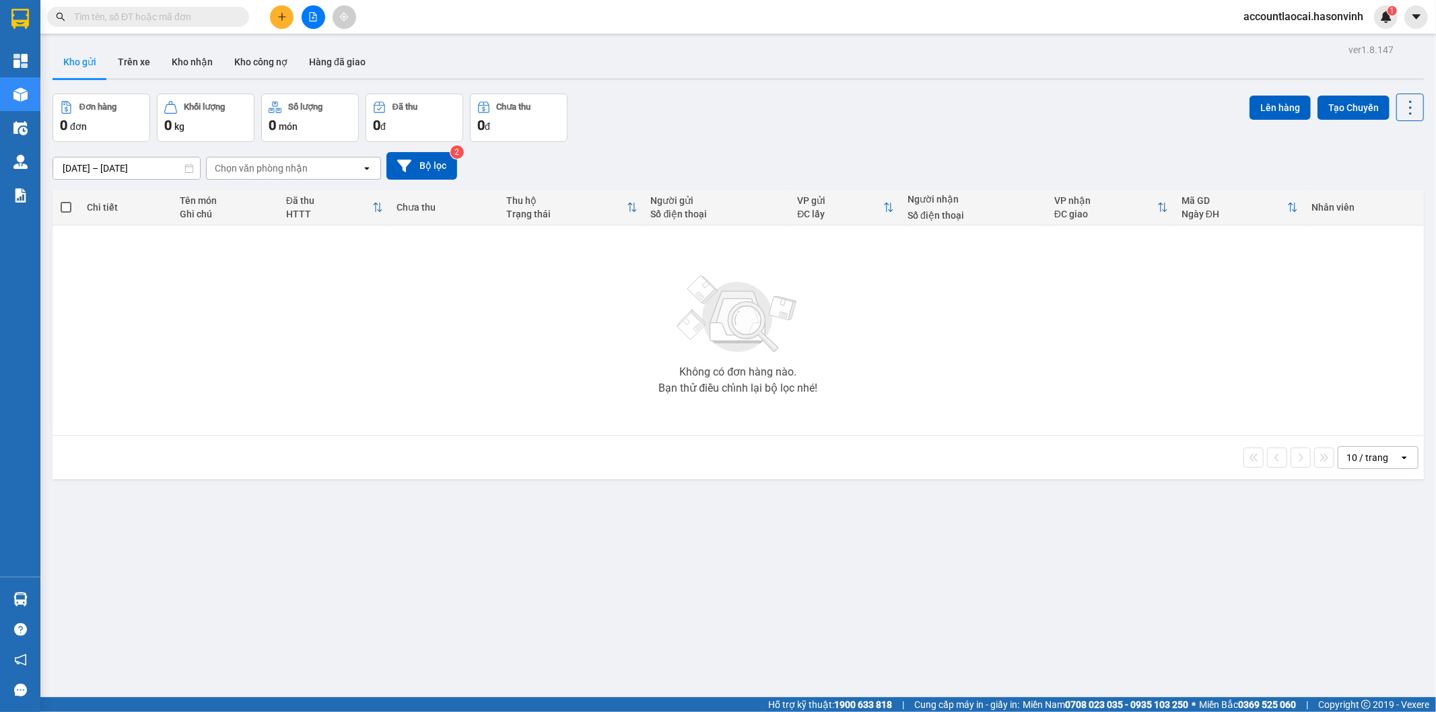
drag, startPoint x: 281, startPoint y: 24, endPoint x: 298, endPoint y: 23, distance: 16.2
click at [286, 23] on button at bounding box center [282, 17] width 24 height 24
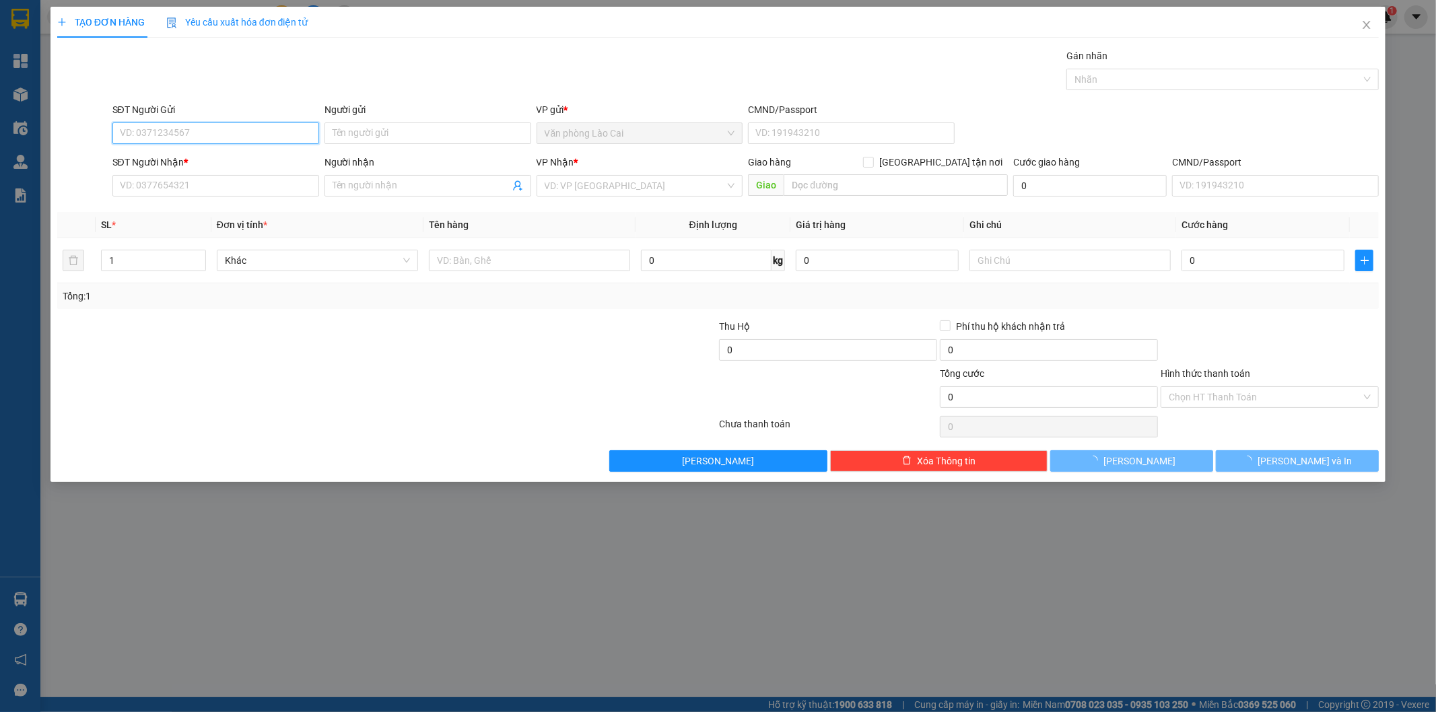
click at [198, 132] on input "SĐT Người Gửi" at bounding box center [215, 134] width 207 height 22
type input "0968682338"
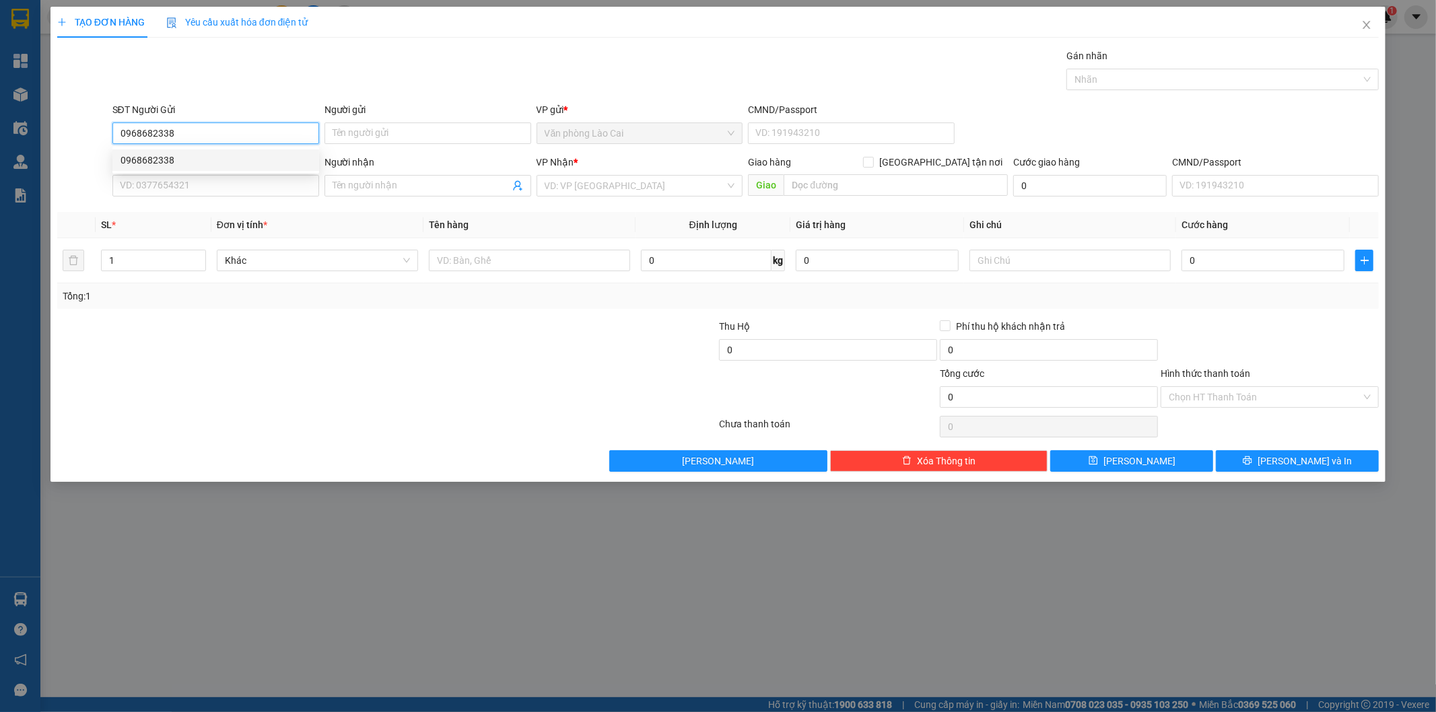
click at [148, 157] on div "0968682338" at bounding box center [216, 160] width 191 height 15
type input "0355467836"
type input "chẹt thanh hóa"
type input "150.000"
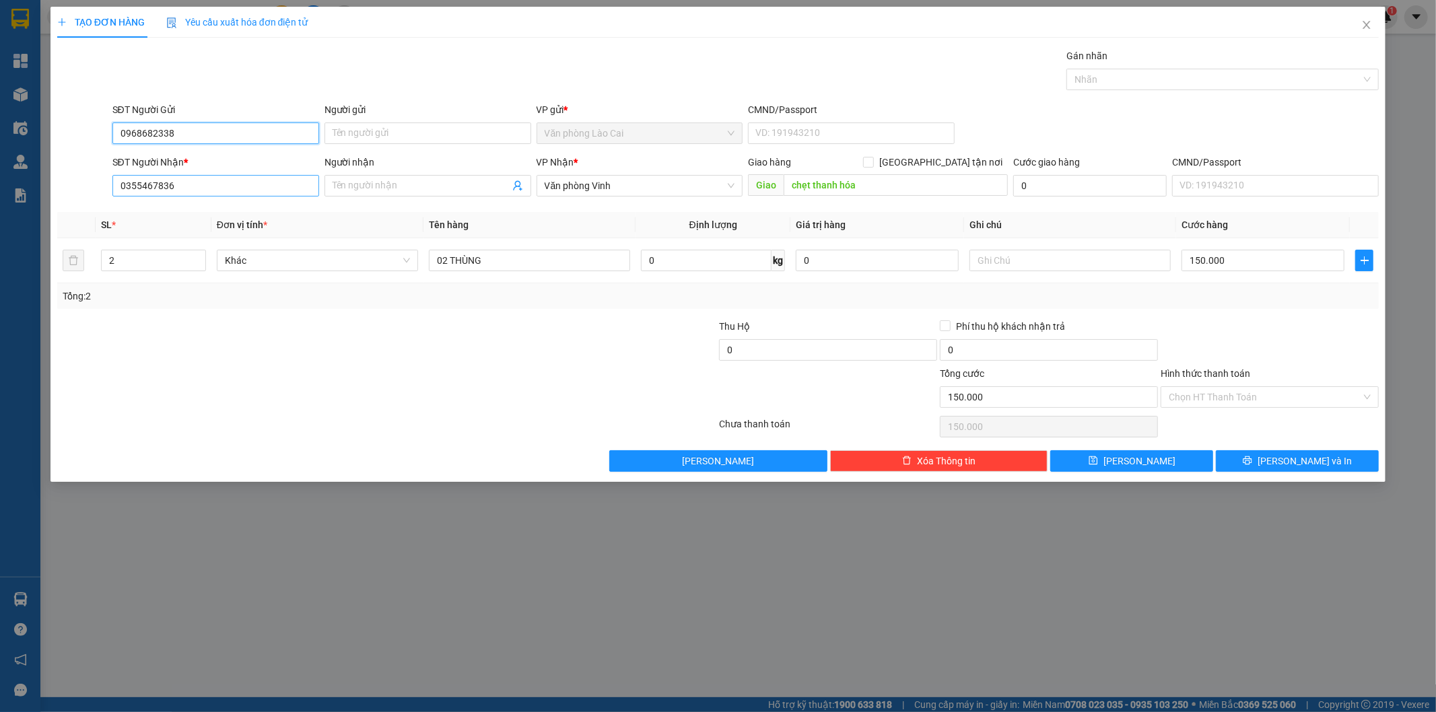
type input "0968682338"
click at [191, 192] on input "0355467836" at bounding box center [215, 186] width 207 height 22
drag, startPoint x: 191, startPoint y: 192, endPoint x: 71, endPoint y: 189, distance: 119.9
click at [71, 189] on div "SĐT Người Nhận * 0355467836 Người nhận Tên người nhận VP Nhận * Văn phòng Vinh …" at bounding box center [718, 178] width 1325 height 47
type input "0866629534"
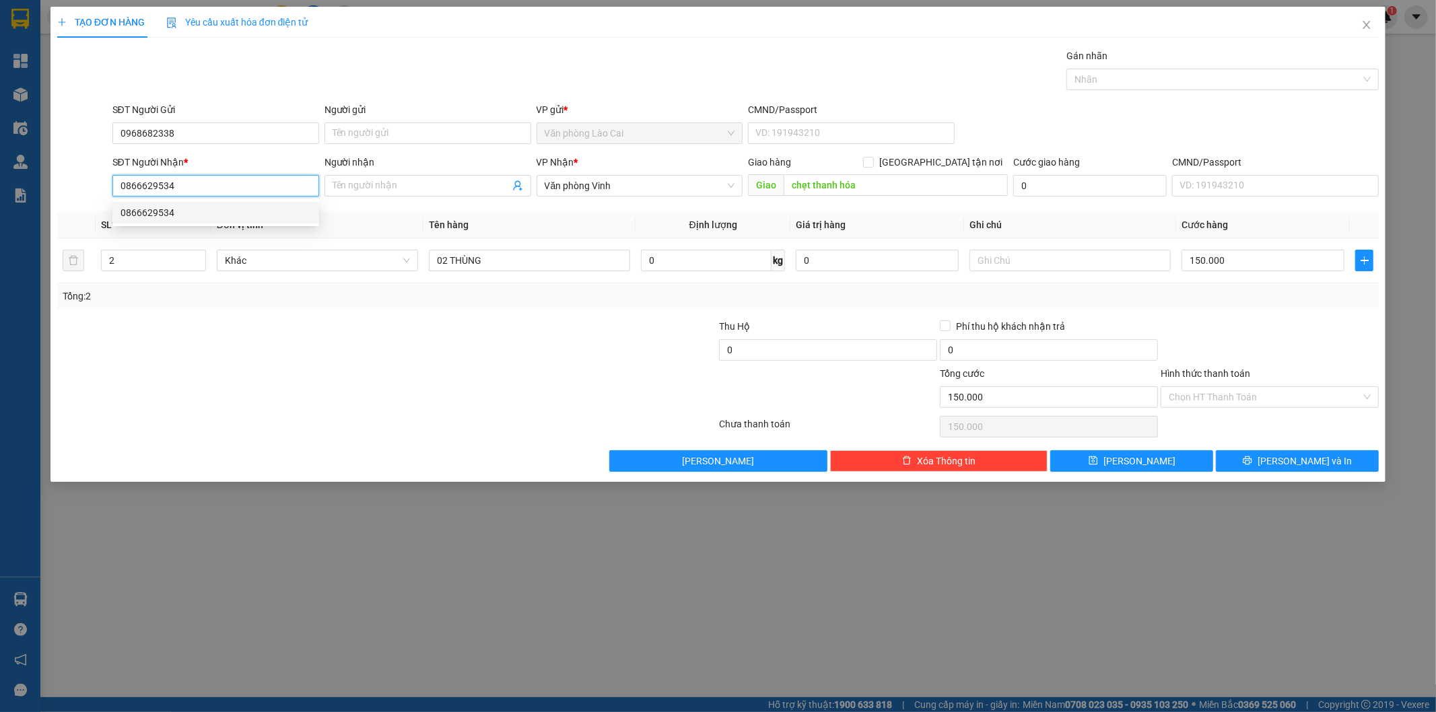
click at [180, 217] on div "0866629534" at bounding box center [216, 212] width 191 height 15
type input "200.000"
type input "0866629534"
drag, startPoint x: 120, startPoint y: 254, endPoint x: 92, endPoint y: 261, distance: 28.9
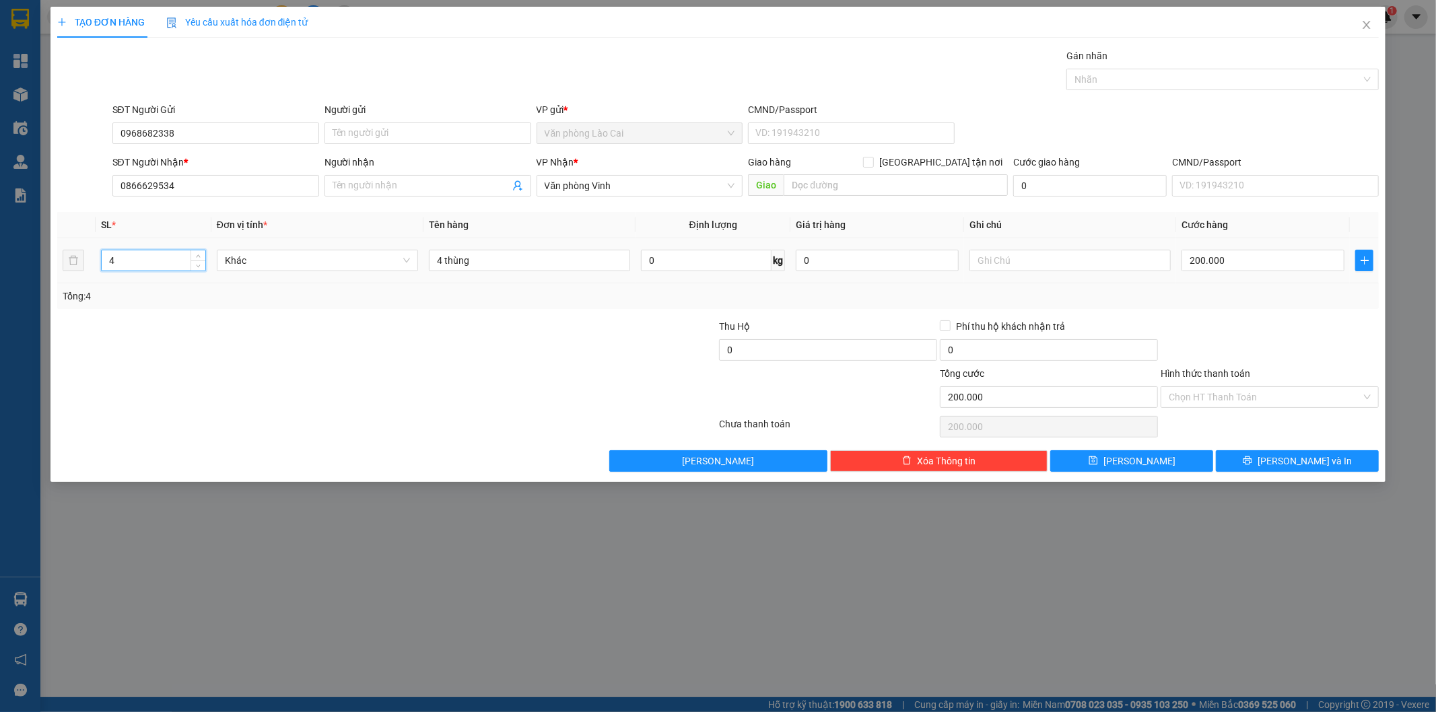
click at [92, 261] on tr "4 Khác 4 thùng 0 kg 0 200.000" at bounding box center [718, 260] width 1322 height 45
type input "12"
drag, startPoint x: 446, startPoint y: 259, endPoint x: 429, endPoint y: 261, distance: 17.6
click at [429, 261] on input "4 thùng" at bounding box center [529, 261] width 201 height 22
click at [448, 265] on input "4 thùng" at bounding box center [529, 261] width 201 height 22
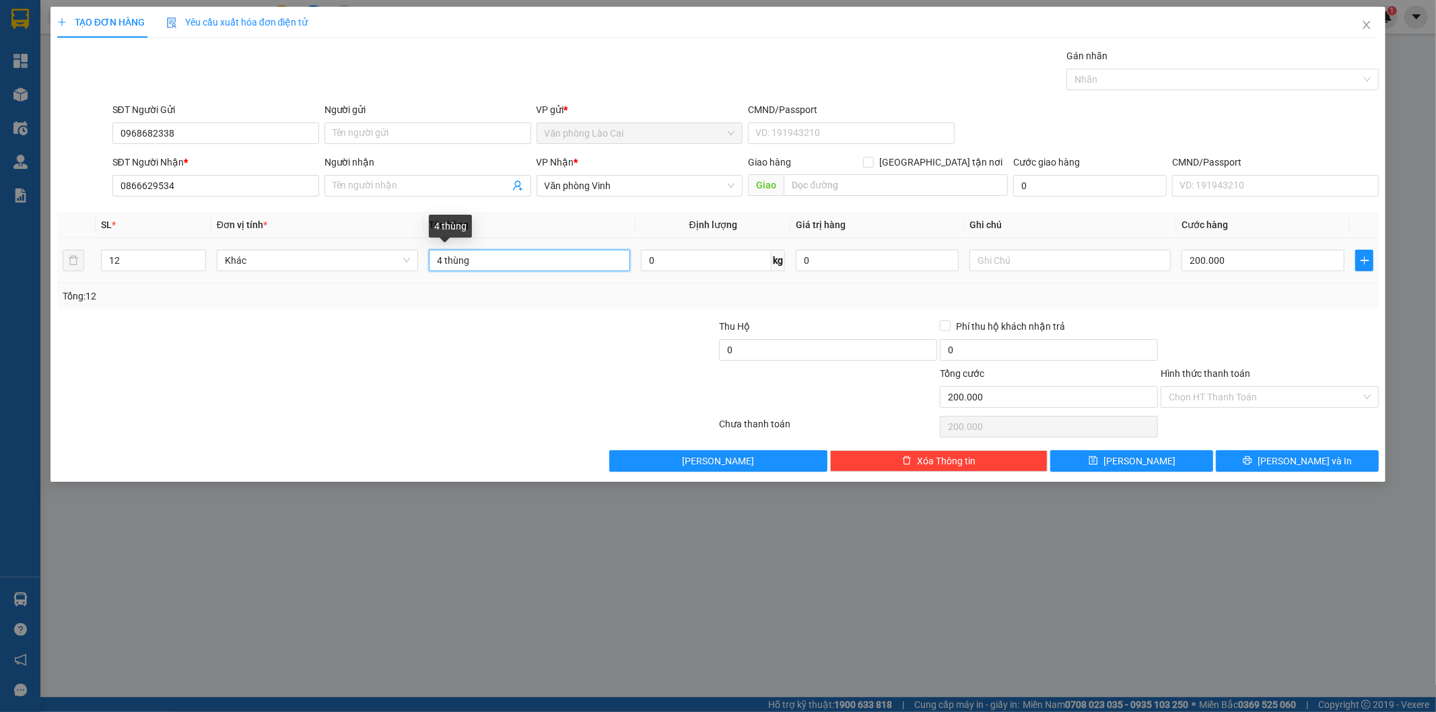
drag, startPoint x: 440, startPoint y: 265, endPoint x: 423, endPoint y: 264, distance: 17.5
click at [423, 264] on td "4 thùng" at bounding box center [529, 260] width 212 height 45
type input "12 thùng"
click at [1229, 258] on input "200.000" at bounding box center [1263, 261] width 163 height 22
type input "6"
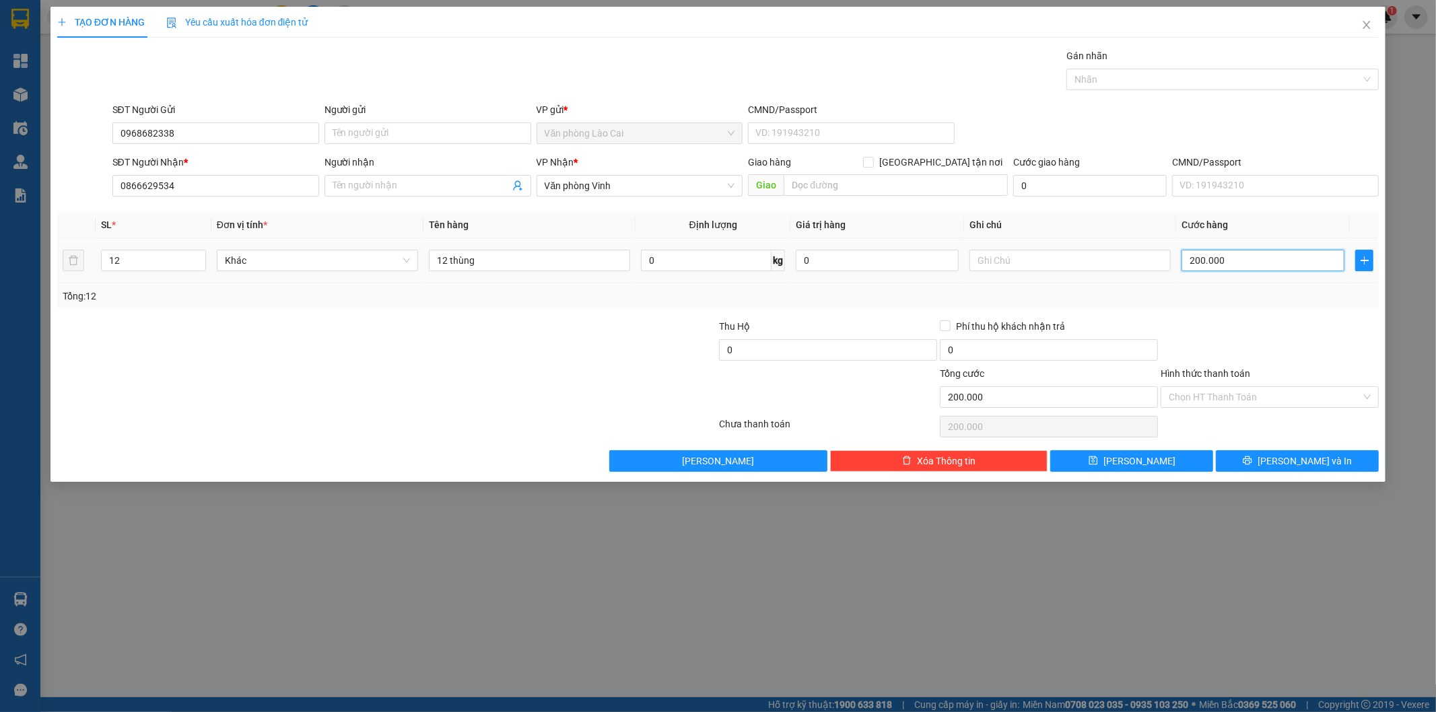
type input "6"
type input "65"
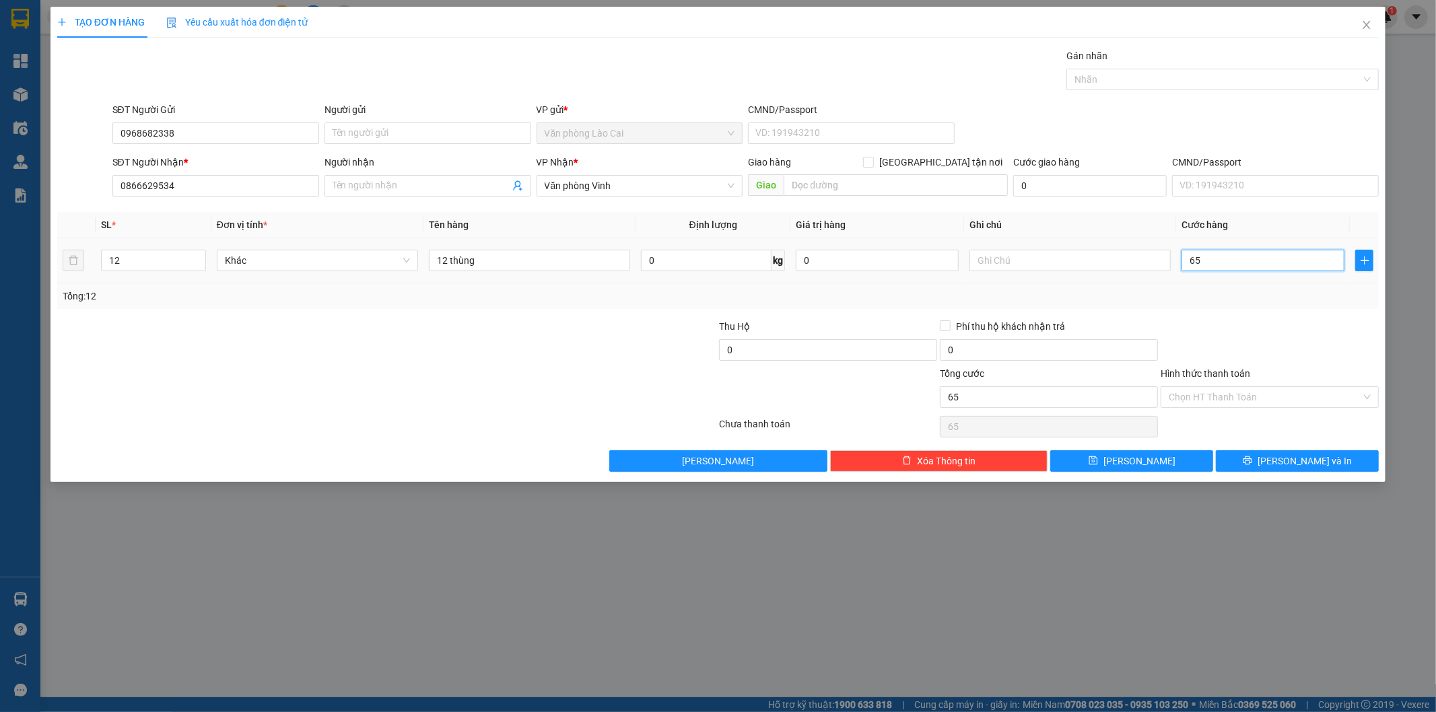
type input "650"
type input "650.000"
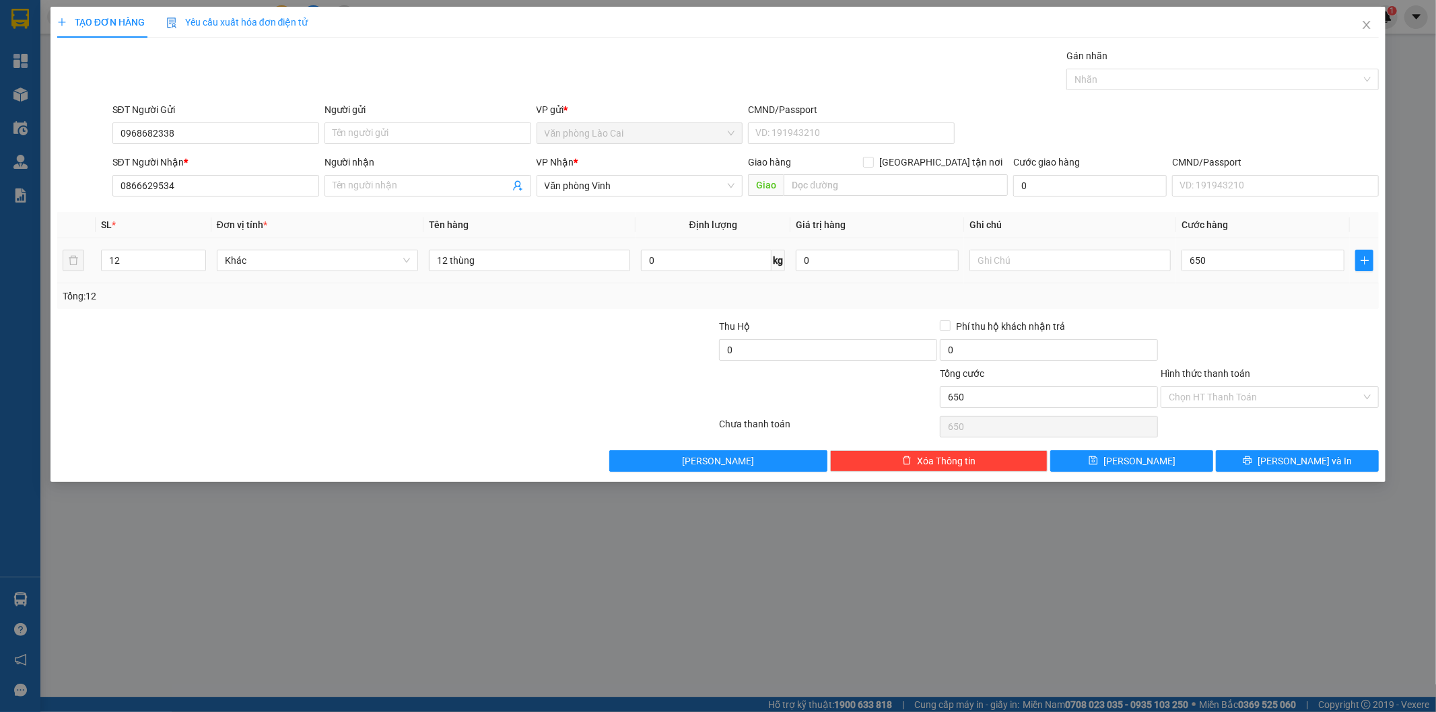
type input "650.000"
click at [1244, 300] on div "Tổng: 12" at bounding box center [719, 296] width 1312 height 15
click at [813, 180] on input "text" at bounding box center [896, 185] width 224 height 22
type input "n"
type input "N3 chẹt Thanh Hoá"
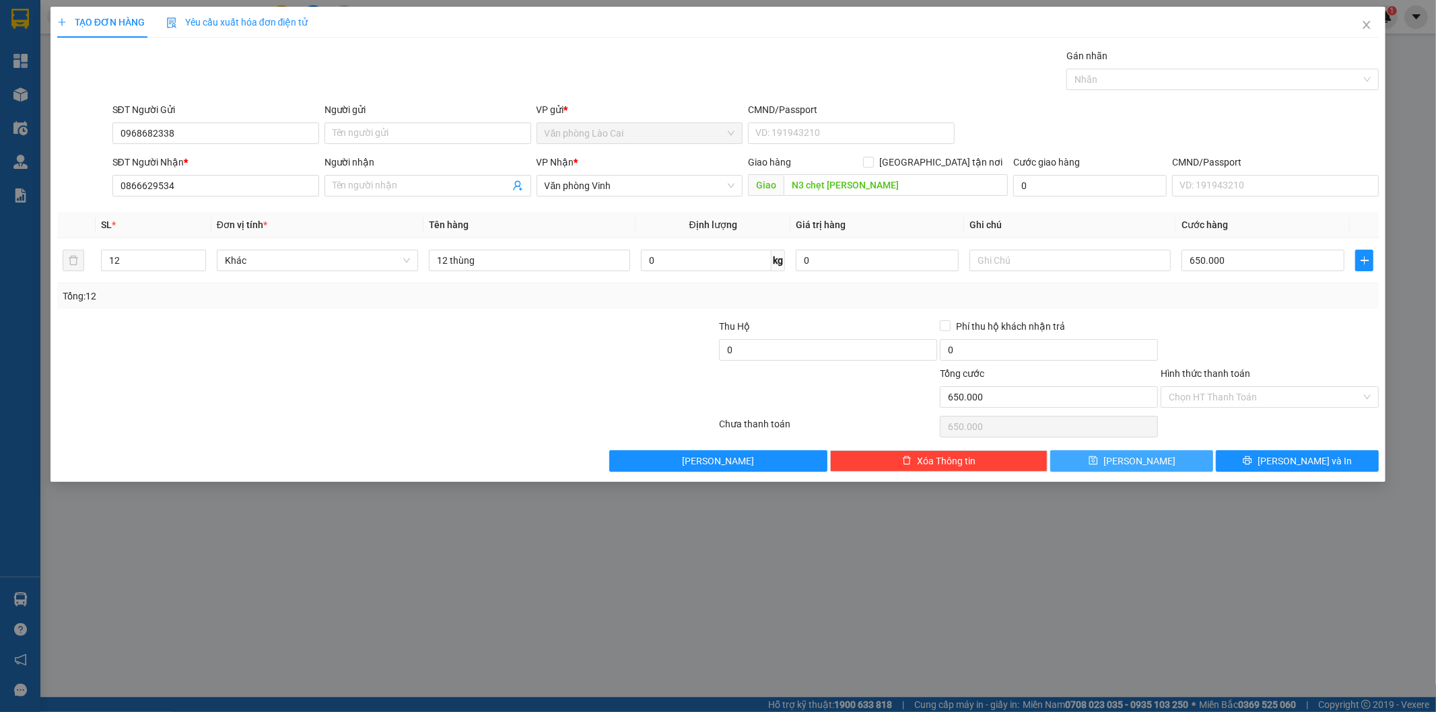
click at [1147, 468] on span "[PERSON_NAME]" at bounding box center [1139, 461] width 72 height 15
type input "0"
click at [1365, 30] on icon "close" at bounding box center [1366, 25] width 11 height 11
